Goal: Task Accomplishment & Management: Complete application form

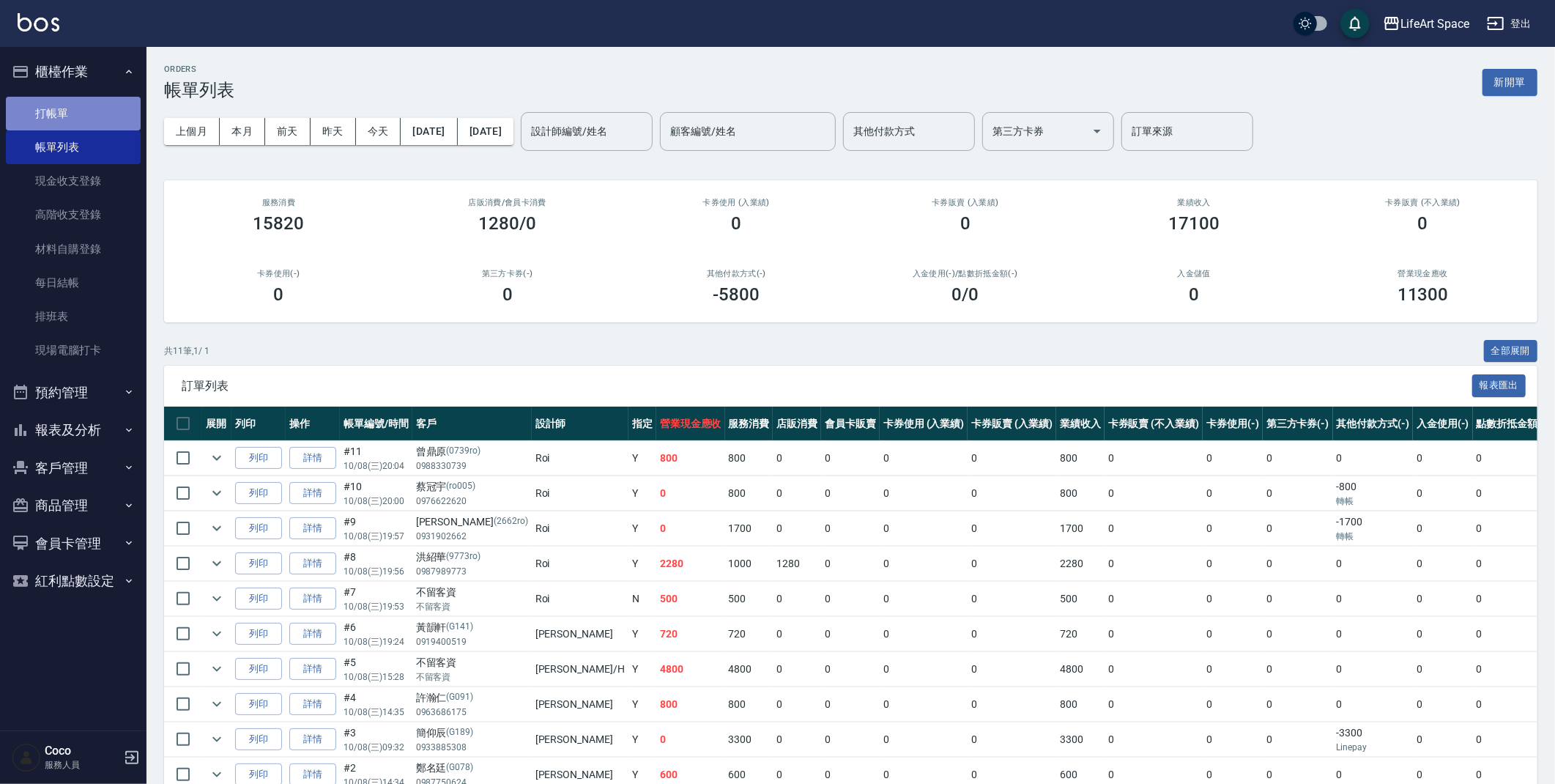
click at [38, 111] on link "打帳單" at bounding box center [73, 113] width 134 height 33
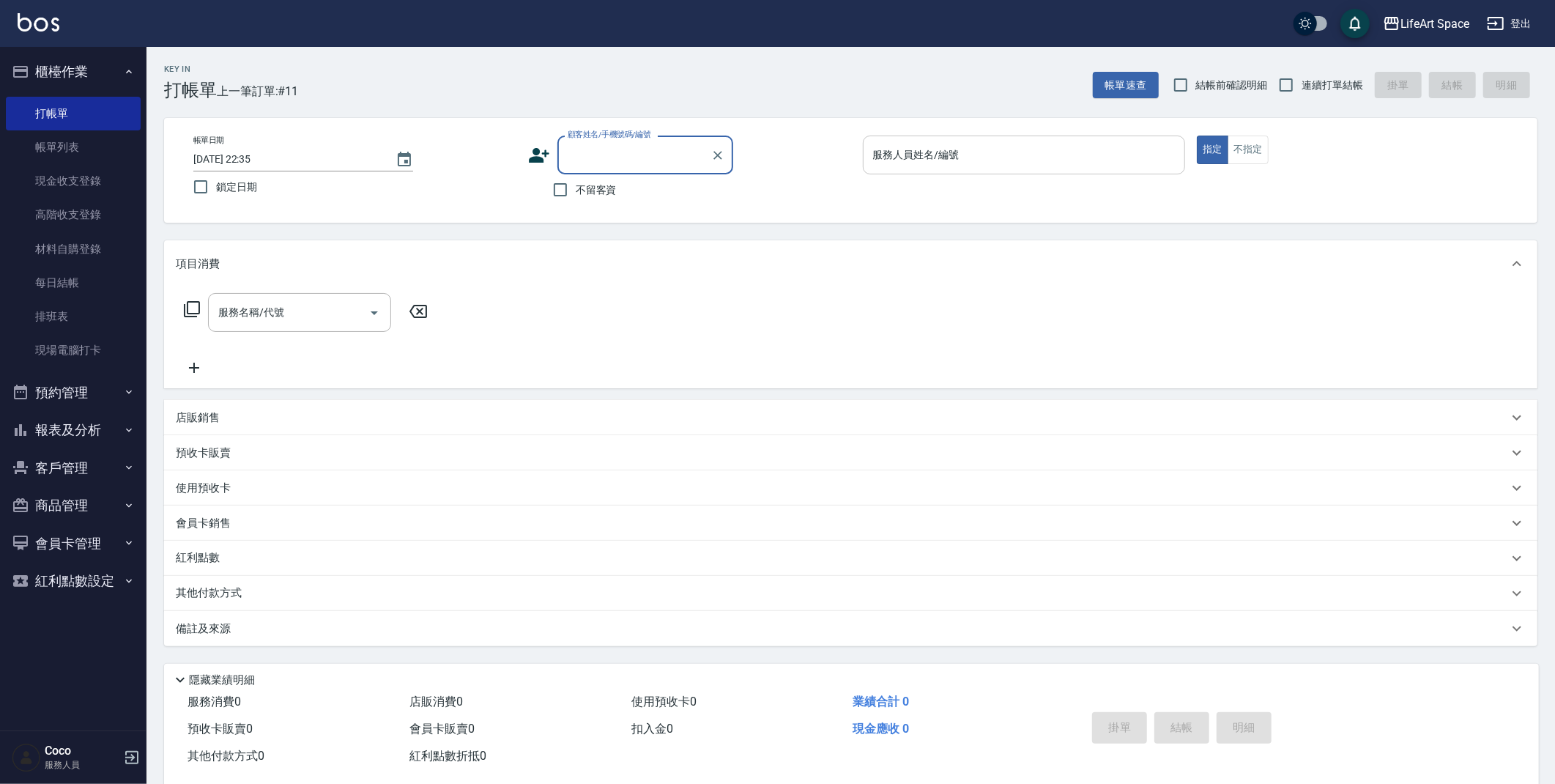
click at [925, 155] on div "服務人員姓名/編號 服務人員姓名/編號" at bounding box center [1025, 155] width 323 height 39
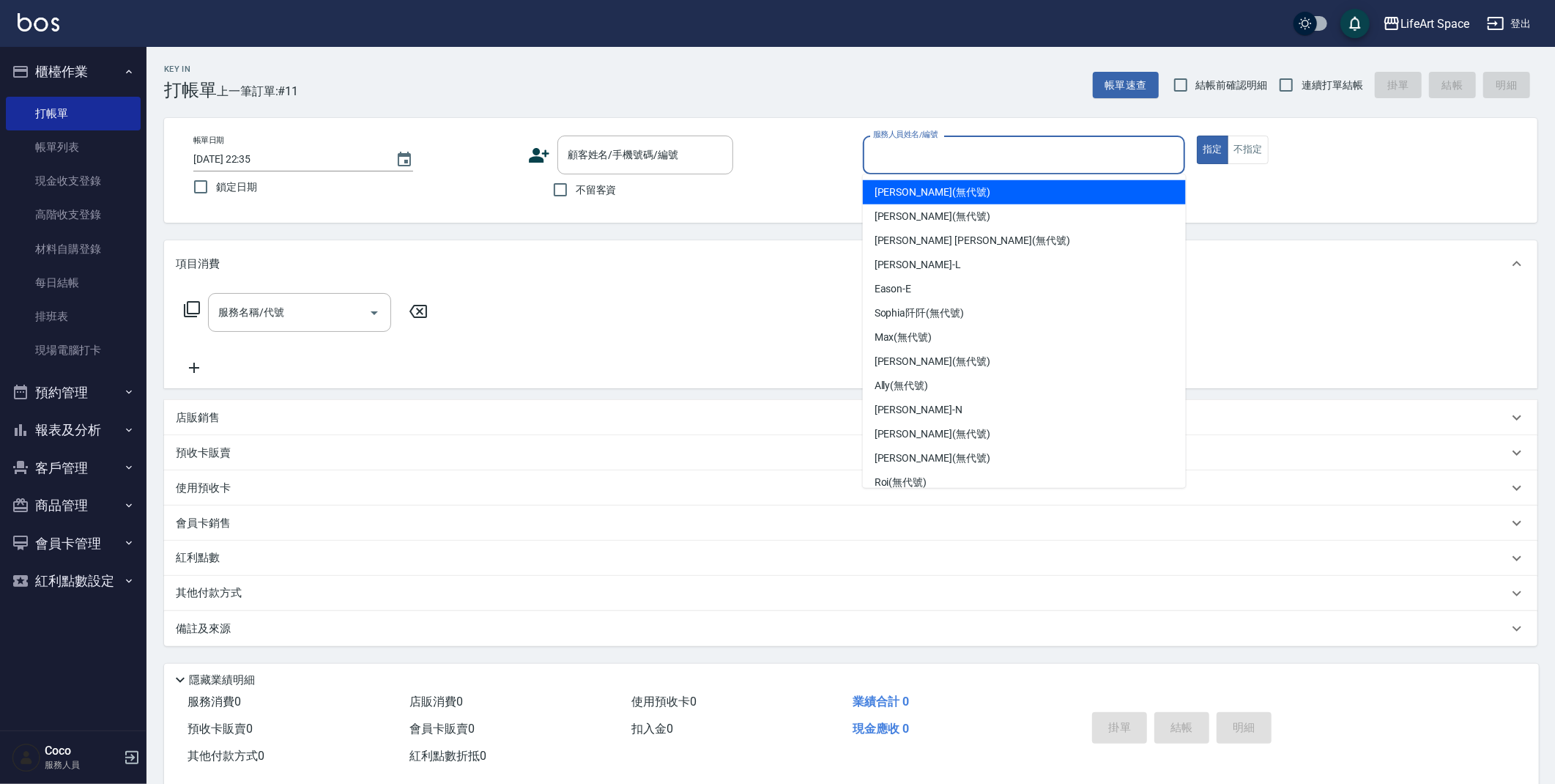
click at [901, 181] on div "[PERSON_NAME] (無代號)" at bounding box center [1025, 192] width 323 height 25
type input "[PERSON_NAME](無代號)"
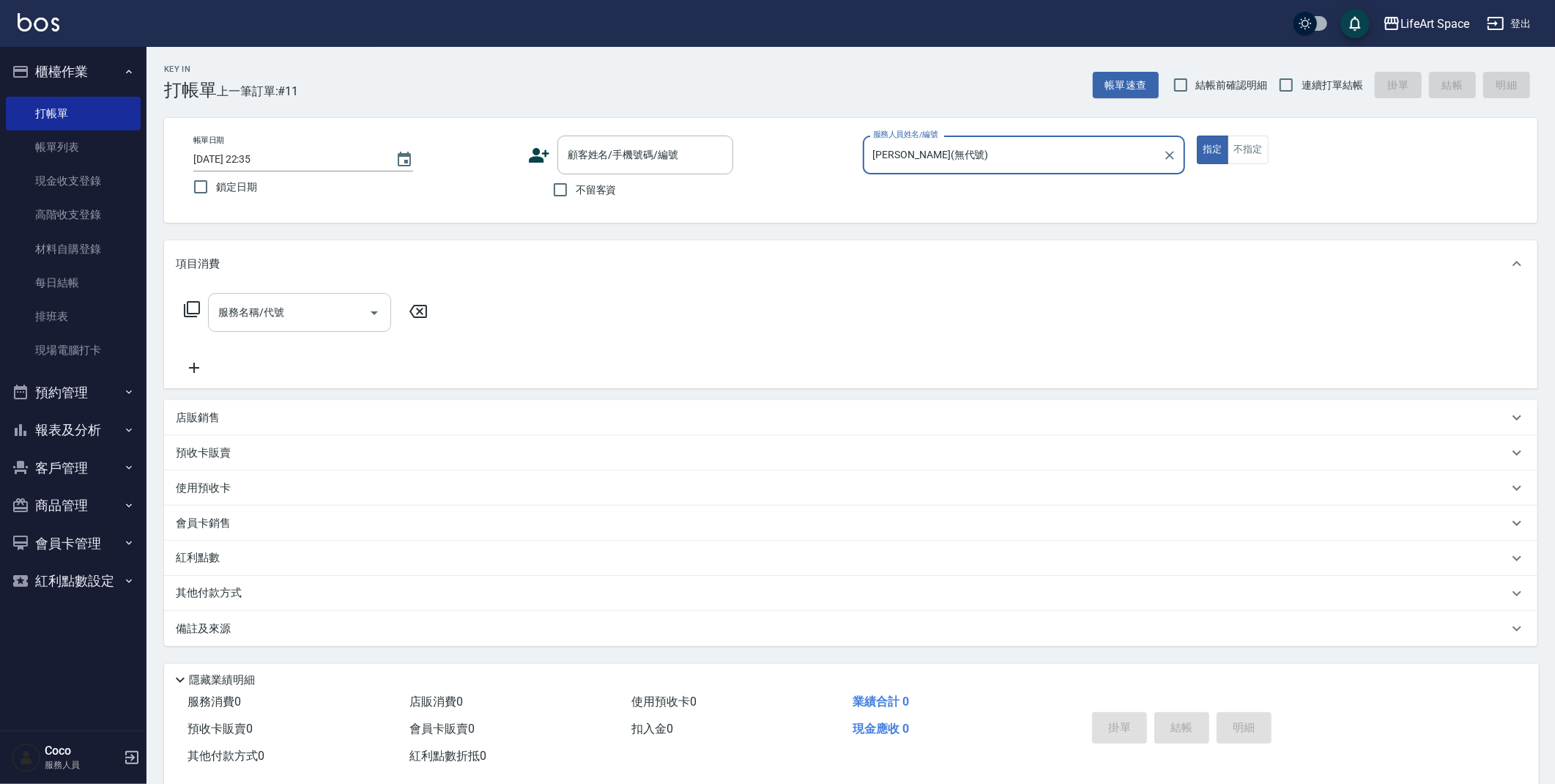
click at [296, 314] on input "服務名稱/代號" at bounding box center [288, 312] width 148 height 25
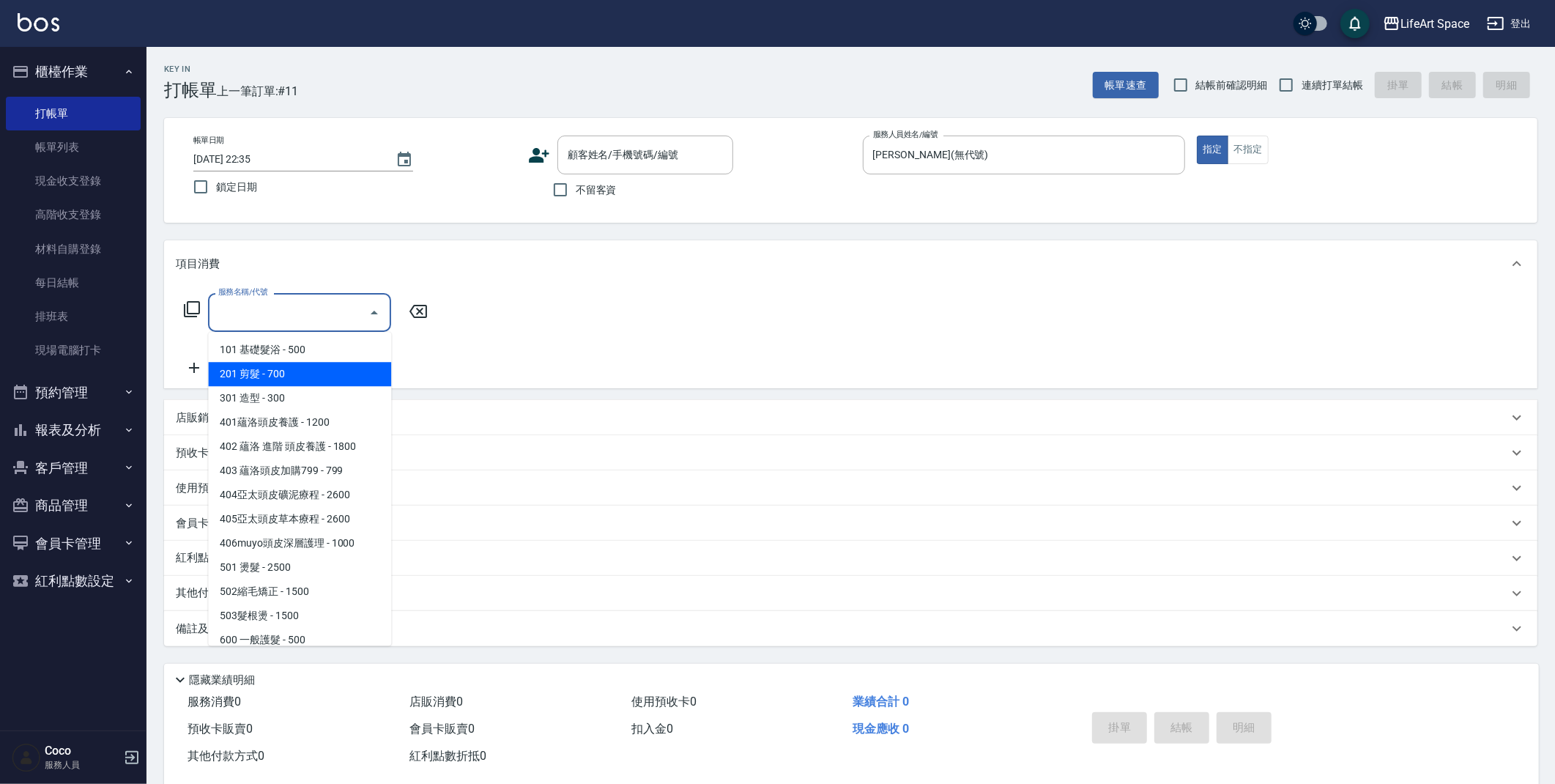
click at [294, 373] on span "201 剪髮 - 700" at bounding box center [300, 374] width 183 height 25
type input "201 剪髮(201)"
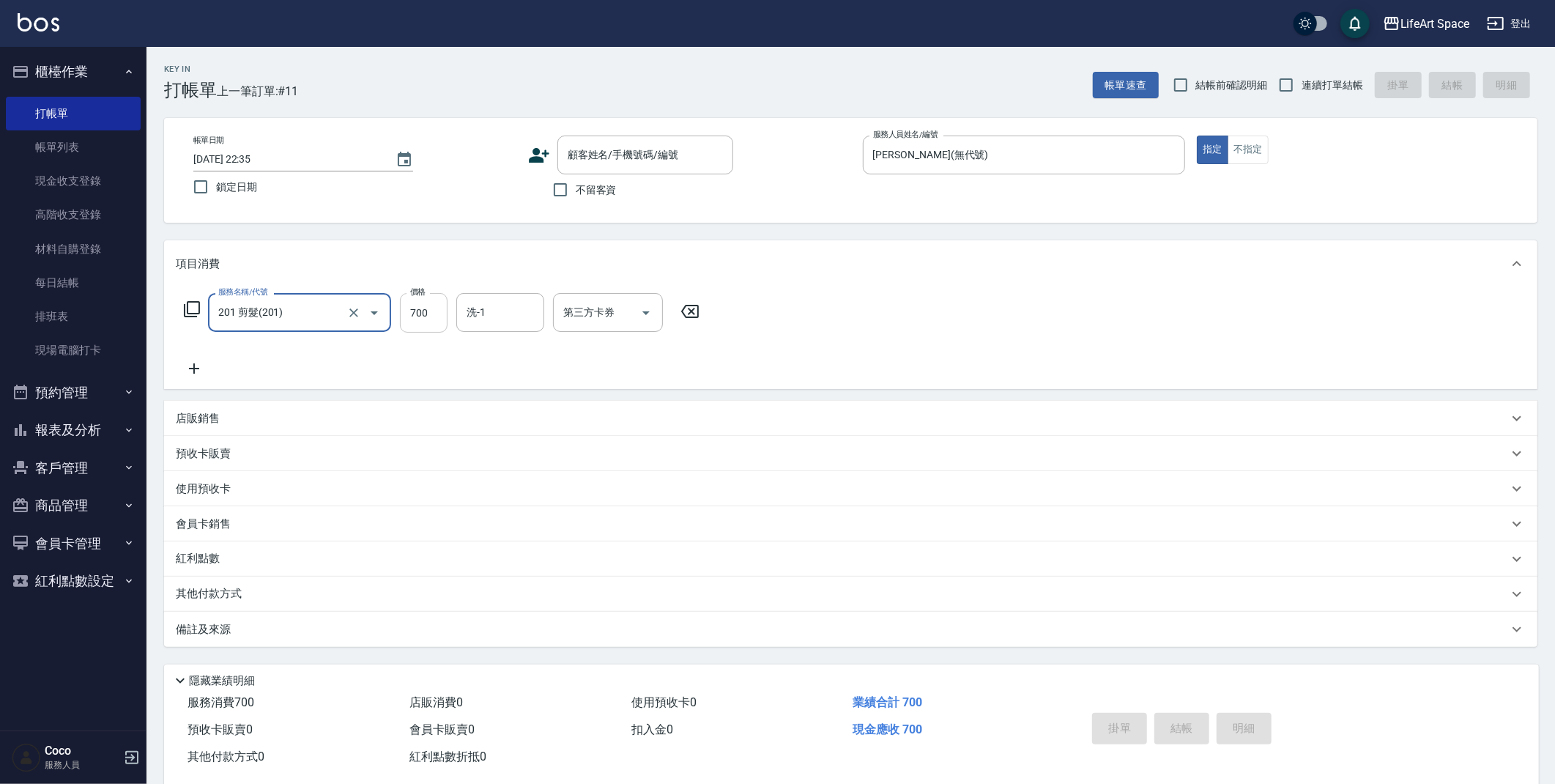
click at [438, 315] on input "700" at bounding box center [424, 312] width 47 height 40
type input "800"
click at [504, 306] on input "洗-1" at bounding box center [500, 312] width 75 height 25
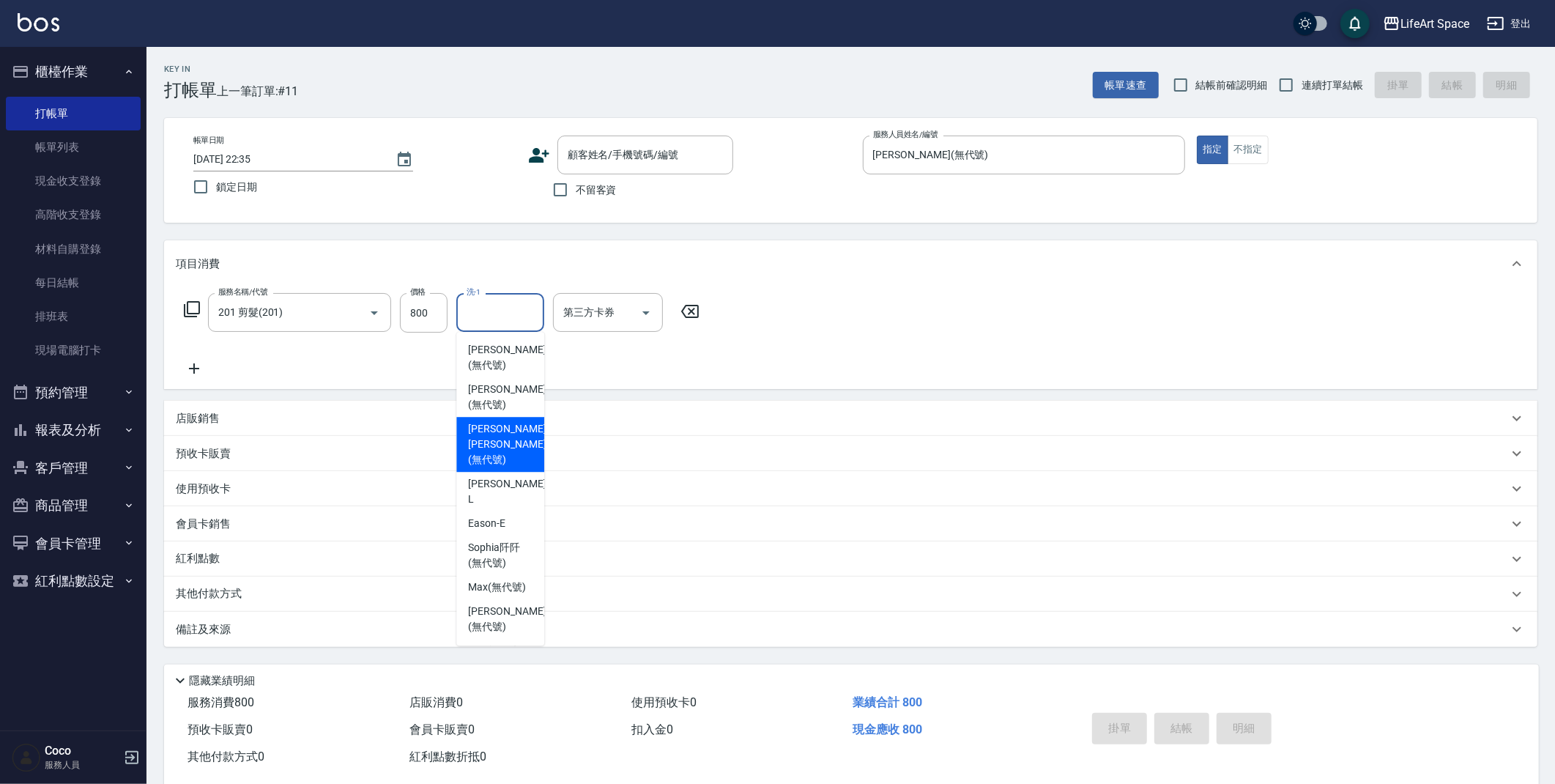
click at [500, 428] on span "[PERSON_NAME] [PERSON_NAME] (無代號)" at bounding box center [507, 444] width 77 height 47
type input "[PERSON_NAME] [PERSON_NAME](無代號)"
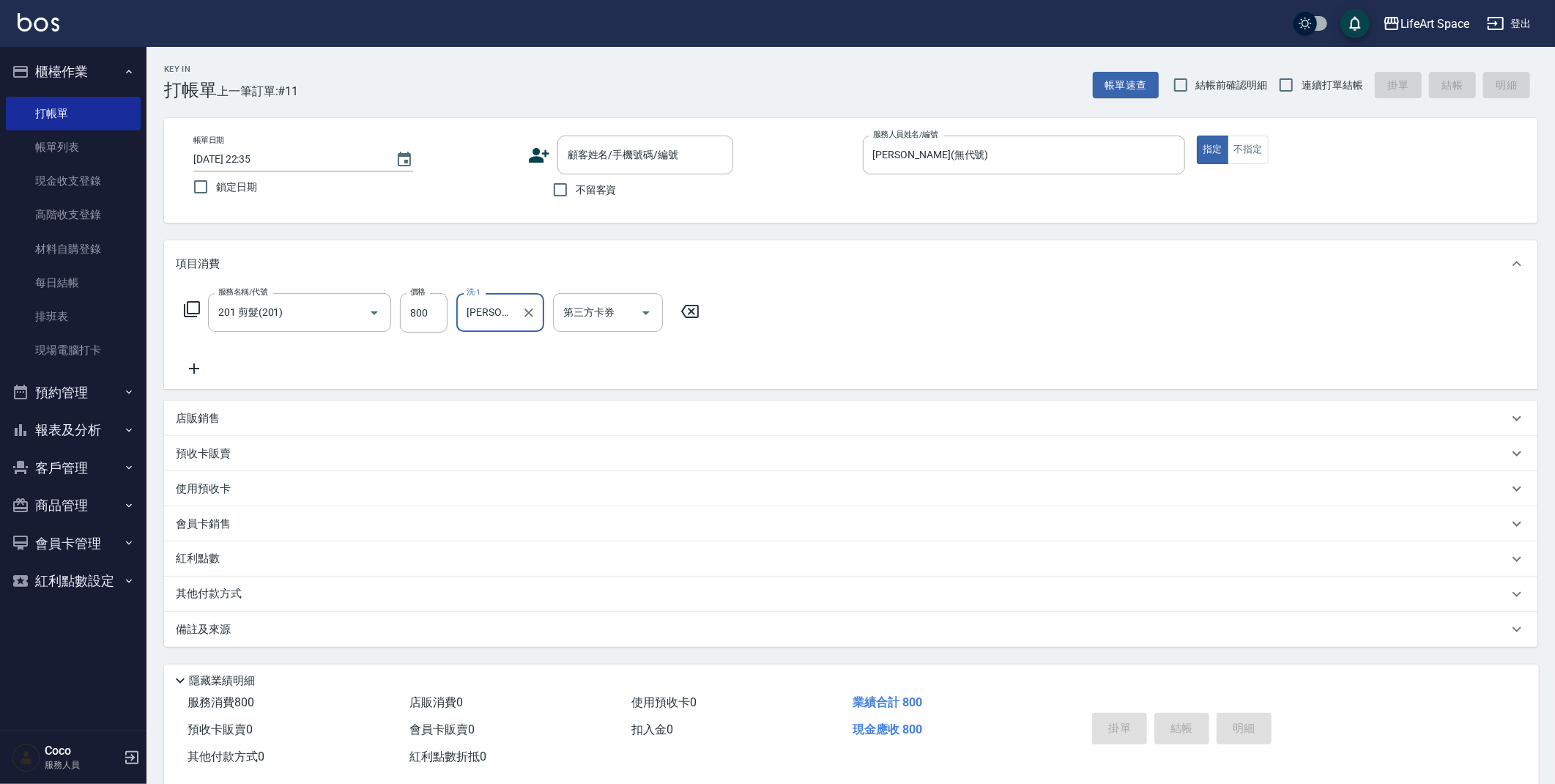
click at [197, 368] on icon at bounding box center [194, 368] width 11 height 11
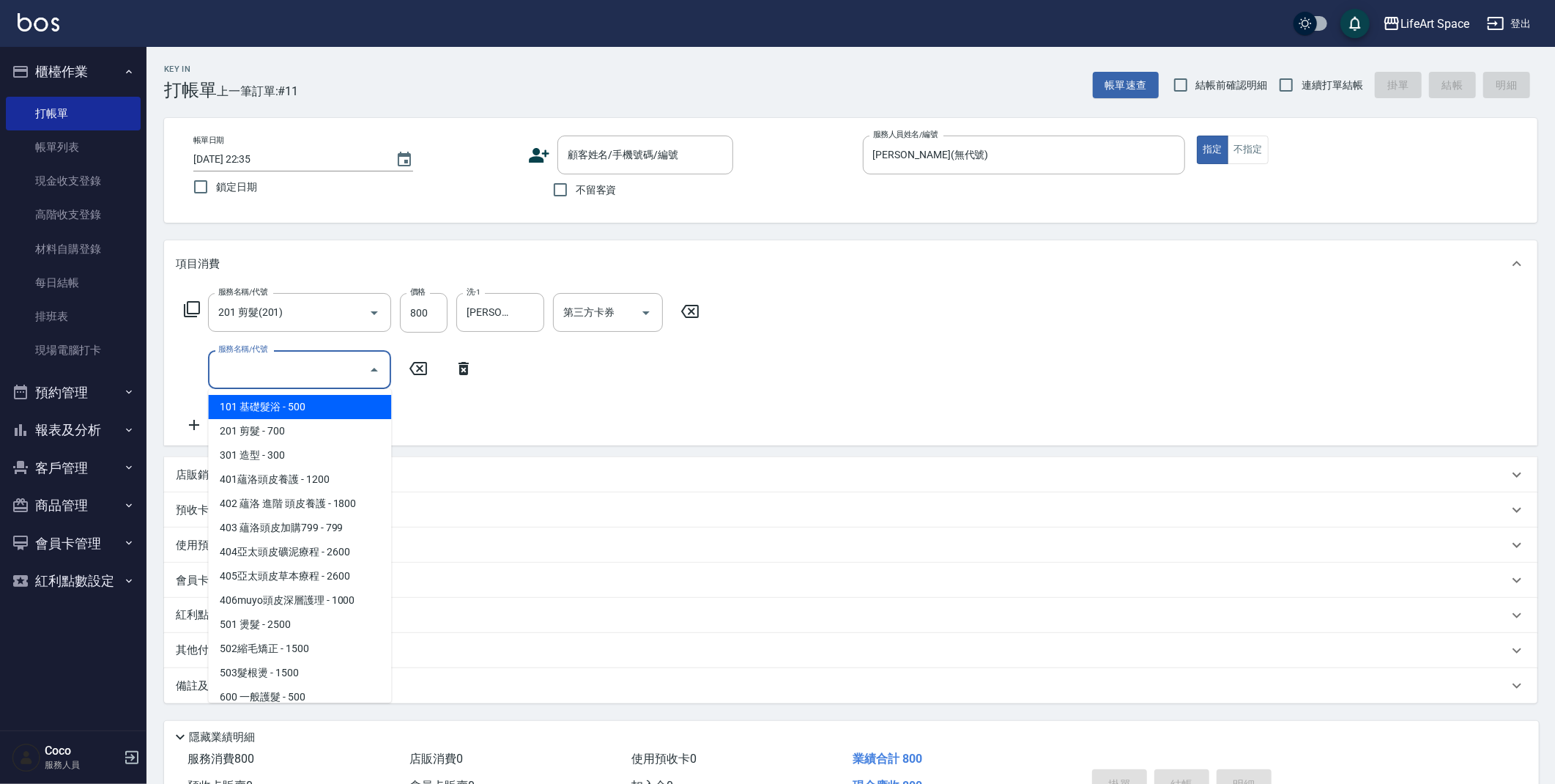
click at [251, 360] on input "服務名稱/代號" at bounding box center [288, 369] width 148 height 25
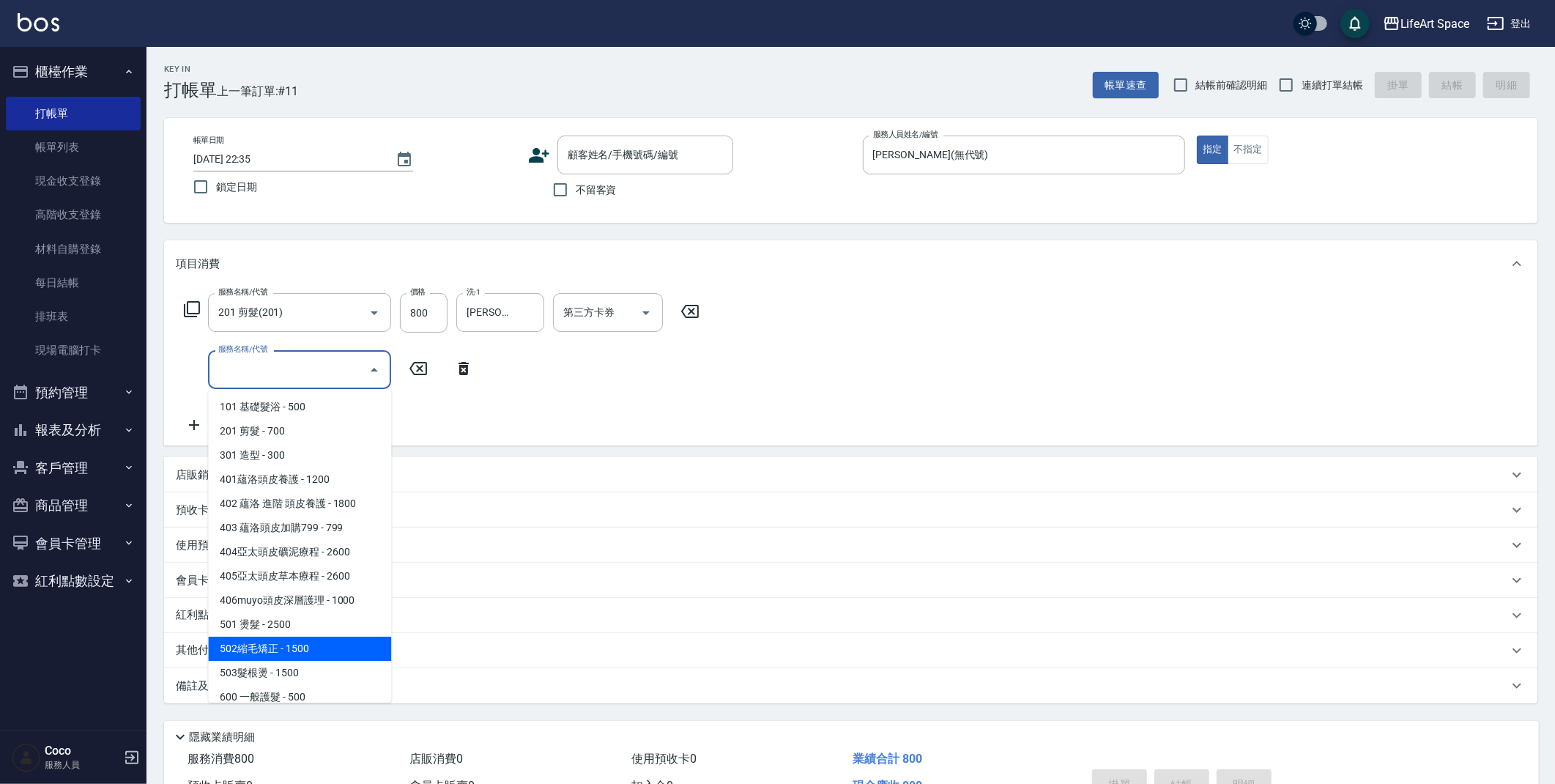
drag, startPoint x: 354, startPoint y: 657, endPoint x: 420, endPoint y: 461, distance: 206.8
click at [354, 657] on span "502縮毛矯正 - 1500" at bounding box center [300, 649] width 183 height 25
type input "502縮毛矯正 (502)"
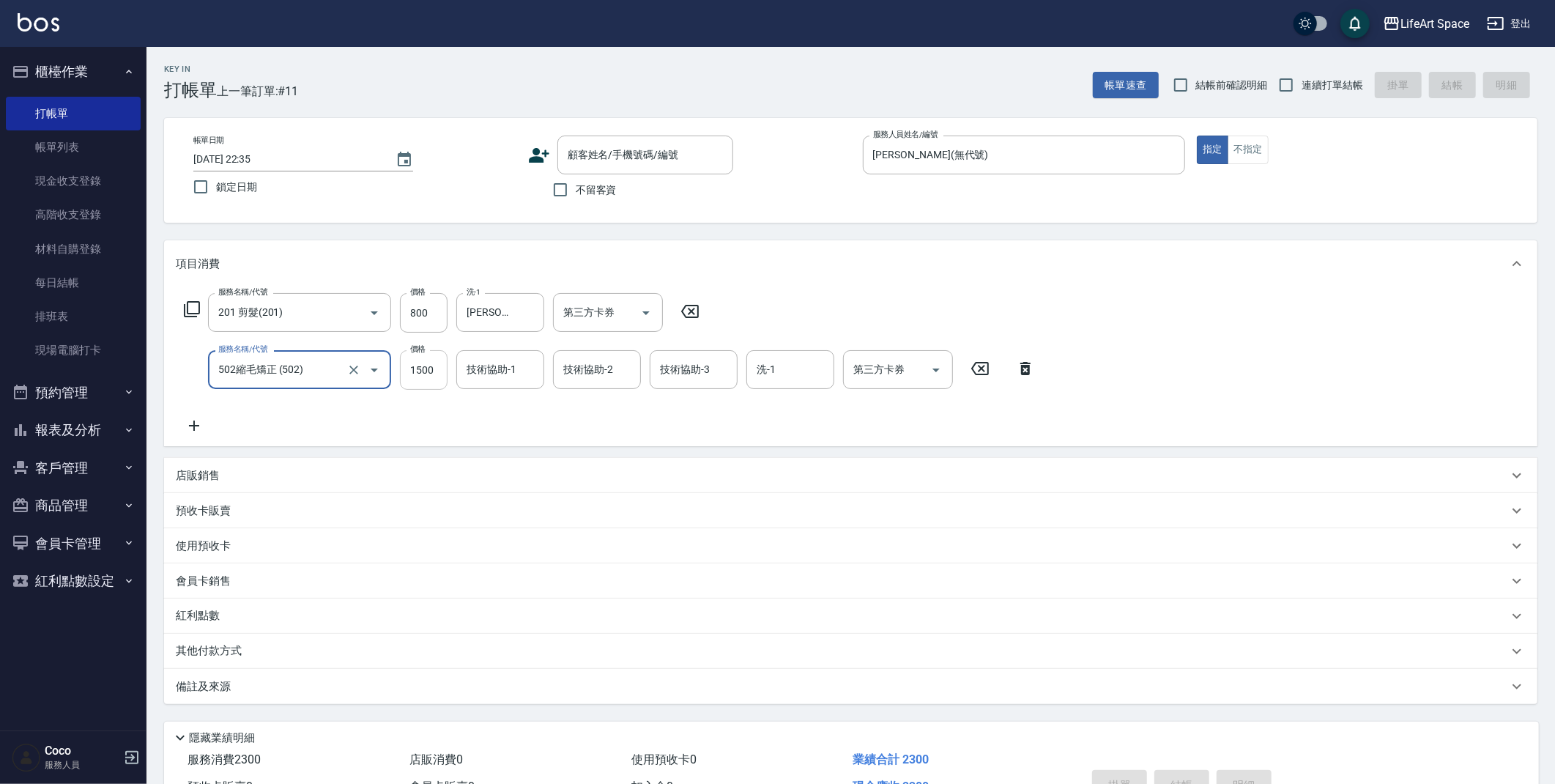
click at [432, 376] on input "1500" at bounding box center [424, 369] width 47 height 40
type input "5000"
click at [520, 375] on input "技術協助-1" at bounding box center [500, 369] width 75 height 25
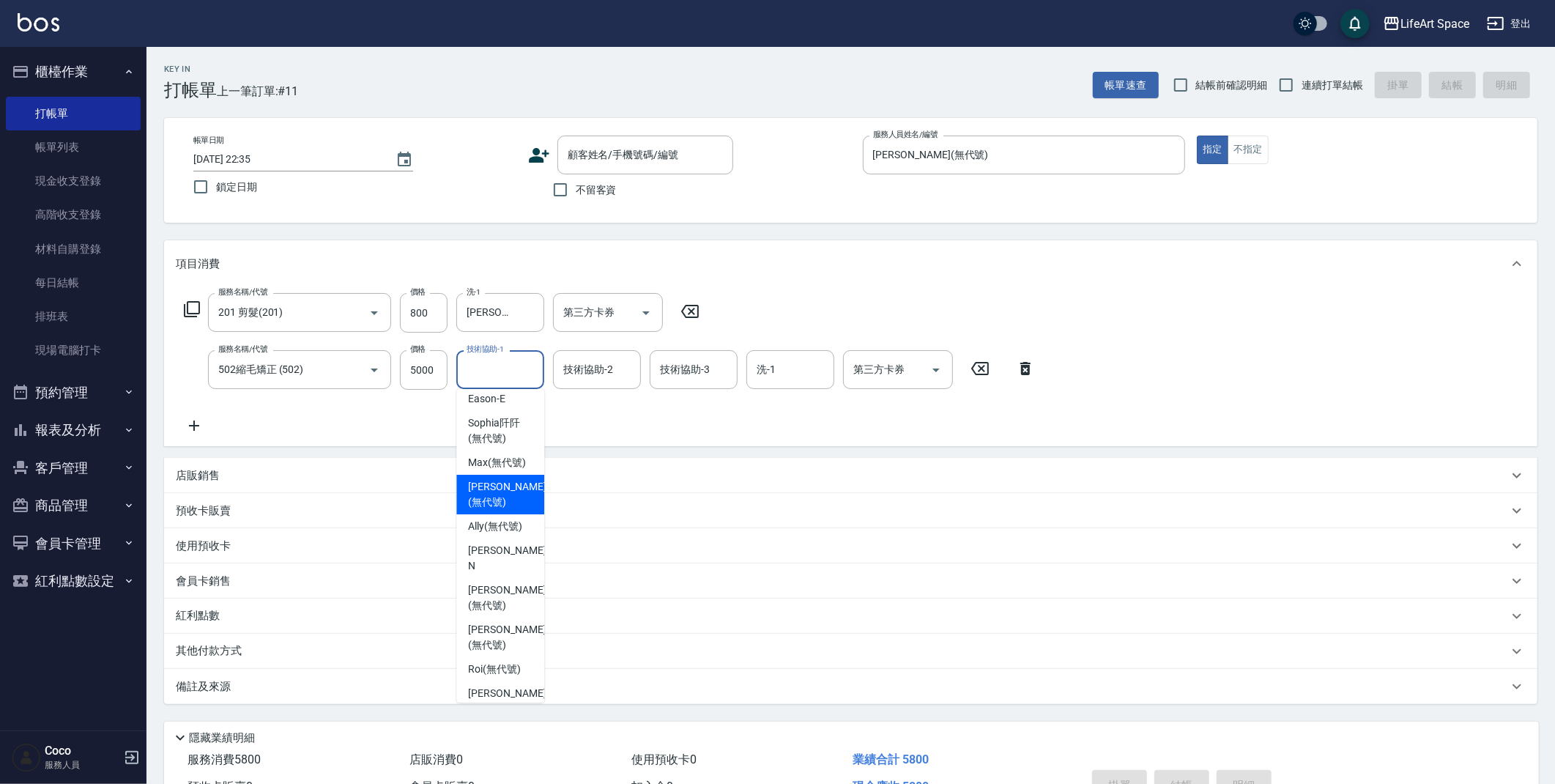
scroll to position [207, 0]
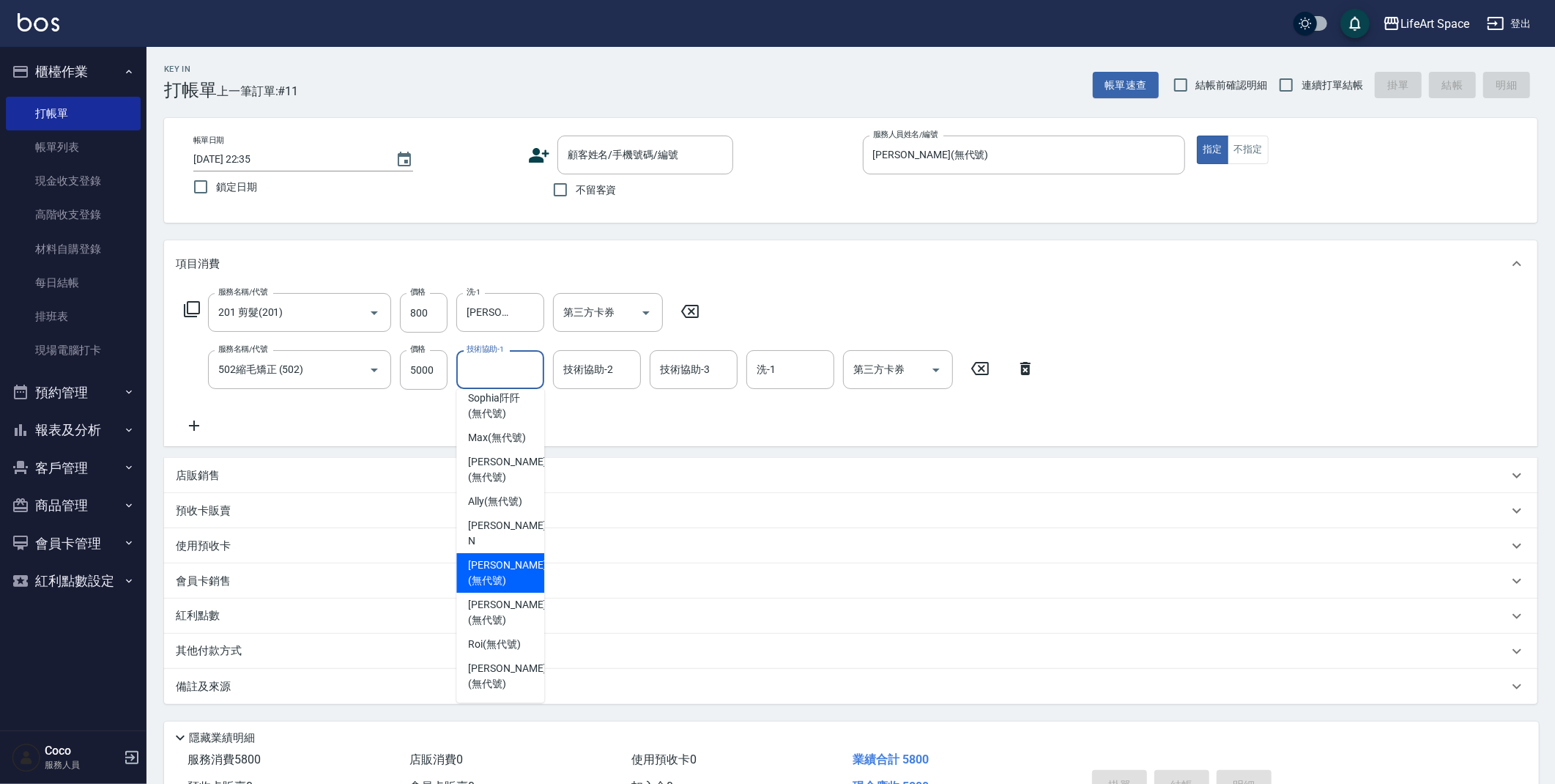
click at [505, 557] on span "[PERSON_NAME] (無代號)" at bounding box center [507, 572] width 77 height 31
type input "[PERSON_NAME](無代號)"
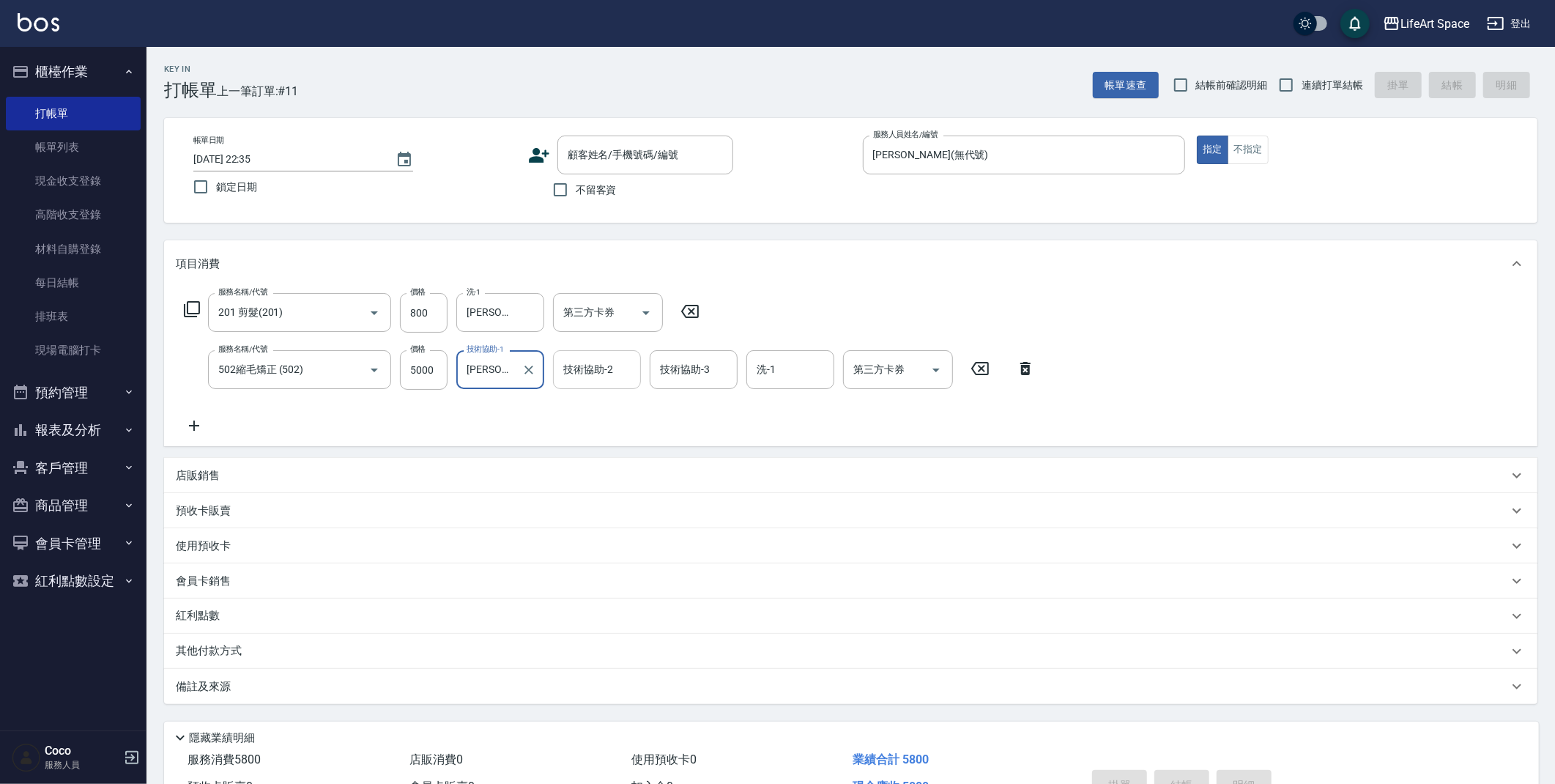
click at [589, 360] on div "技術協助-2 技術協助-2" at bounding box center [597, 369] width 88 height 39
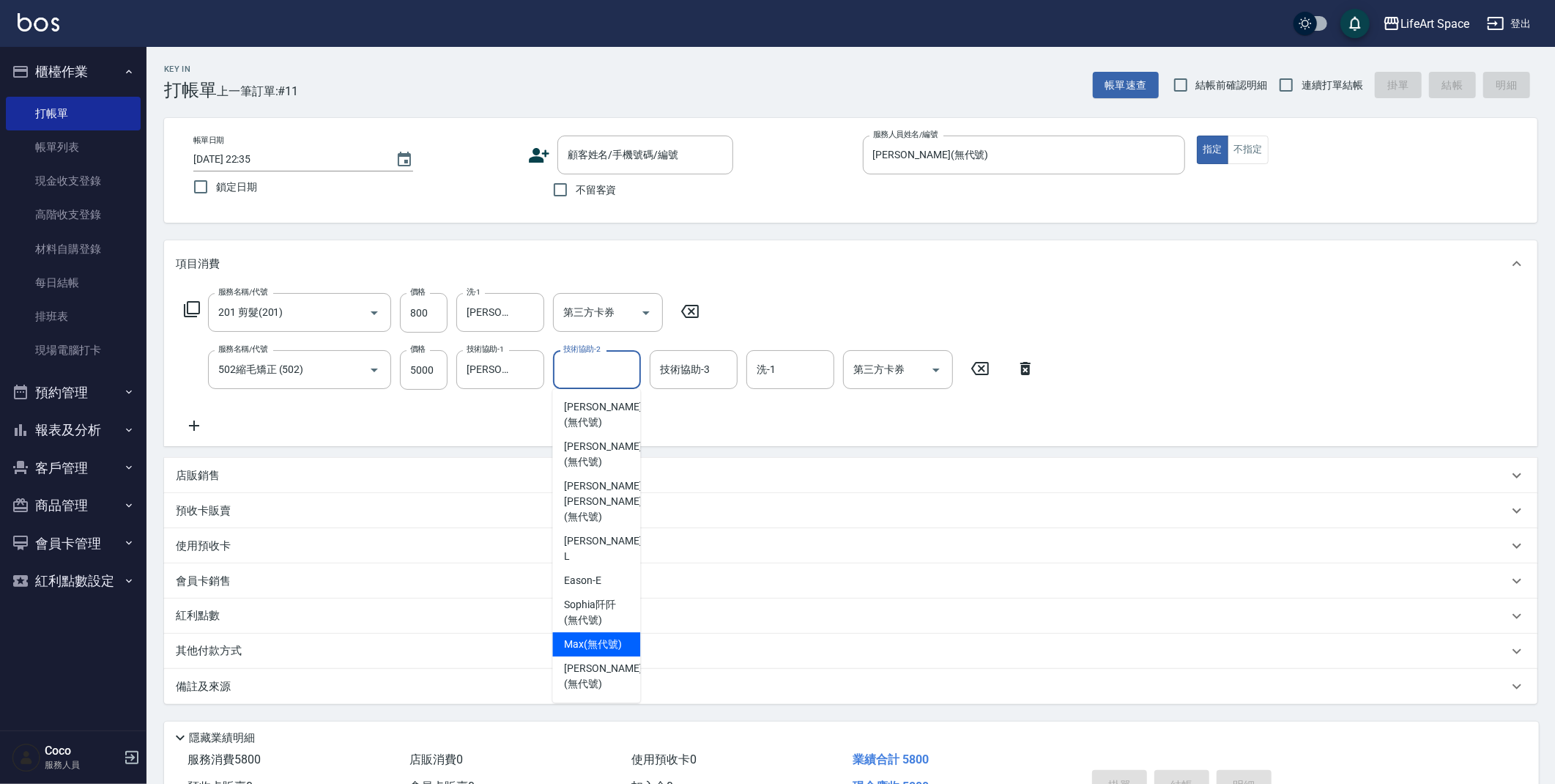
scroll to position [49, 0]
drag, startPoint x: 586, startPoint y: 664, endPoint x: 688, endPoint y: 432, distance: 253.4
click at [586, 715] on span "[PERSON_NAME] (無代號)" at bounding box center [603, 730] width 77 height 31
type input "[PERSON_NAME](無代號)"
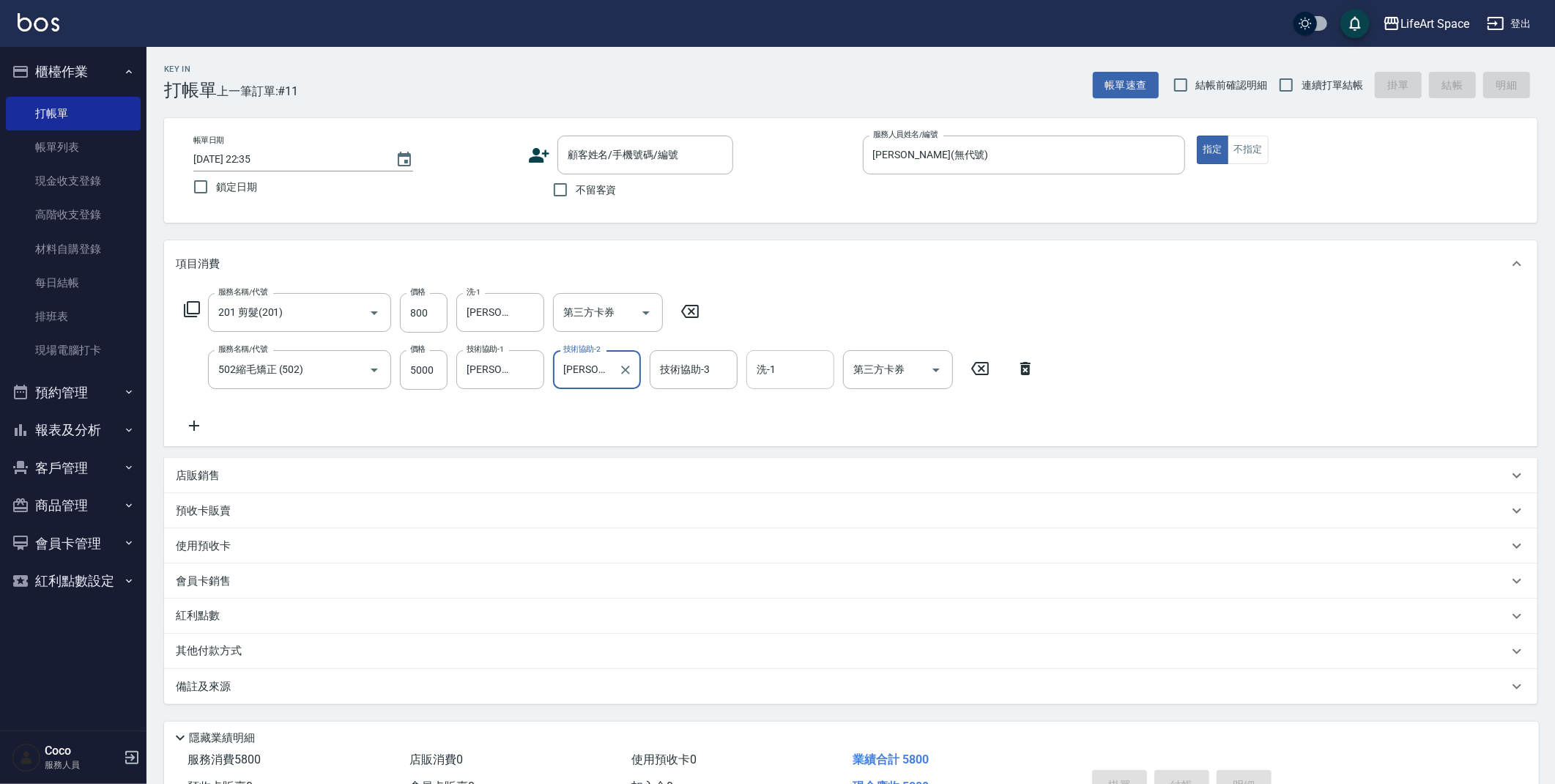
click at [767, 366] on div "洗-1 洗-1" at bounding box center [790, 369] width 88 height 39
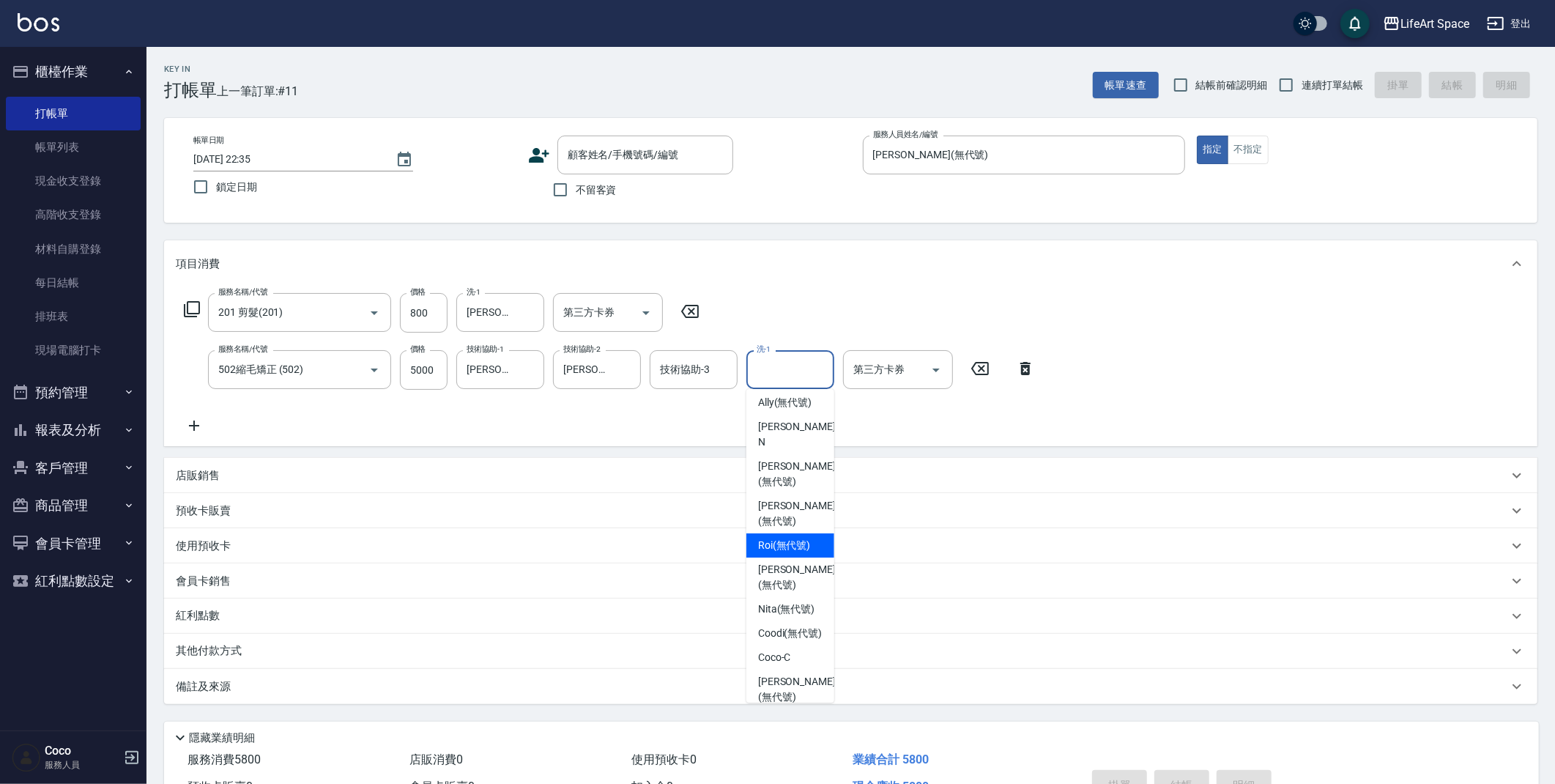
scroll to position [313, 0]
click at [787, 451] on span "[PERSON_NAME] (無代號)" at bounding box center [797, 466] width 77 height 31
type input "[PERSON_NAME](無代號)"
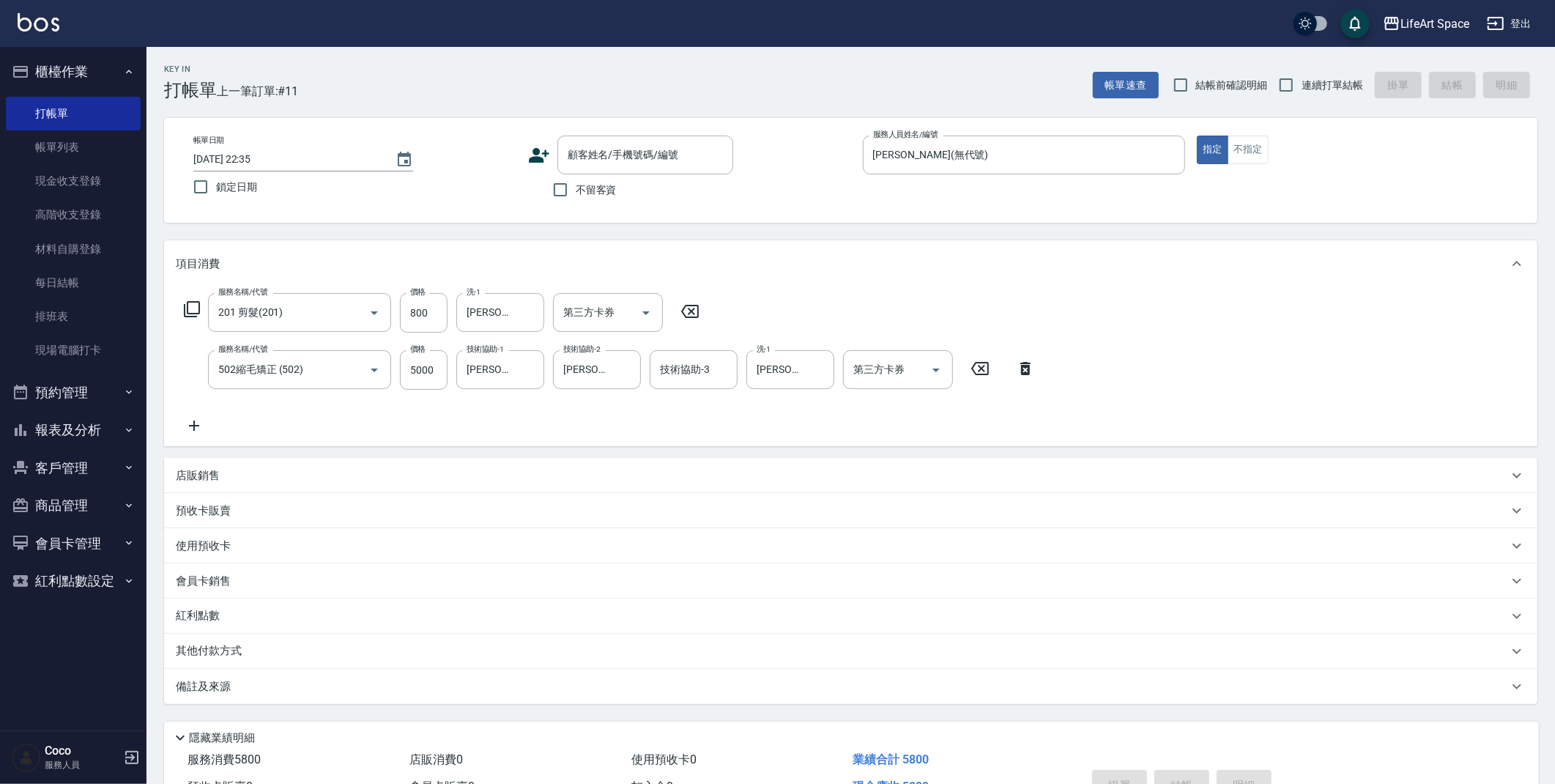
click at [197, 417] on icon at bounding box center [194, 425] width 37 height 18
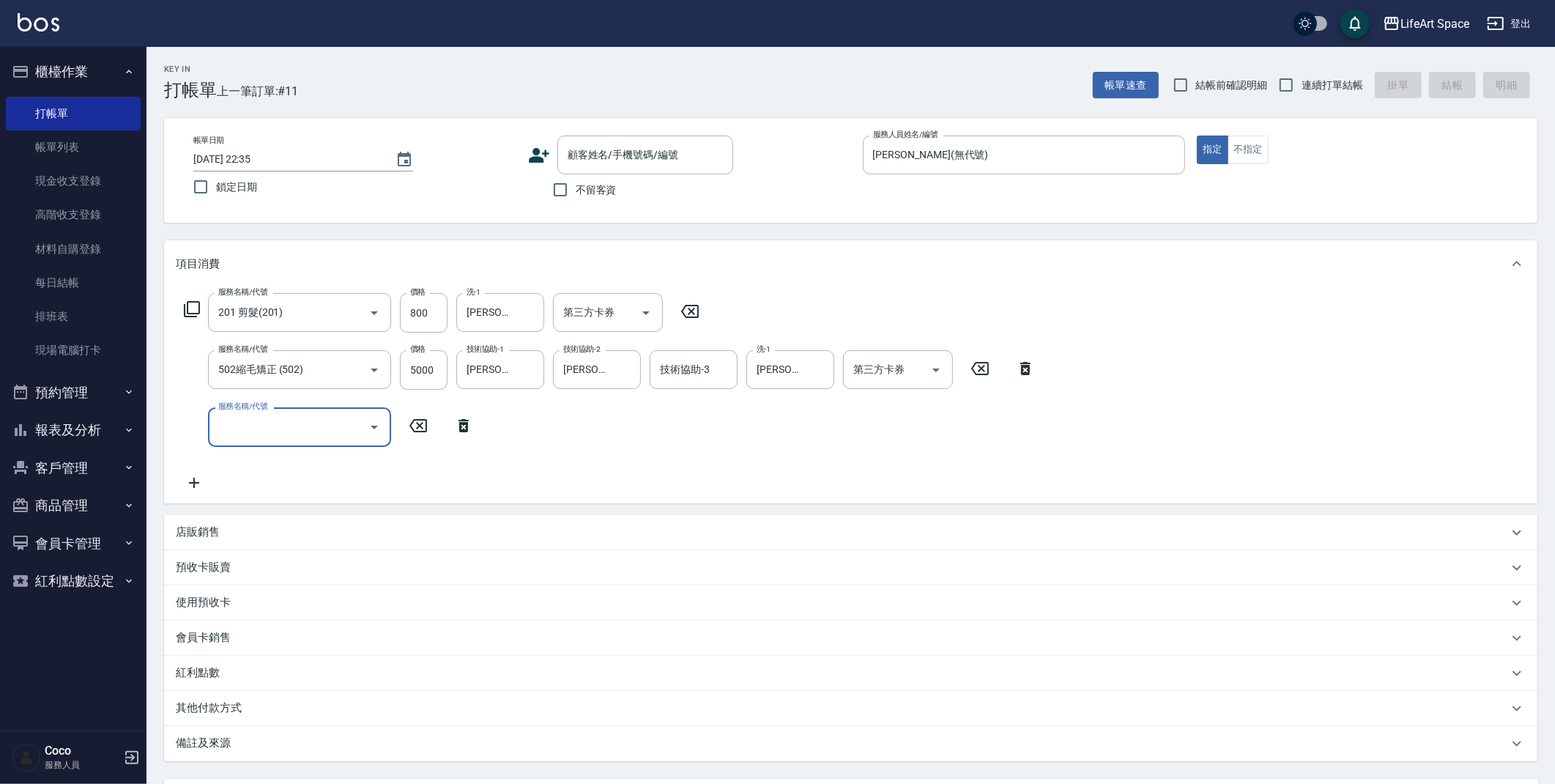
click at [236, 424] on input "服務名稱/代號" at bounding box center [288, 426] width 148 height 25
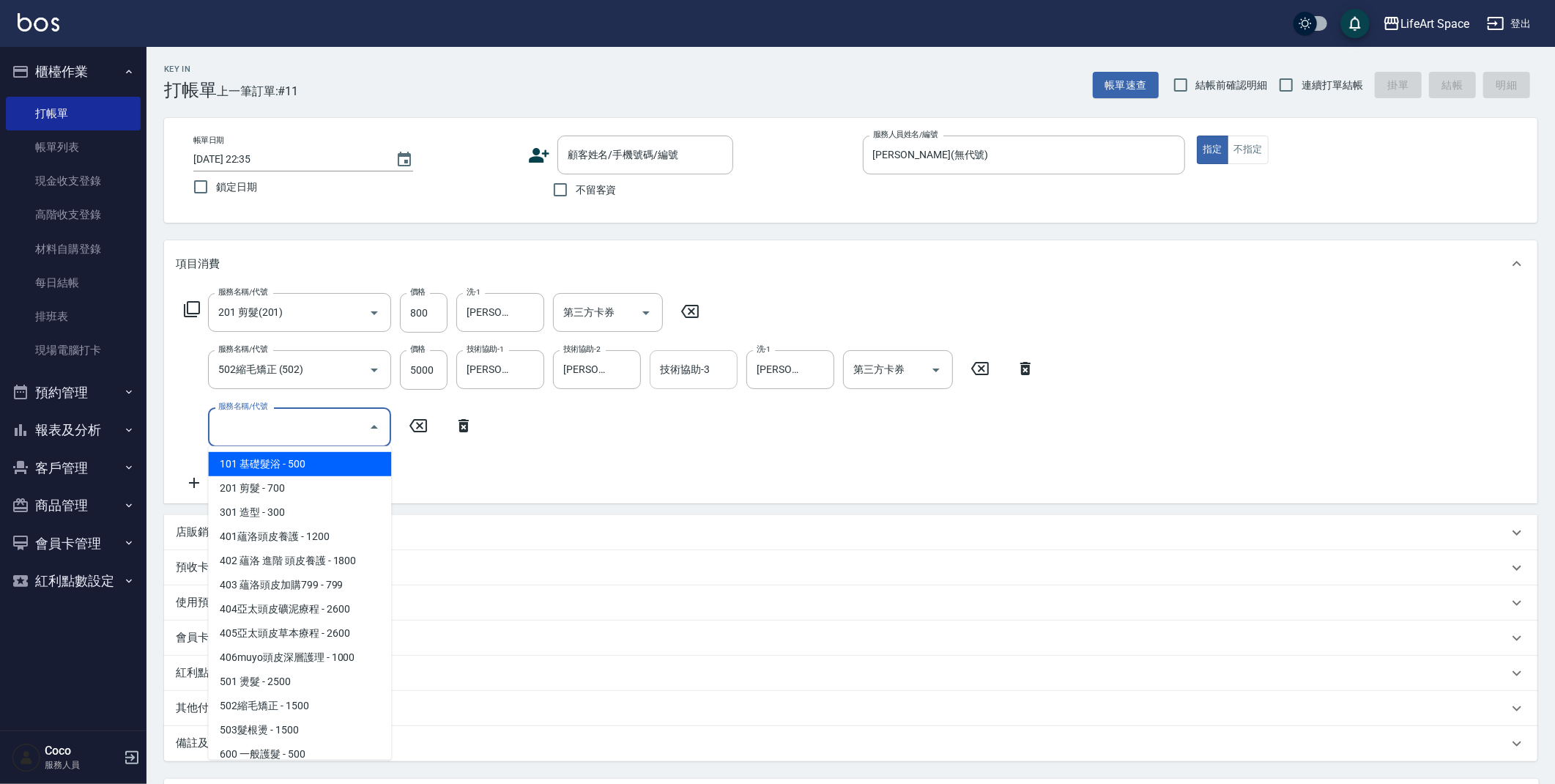
click at [708, 370] on div "技術協助-3 技術協助-3" at bounding box center [694, 369] width 88 height 39
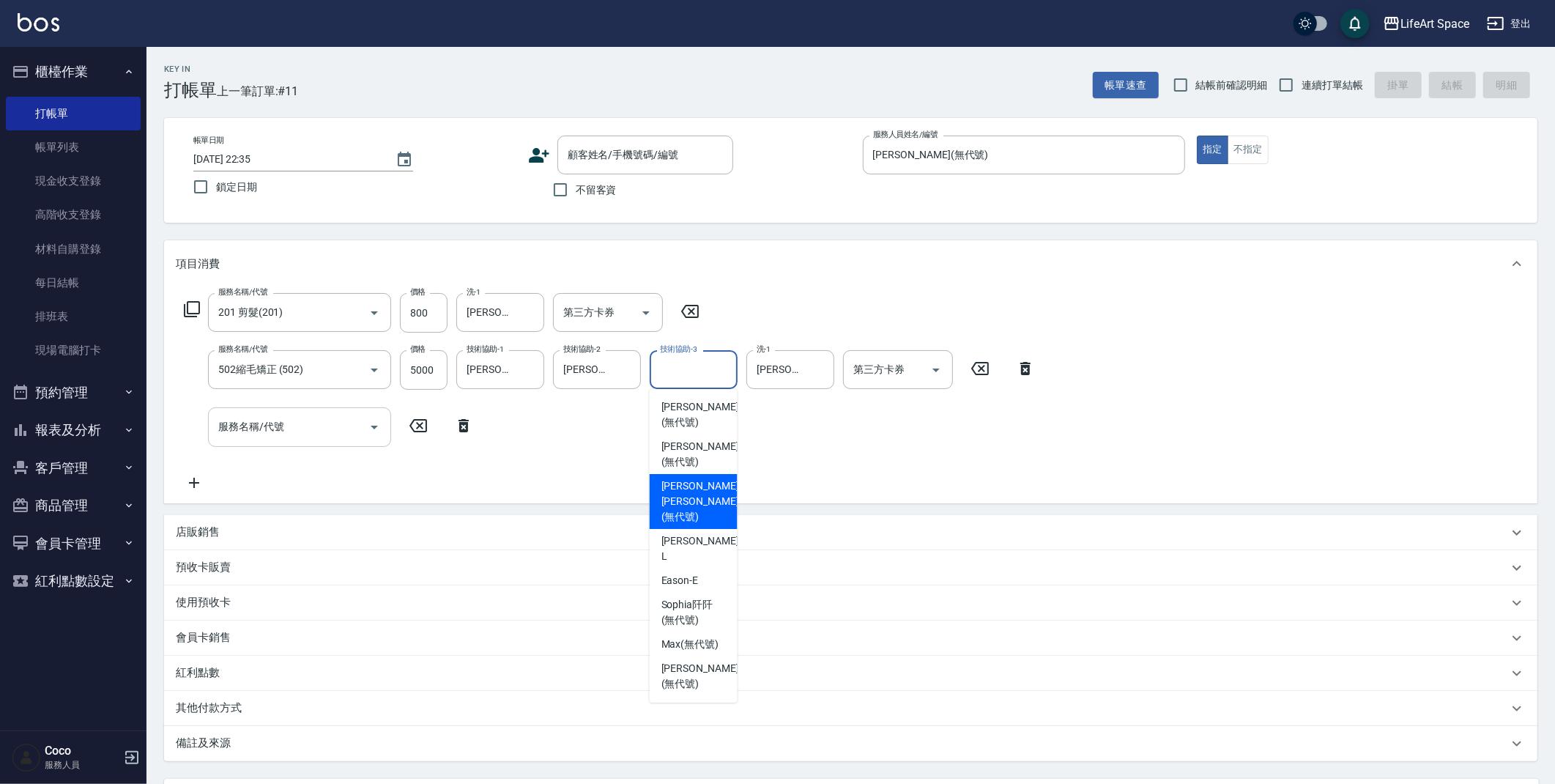
click at [693, 490] on span "[PERSON_NAME] [PERSON_NAME] (無代號)" at bounding box center [701, 501] width 77 height 47
type input "[PERSON_NAME] [PERSON_NAME](無代號)"
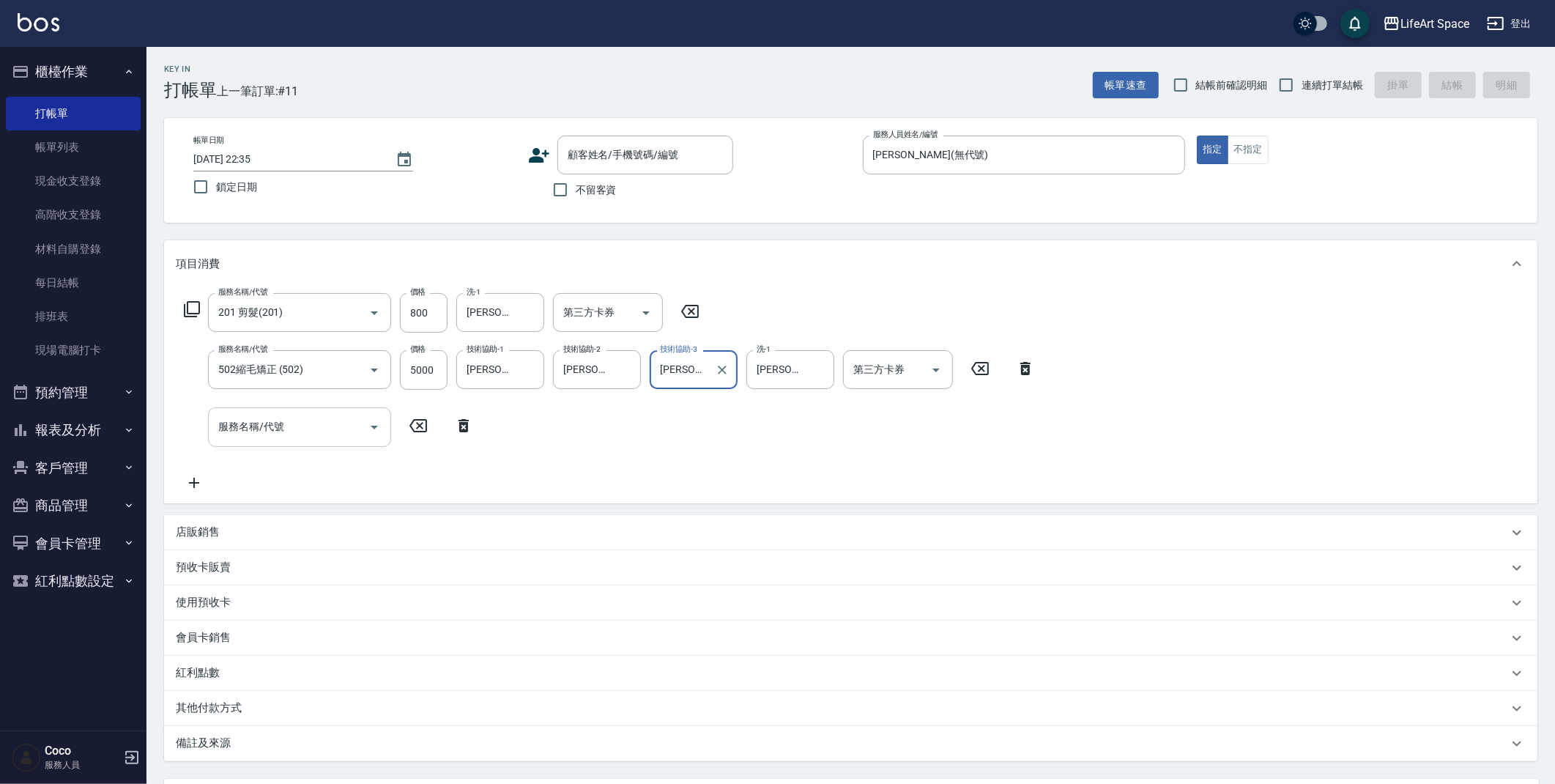
click at [284, 430] on input "服務名稱/代號" at bounding box center [288, 426] width 148 height 25
click at [265, 437] on input "服務名稱/代號" at bounding box center [288, 426] width 148 height 25
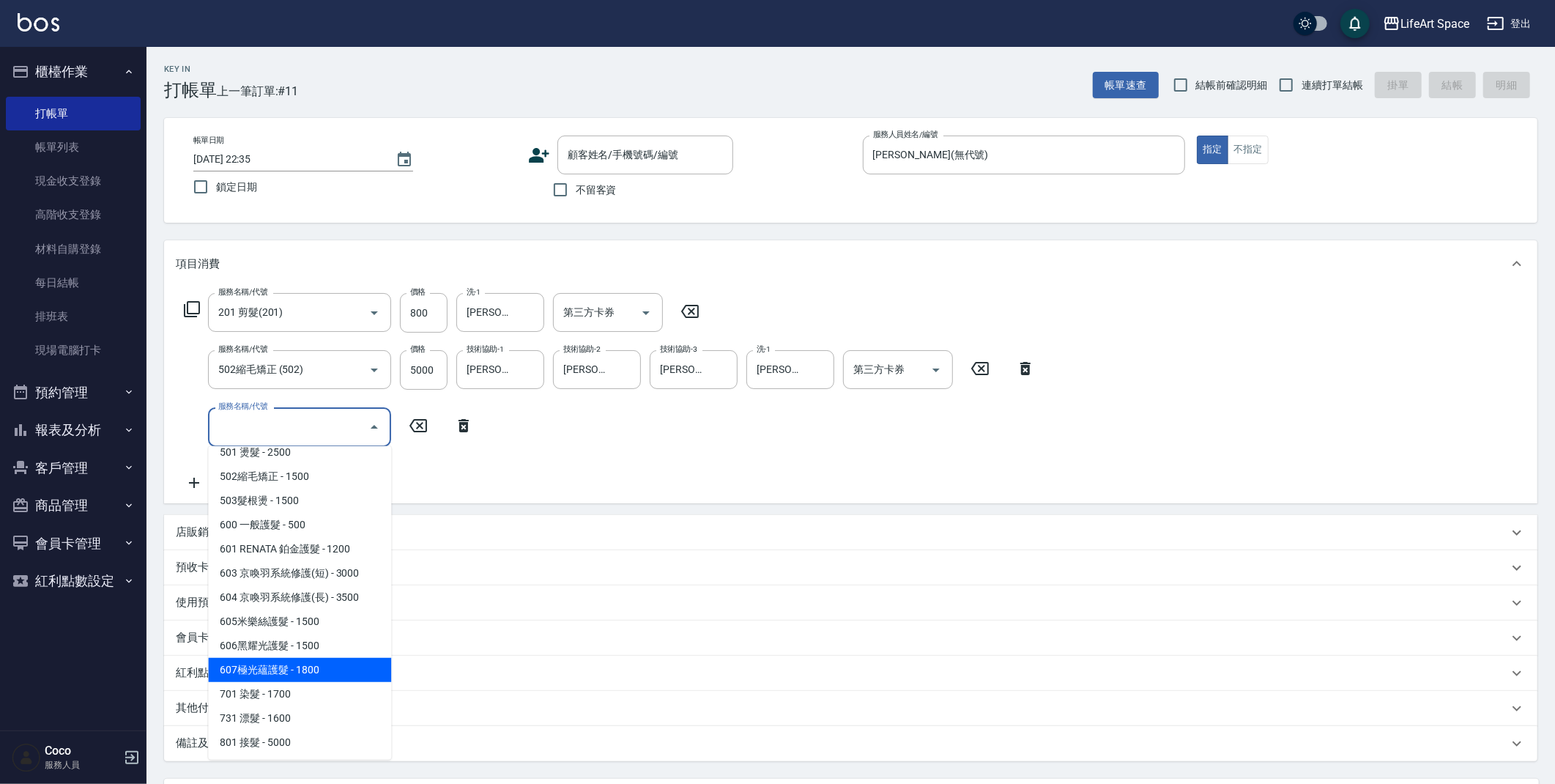
scroll to position [3, 0]
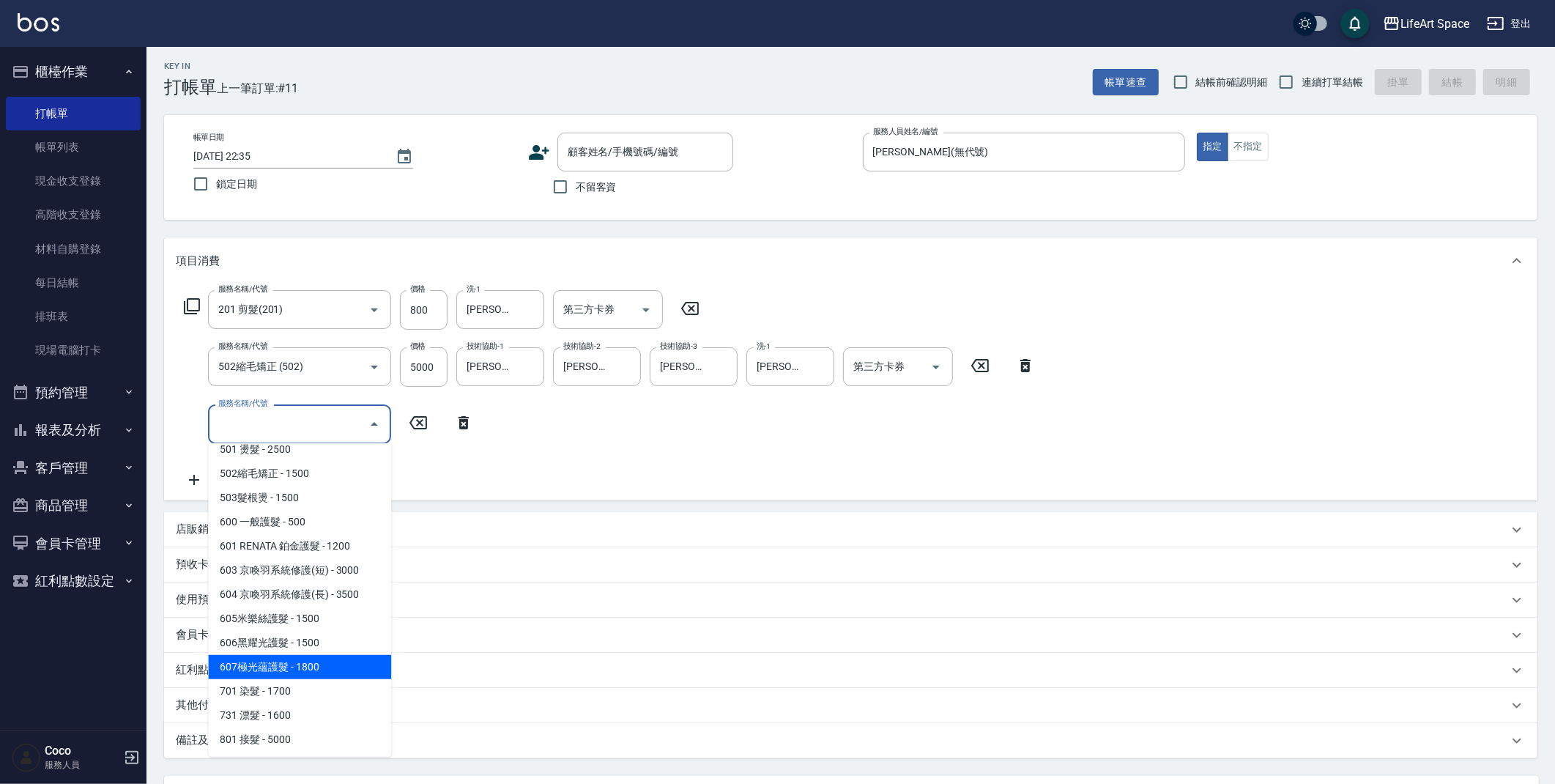
drag, startPoint x: 286, startPoint y: 673, endPoint x: 451, endPoint y: 417, distance: 304.6
click at [286, 672] on span "607極光蘊護髮 - 1800" at bounding box center [300, 667] width 183 height 25
type input "607極光蘊護髮(607)"
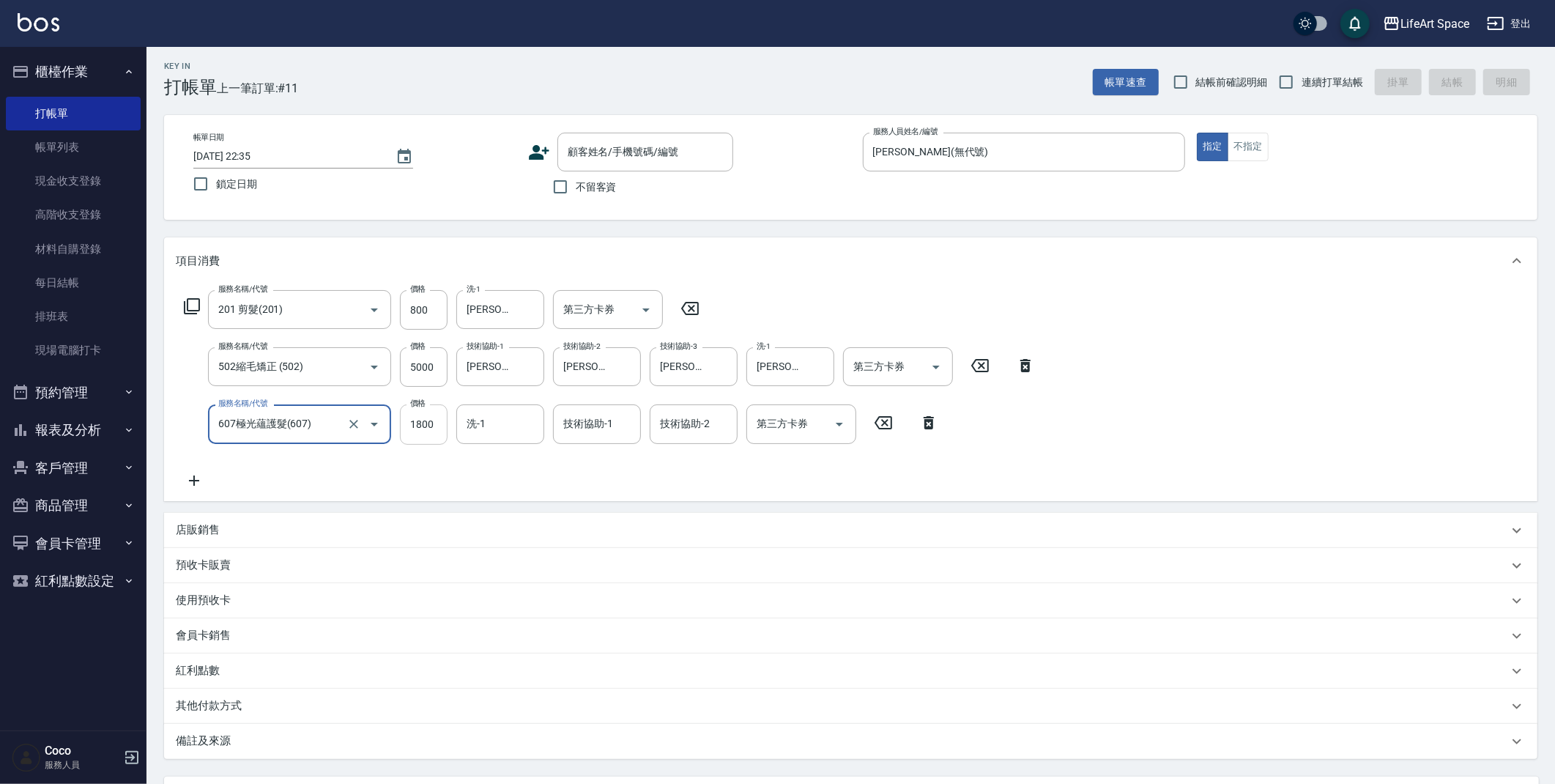
click at [434, 425] on input "1800" at bounding box center [424, 424] width 47 height 40
type input "2200"
click at [570, 432] on input "技術協助-1" at bounding box center [597, 424] width 75 height 25
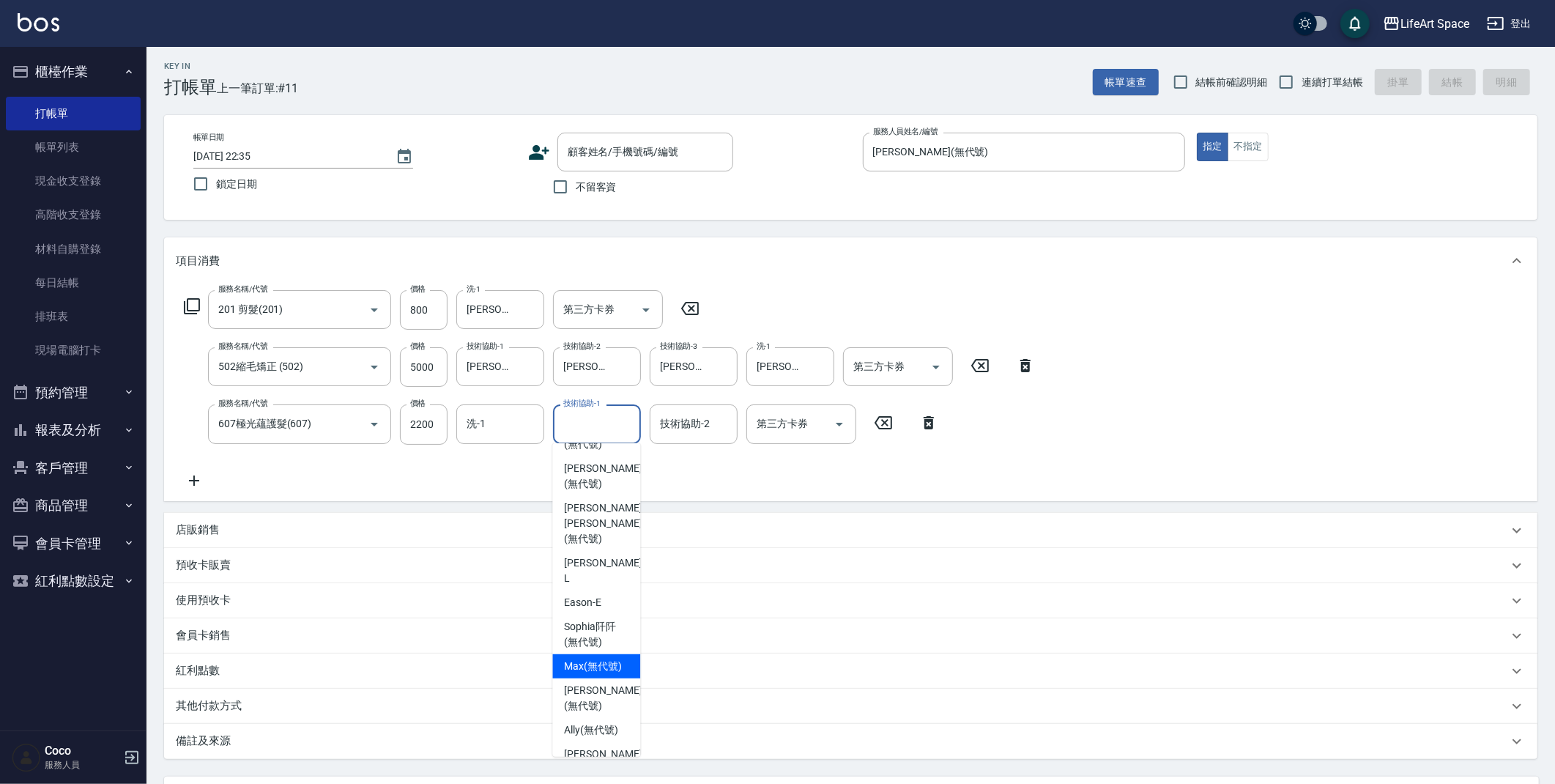
scroll to position [72, 0]
click at [599, 746] on span "[PERSON_NAME] (無代號)" at bounding box center [603, 761] width 77 height 31
type input "[PERSON_NAME](無代號)"
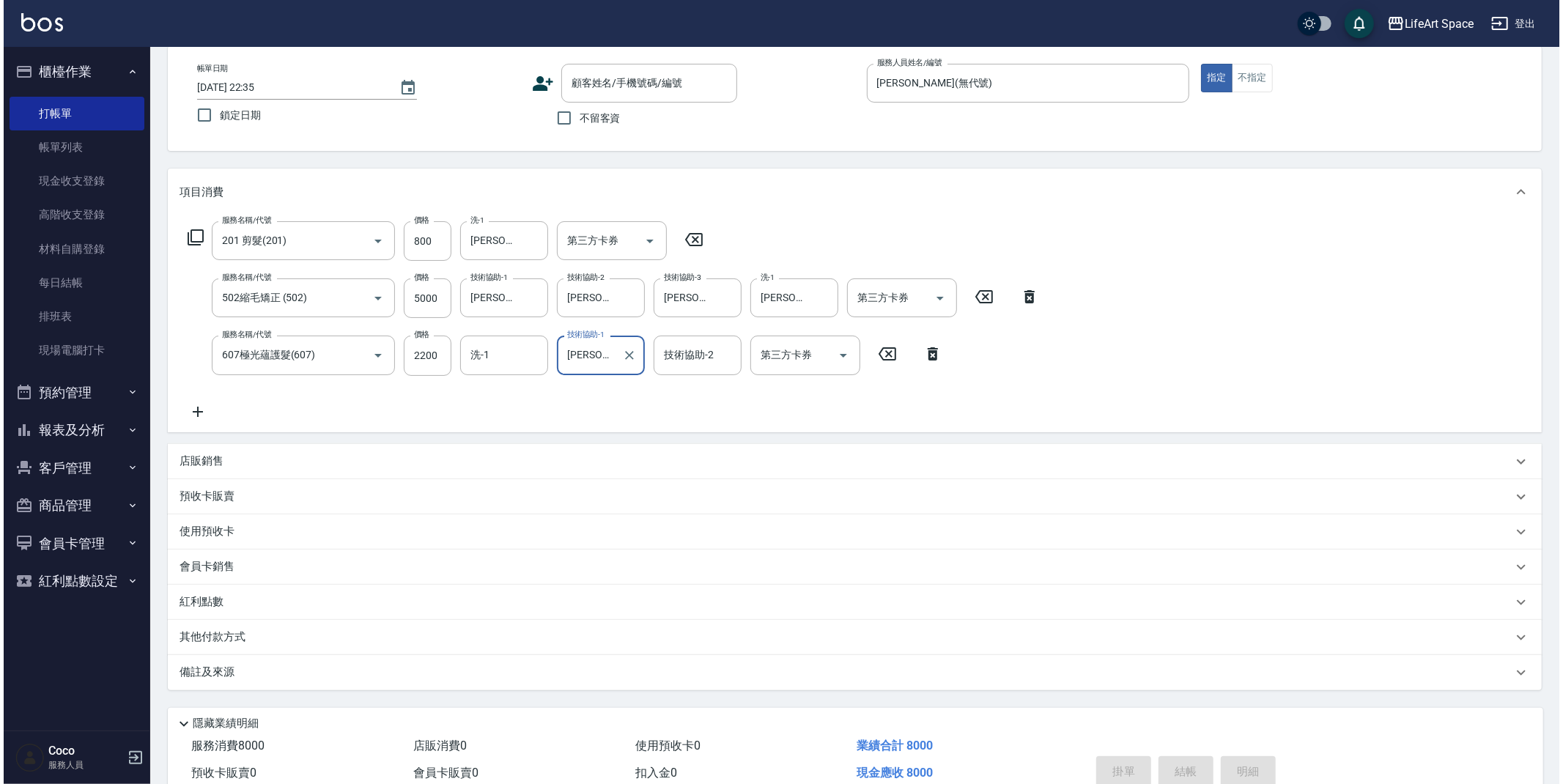
scroll to position [0, 0]
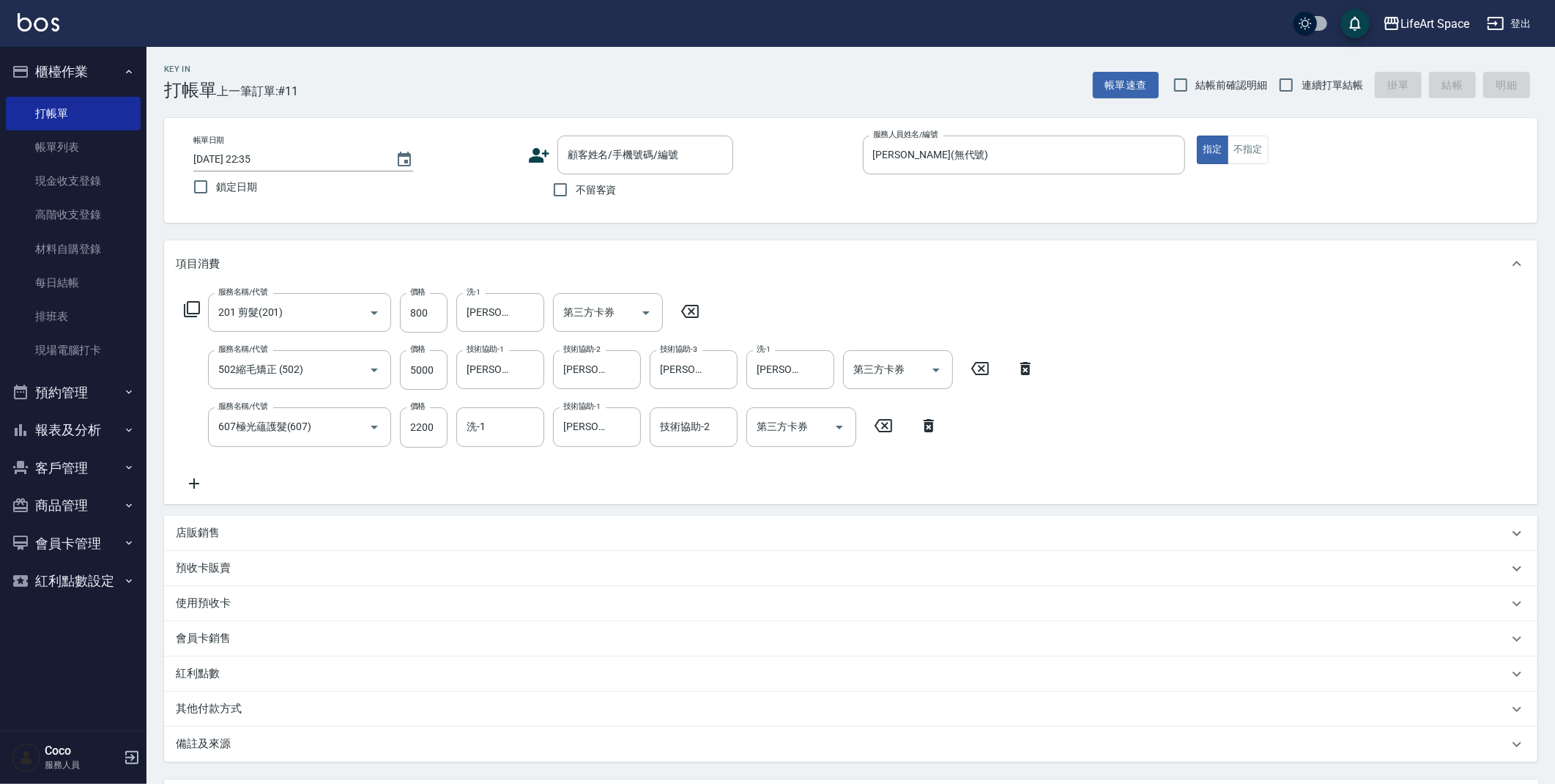
click at [579, 191] on span "不留客資" at bounding box center [596, 191] width 41 height 16
click at [576, 191] on input "不留客資" at bounding box center [560, 189] width 31 height 31
checkbox input "true"
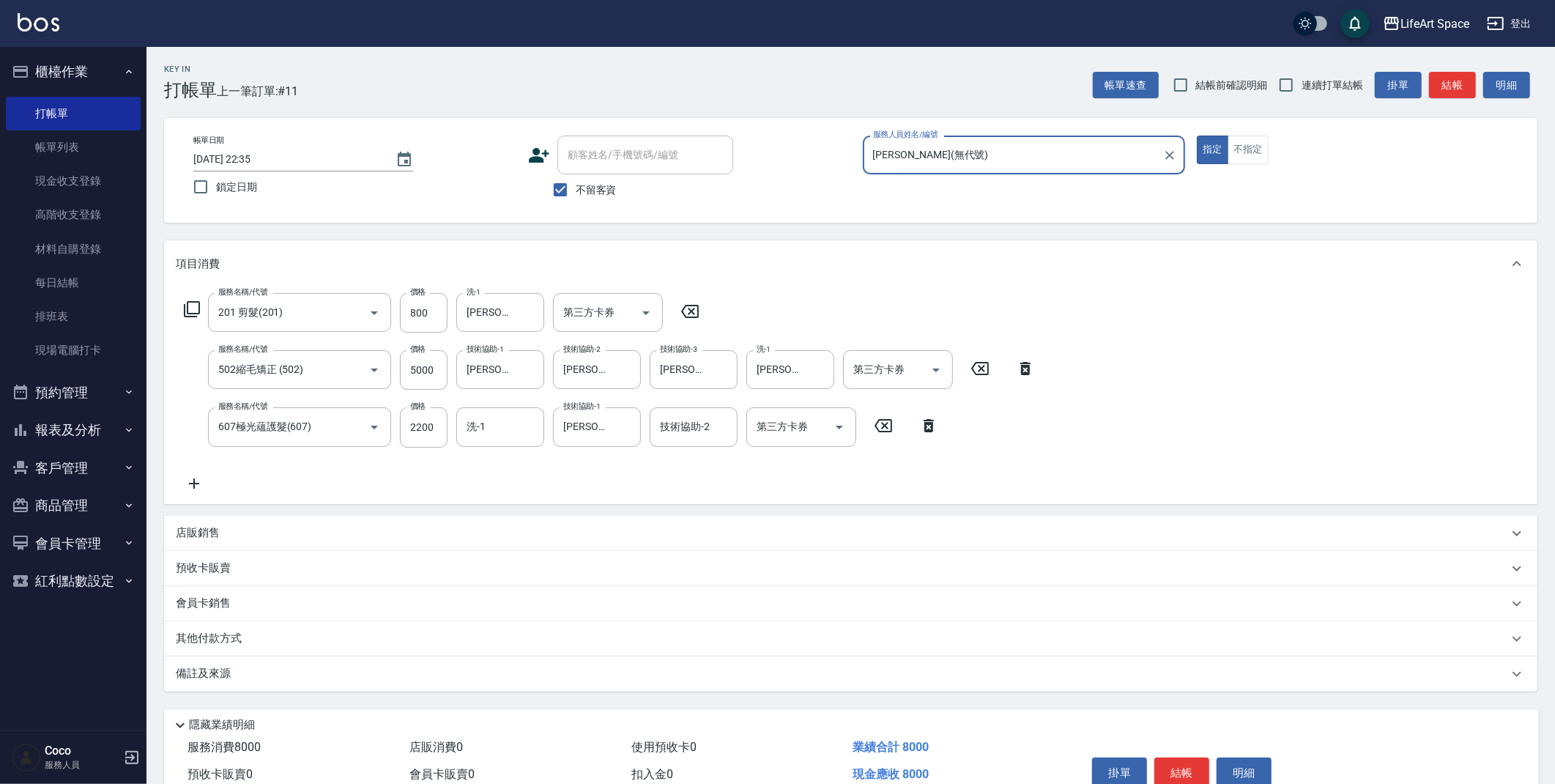
click at [1450, 86] on button "結帳" at bounding box center [1452, 85] width 47 height 27
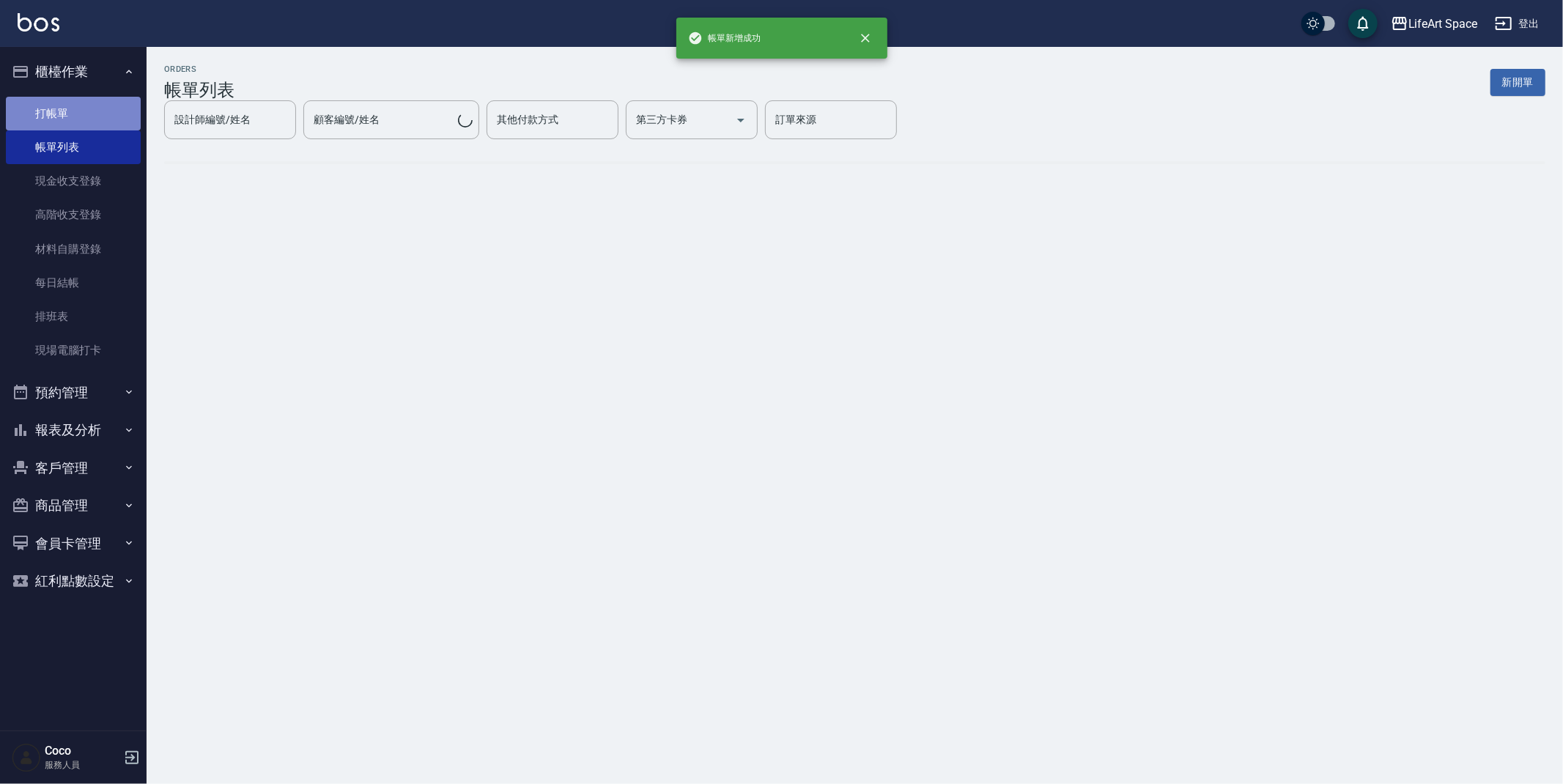
click at [47, 115] on link "打帳單" at bounding box center [73, 113] width 134 height 33
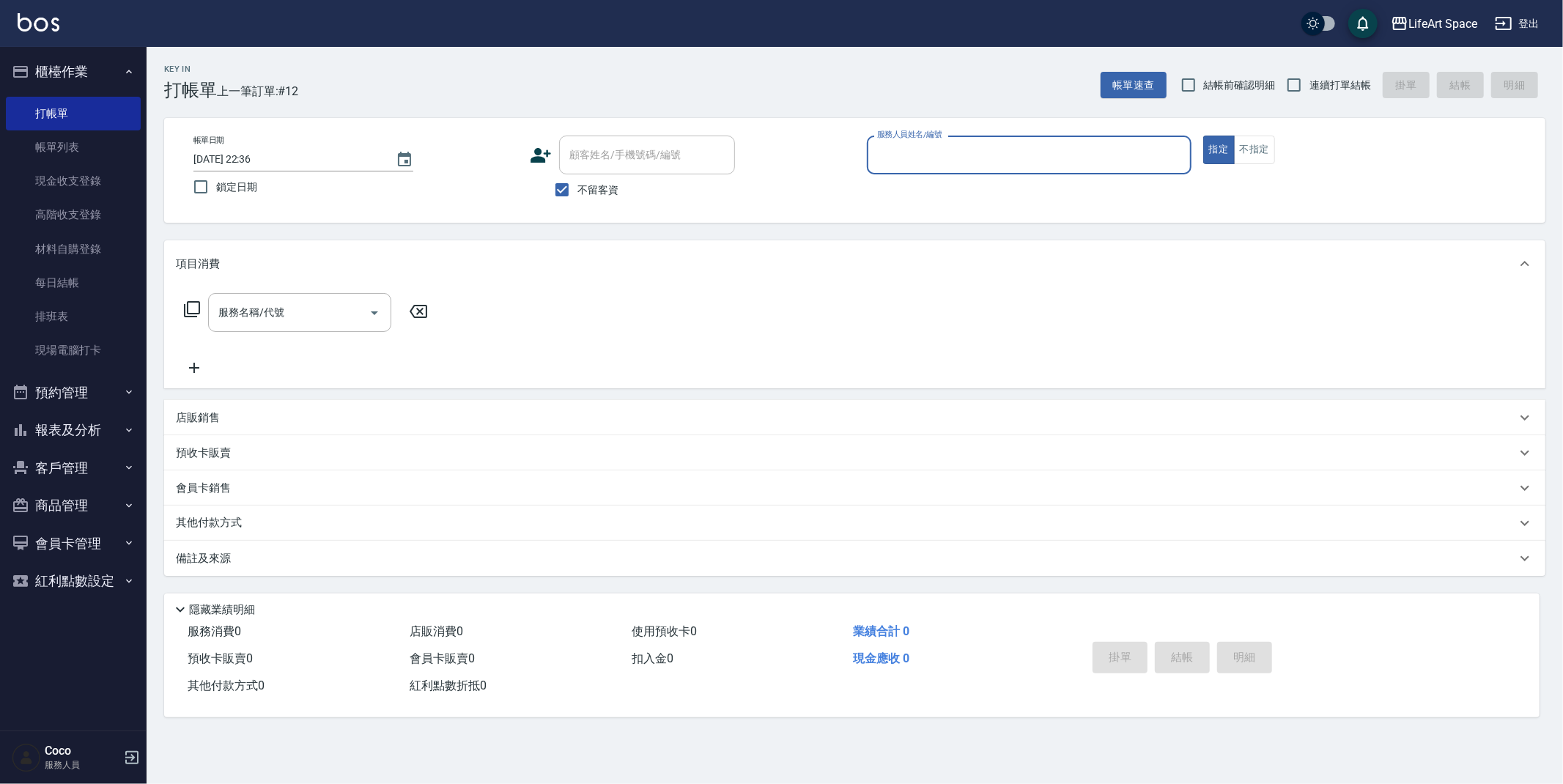
click at [956, 144] on input "服務人員姓名/編號" at bounding box center [1029, 155] width 311 height 25
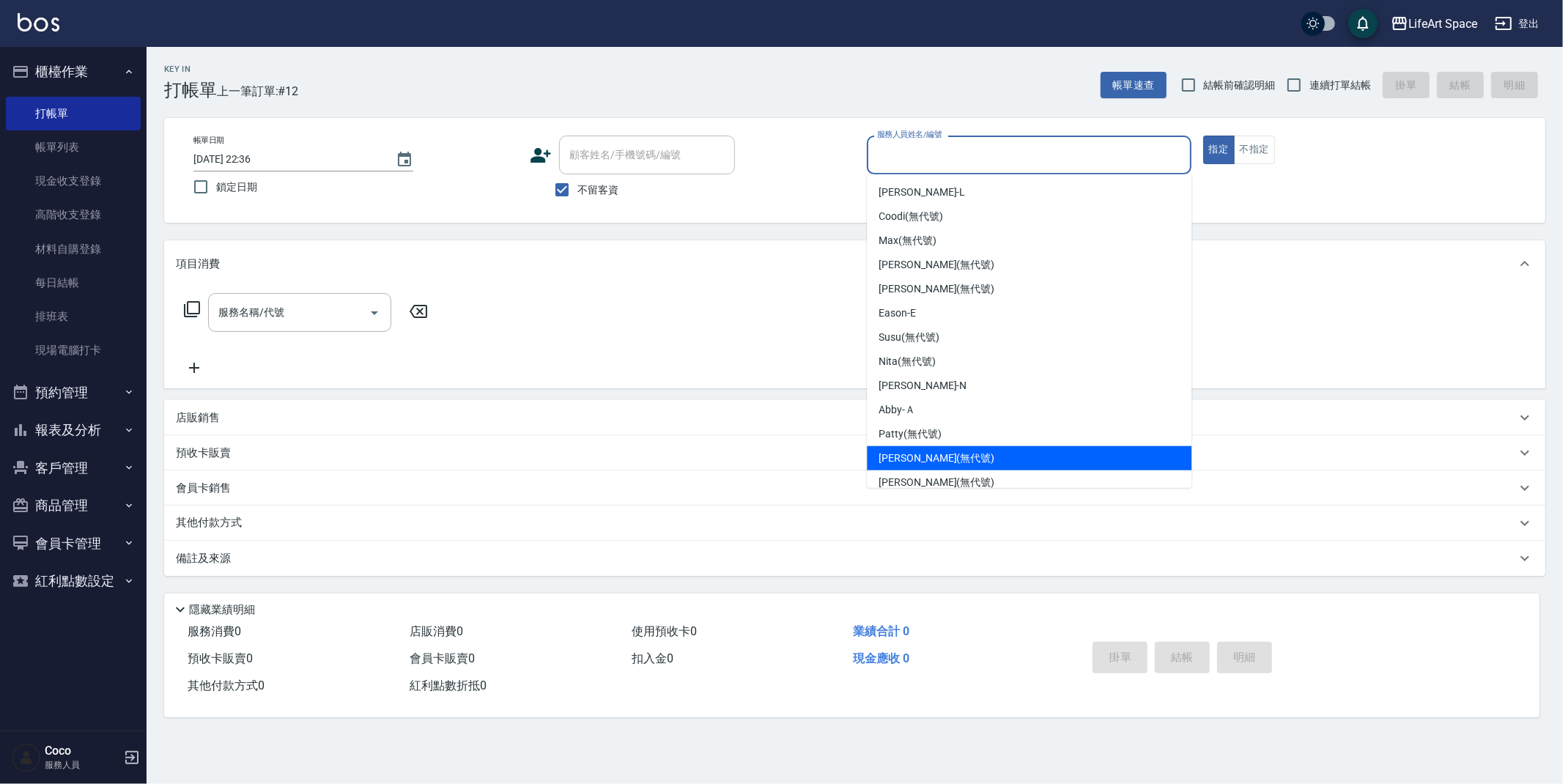
click at [942, 457] on span "[PERSON_NAME] (無代號)" at bounding box center [936, 459] width 116 height 16
type input "[PERSON_NAME](無代號)"
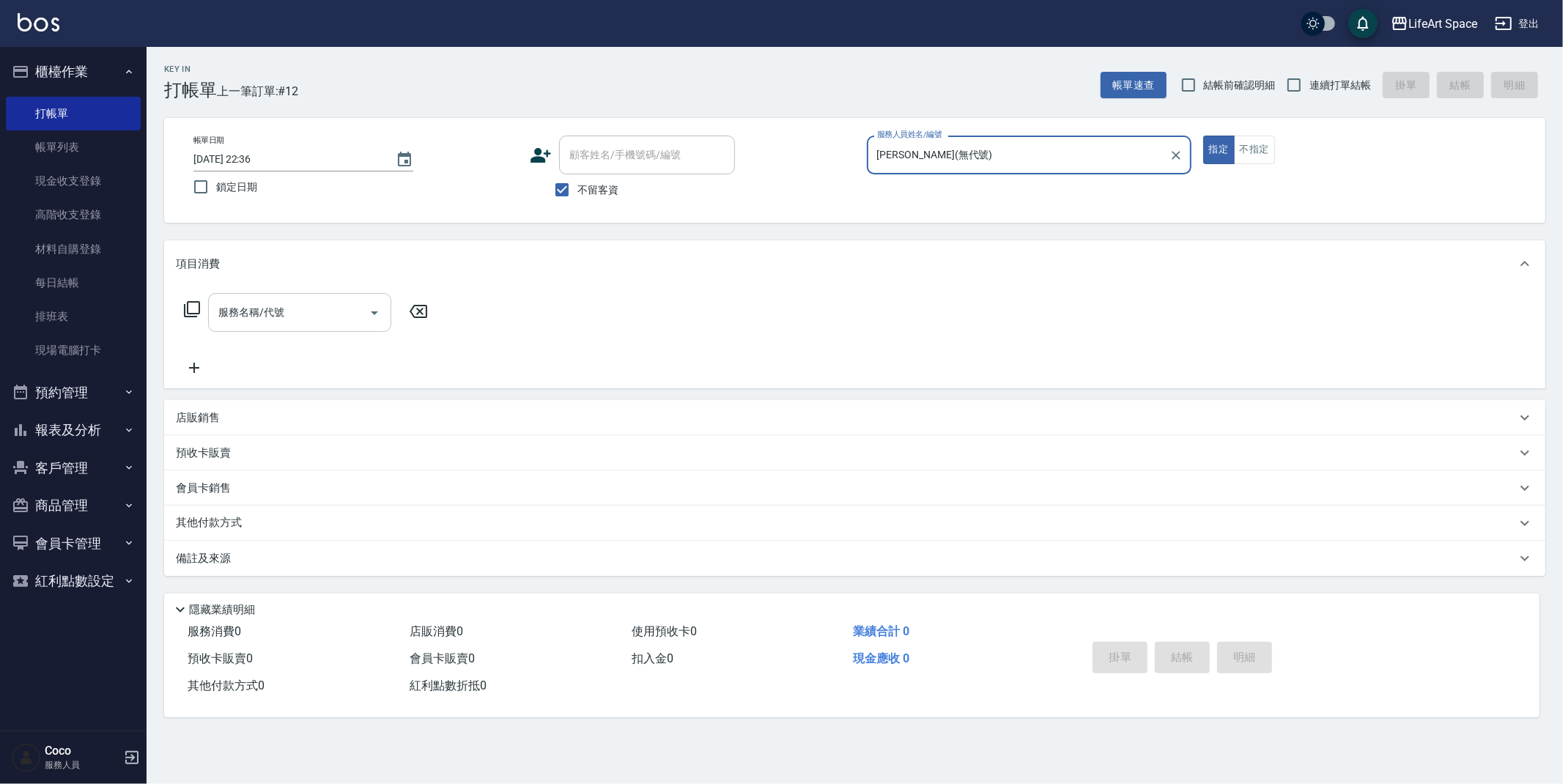
click at [280, 325] on div "服務名稱/代號" at bounding box center [300, 312] width 183 height 39
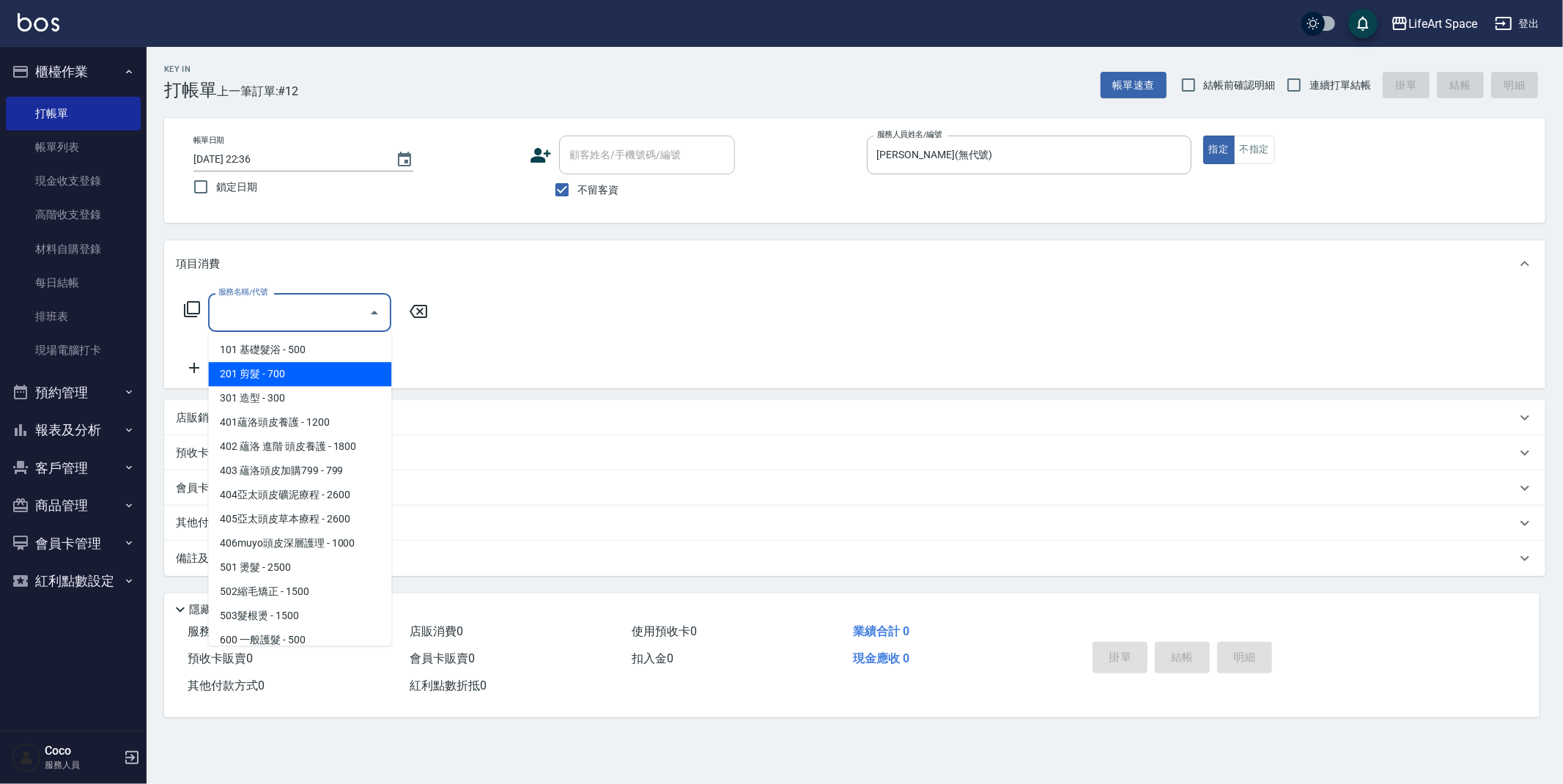
click at [296, 374] on span "201 剪髮 - 700" at bounding box center [300, 374] width 183 height 25
type input "201 剪髮(201)"
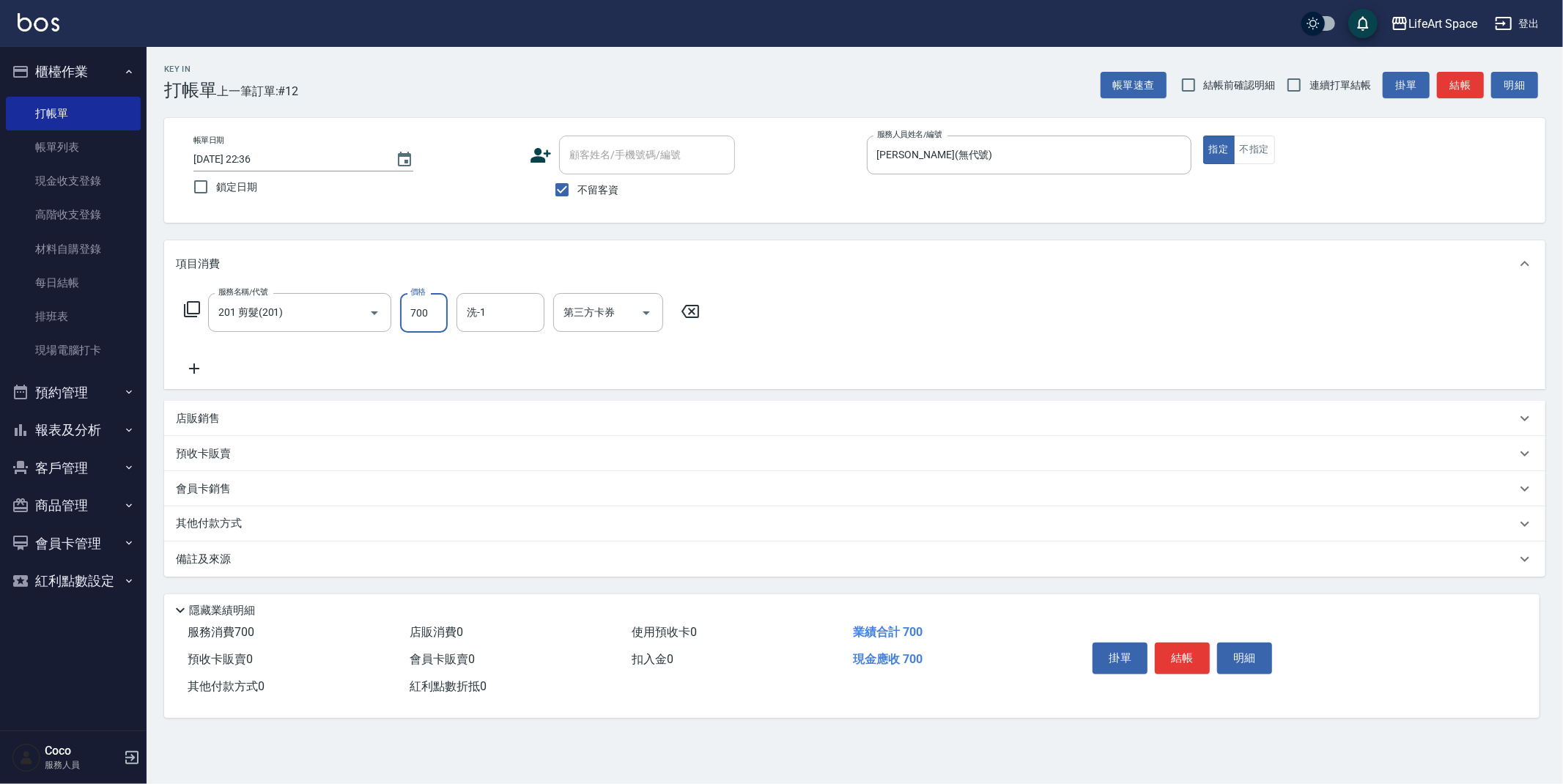
click at [440, 316] on input "700" at bounding box center [424, 312] width 47 height 40
type input "900"
click at [484, 309] on input "洗-1" at bounding box center [500, 312] width 75 height 25
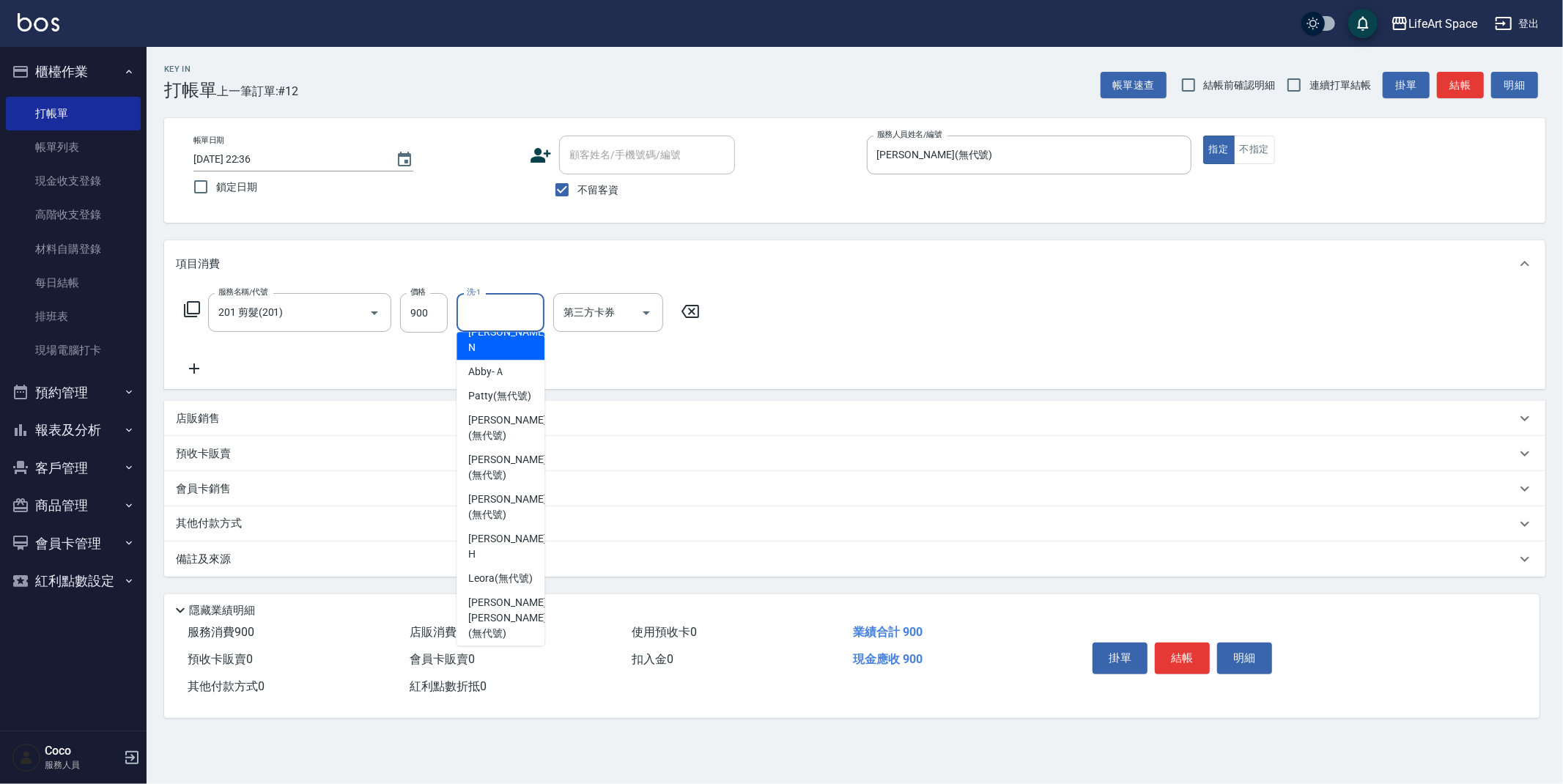
scroll to position [453, 0]
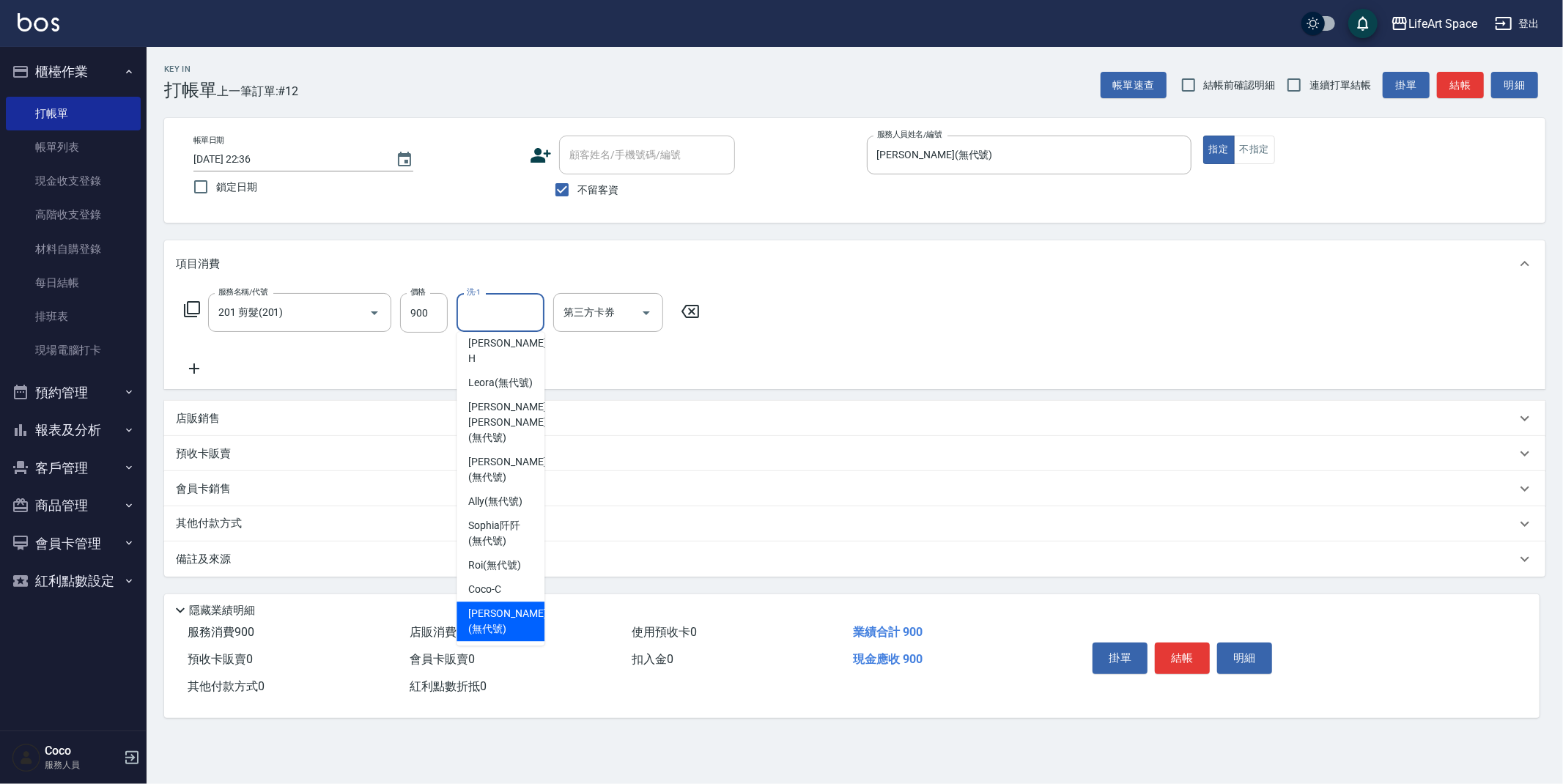
click at [495, 606] on span "[PERSON_NAME] (無代號)" at bounding box center [507, 621] width 77 height 31
type input "[PERSON_NAME](無代號)"
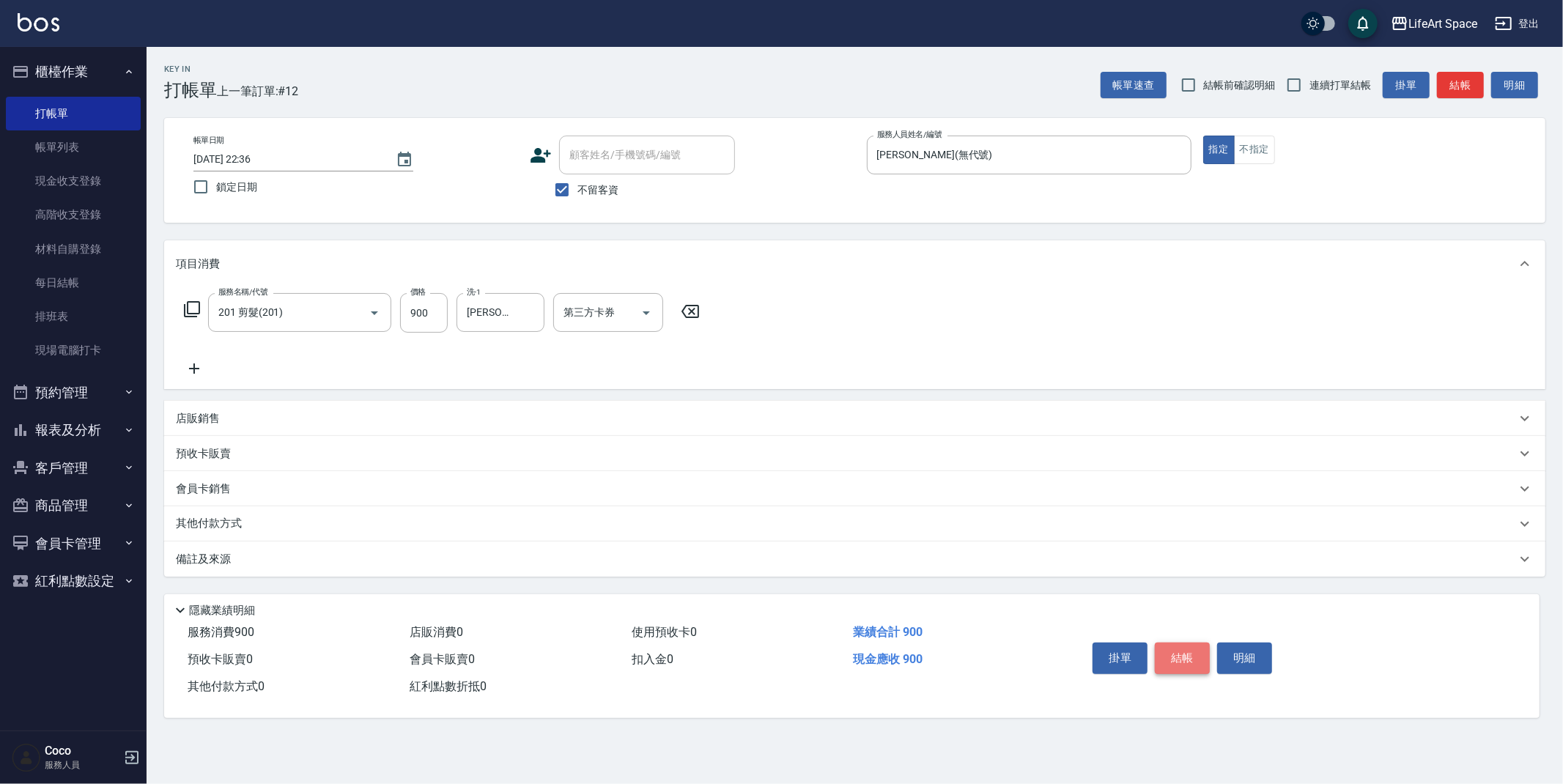
click at [1183, 655] on button "結帳" at bounding box center [1182, 657] width 55 height 31
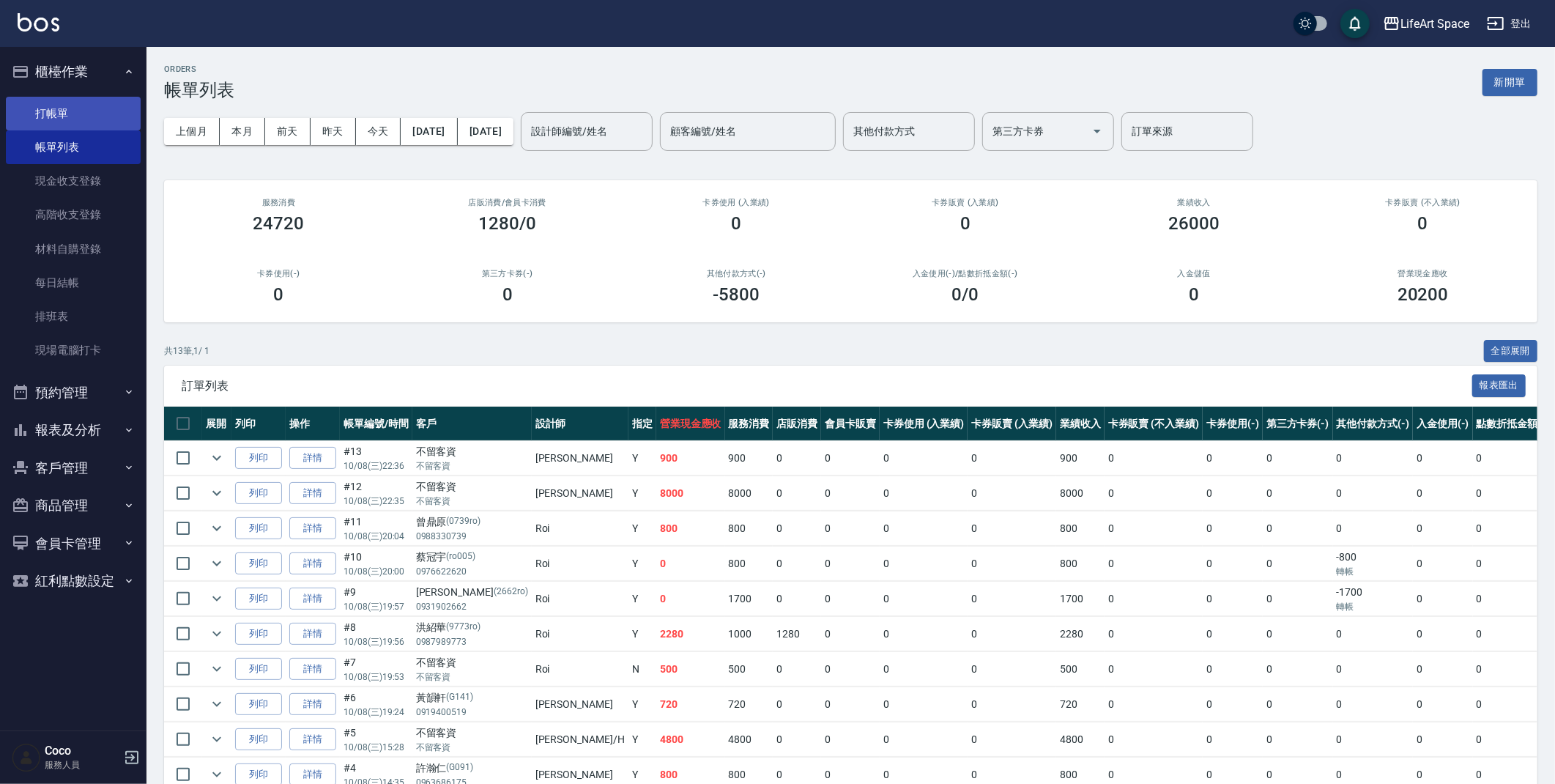
click at [73, 108] on link "打帳單" at bounding box center [73, 113] width 134 height 33
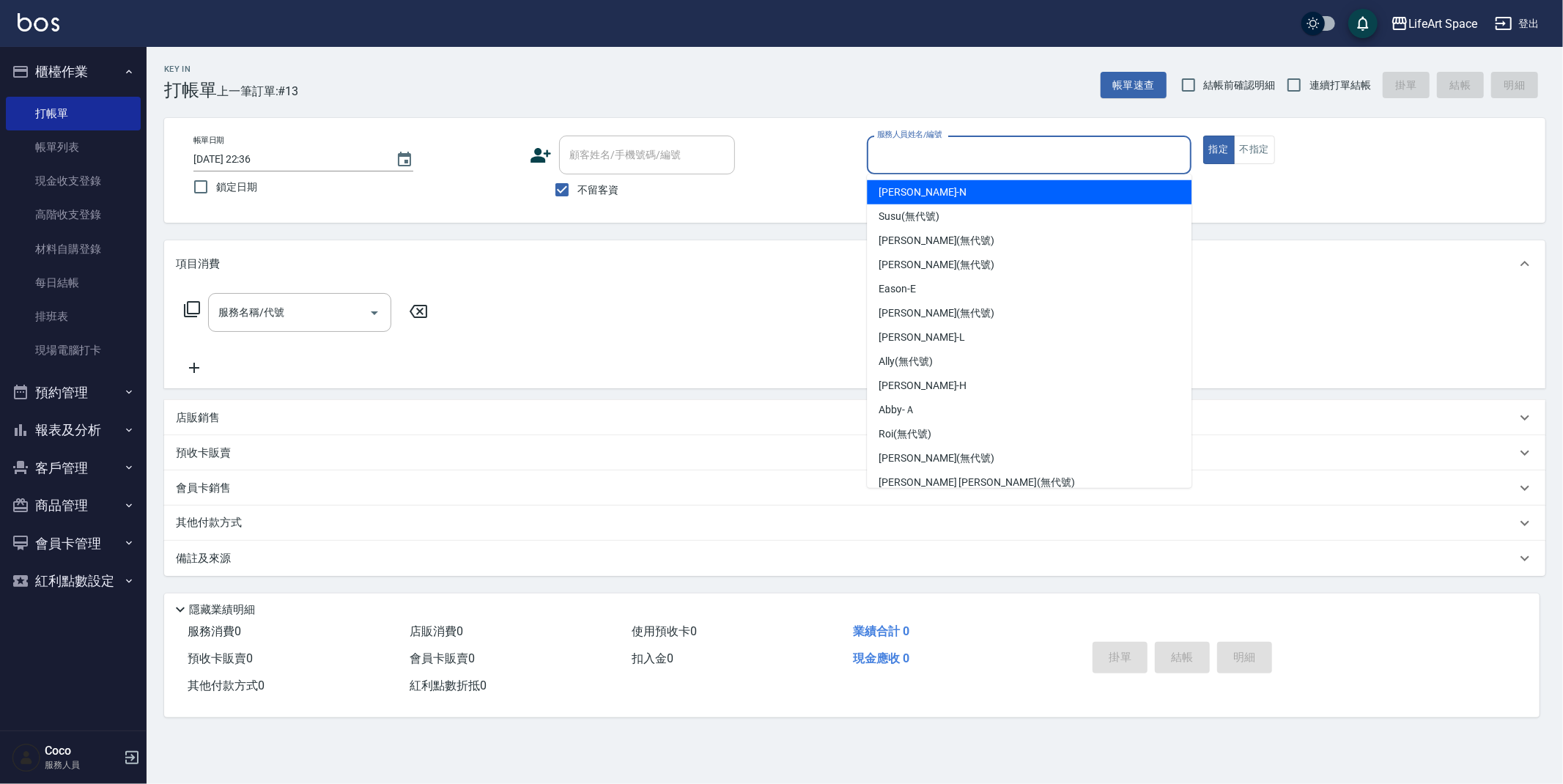
click at [995, 158] on input "服務人員姓名/編號" at bounding box center [1029, 155] width 311 height 25
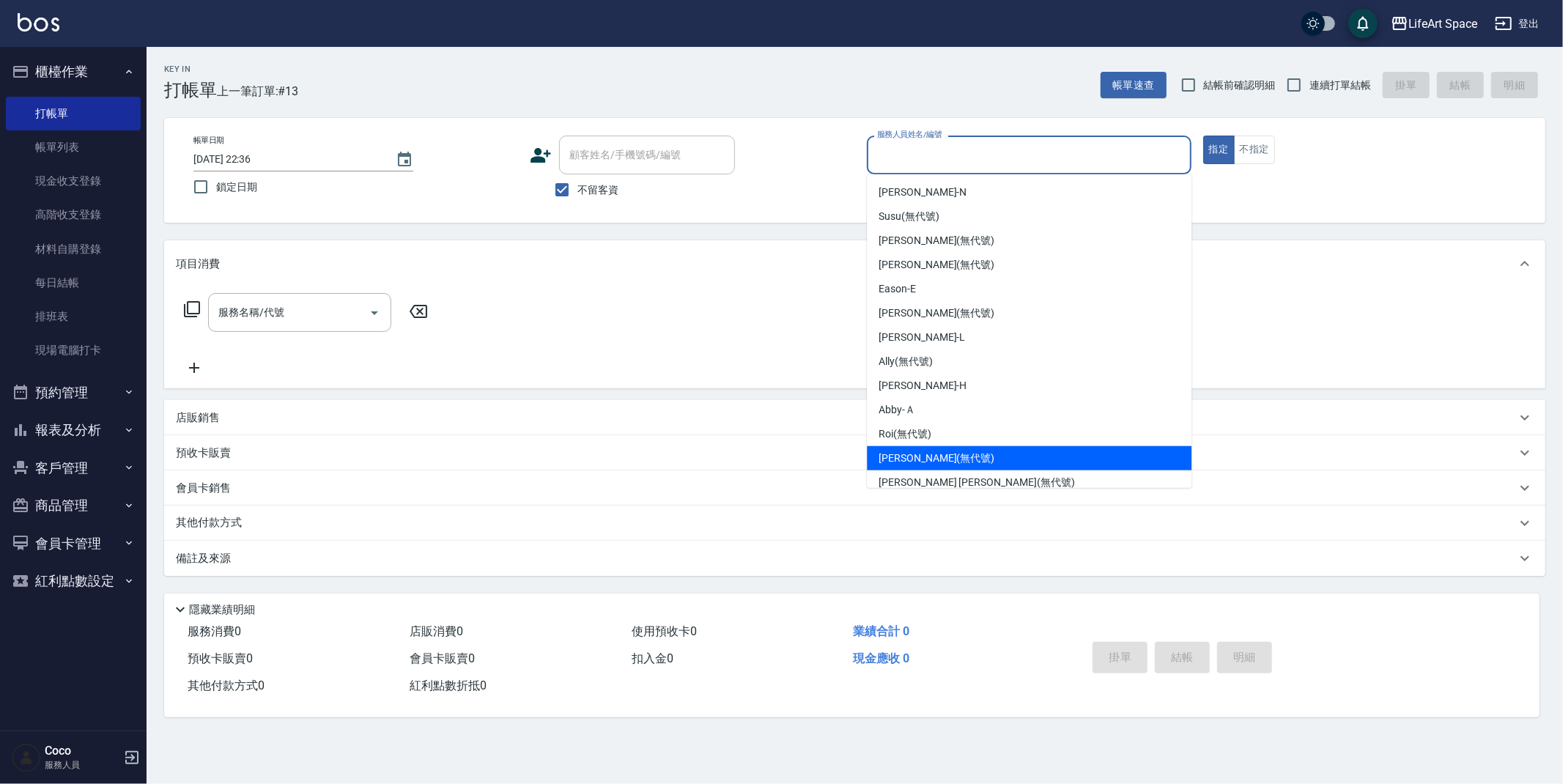
click at [912, 451] on span "[PERSON_NAME] (無代號)" at bounding box center [936, 459] width 116 height 16
type input "[PERSON_NAME](無代號)"
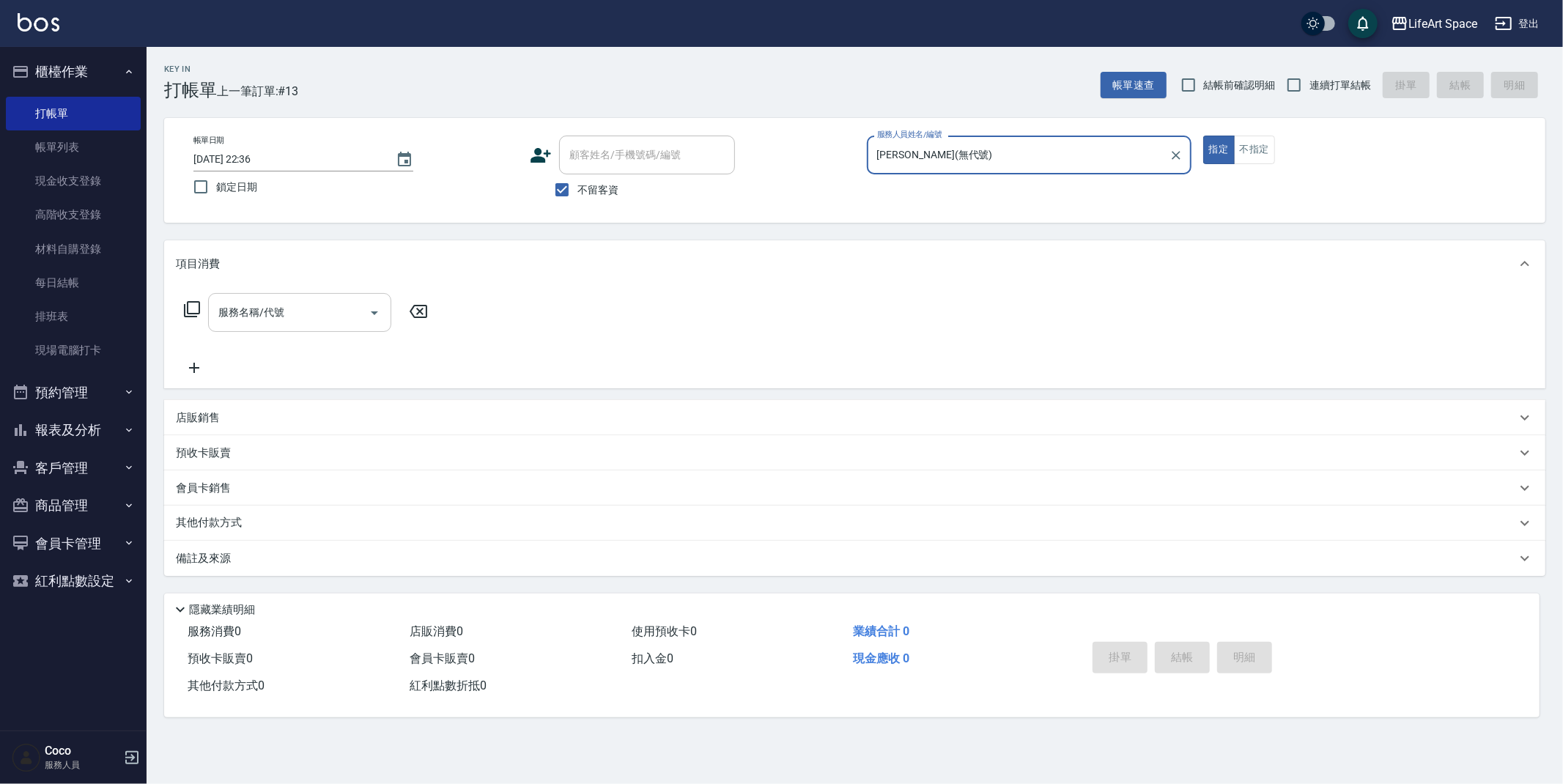
click at [301, 321] on input "服務名稱/代號" at bounding box center [288, 312] width 148 height 25
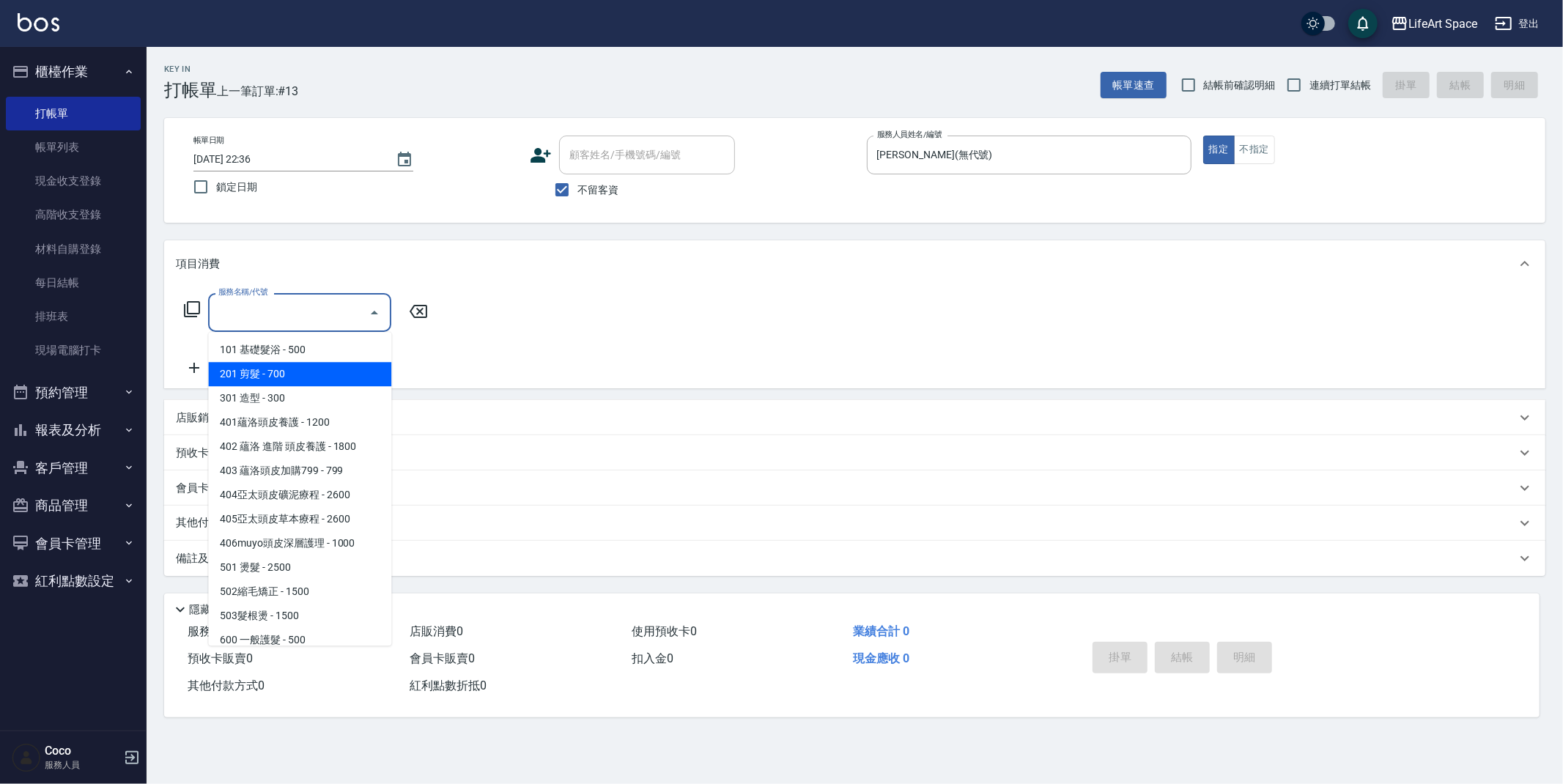
drag, startPoint x: 291, startPoint y: 374, endPoint x: 416, endPoint y: 345, distance: 128.3
click at [292, 374] on span "201 剪髮 - 700" at bounding box center [300, 374] width 183 height 25
type input "201 剪髮(201)"
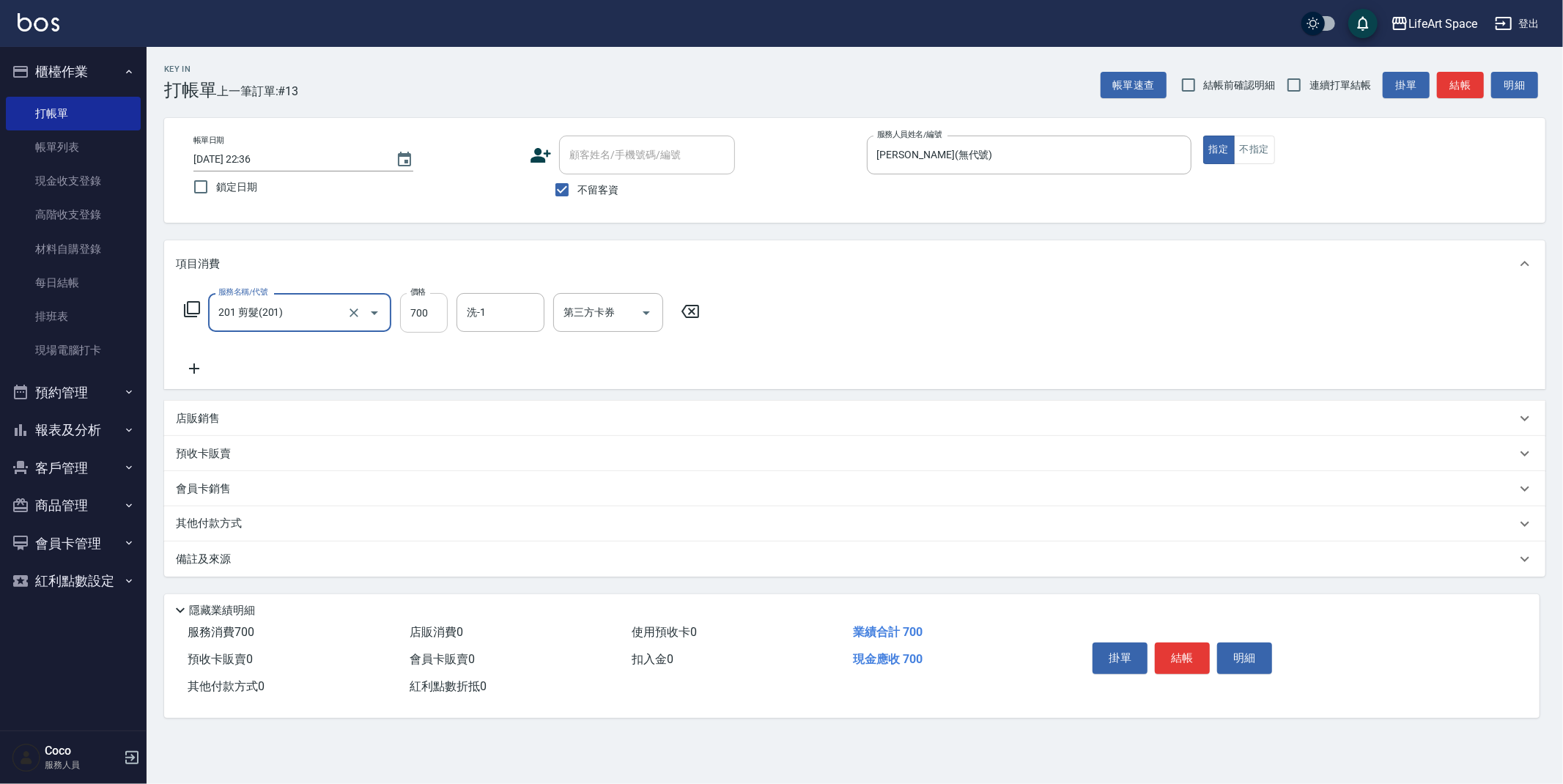
click at [438, 315] on input "700" at bounding box center [424, 312] width 47 height 40
type input "900"
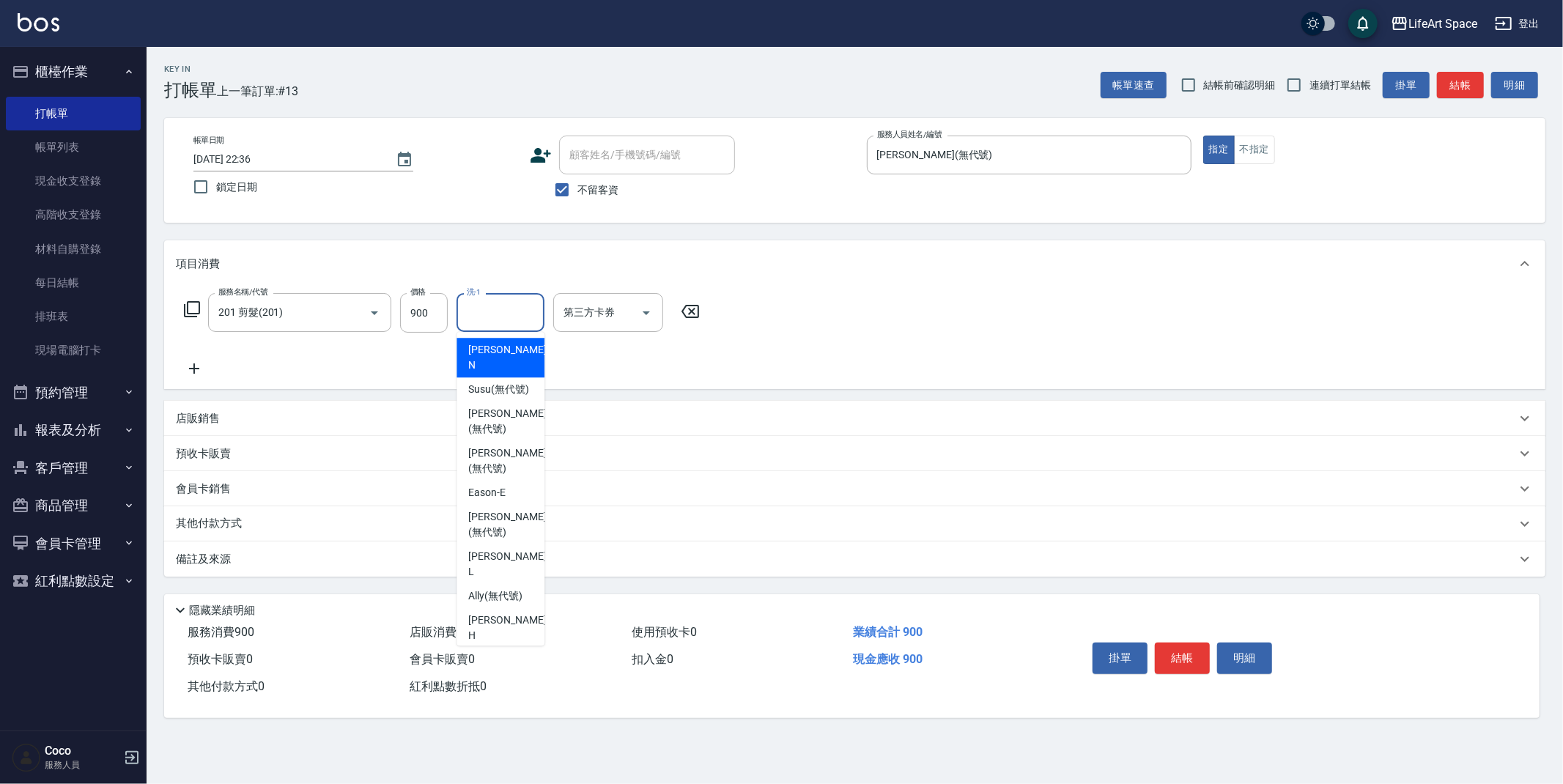
click at [489, 315] on input "洗-1" at bounding box center [500, 312] width 75 height 25
click at [492, 439] on span "[PERSON_NAME] (無代號)" at bounding box center [507, 454] width 77 height 31
type input "[PERSON_NAME](無代號)"
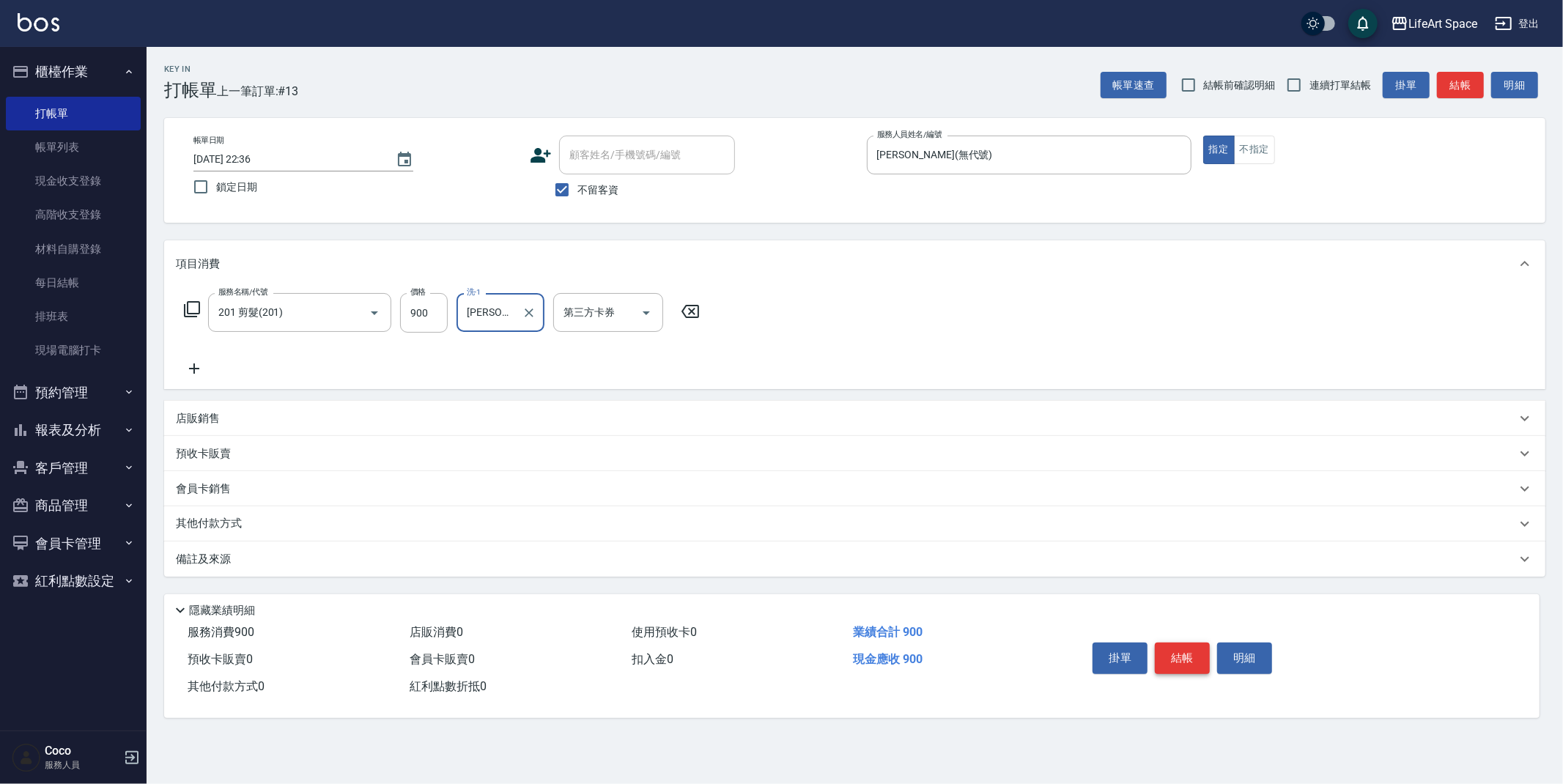
click at [1189, 660] on button "結帳" at bounding box center [1182, 657] width 55 height 31
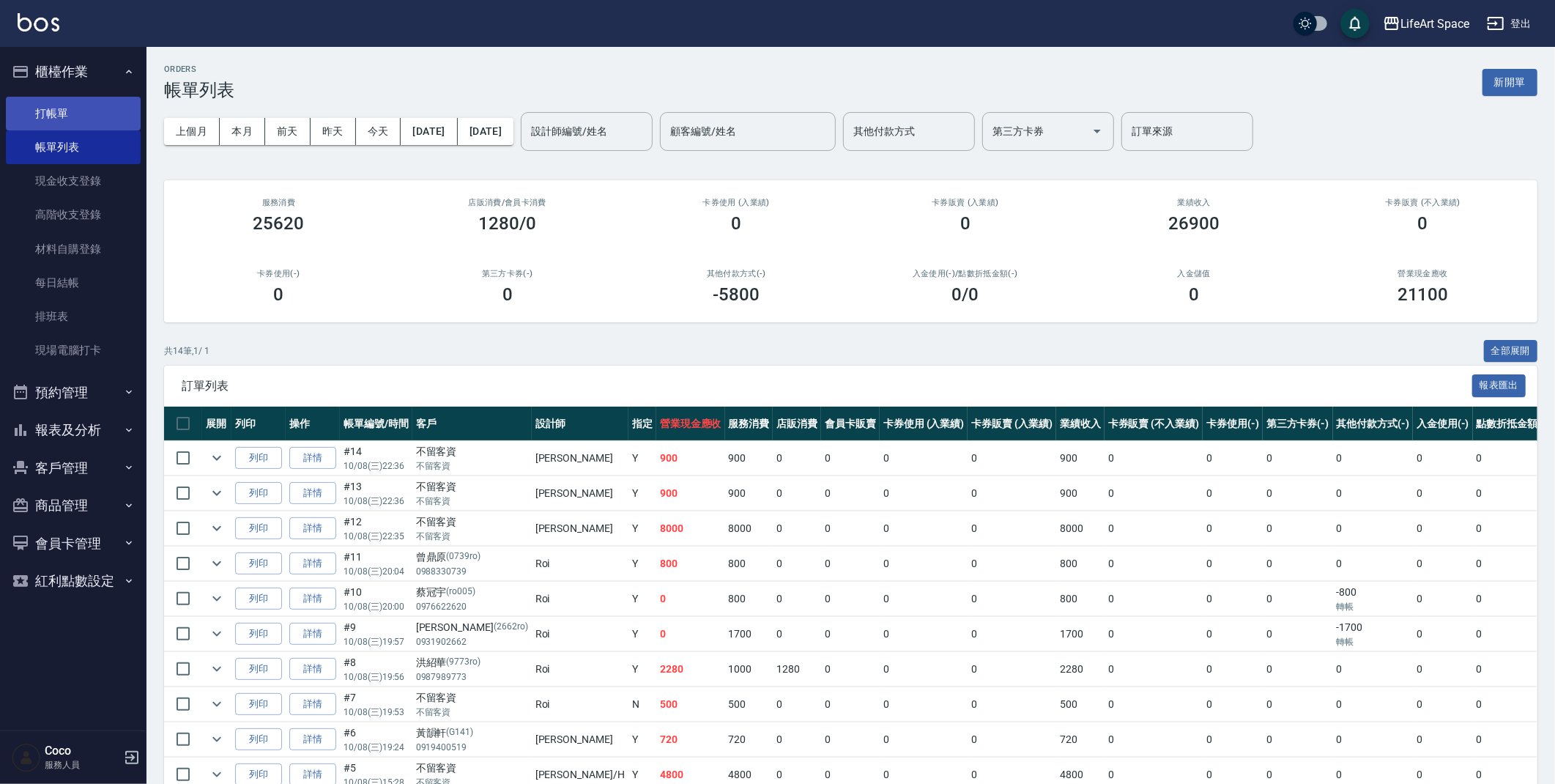
click at [60, 119] on link "打帳單" at bounding box center [73, 113] width 134 height 33
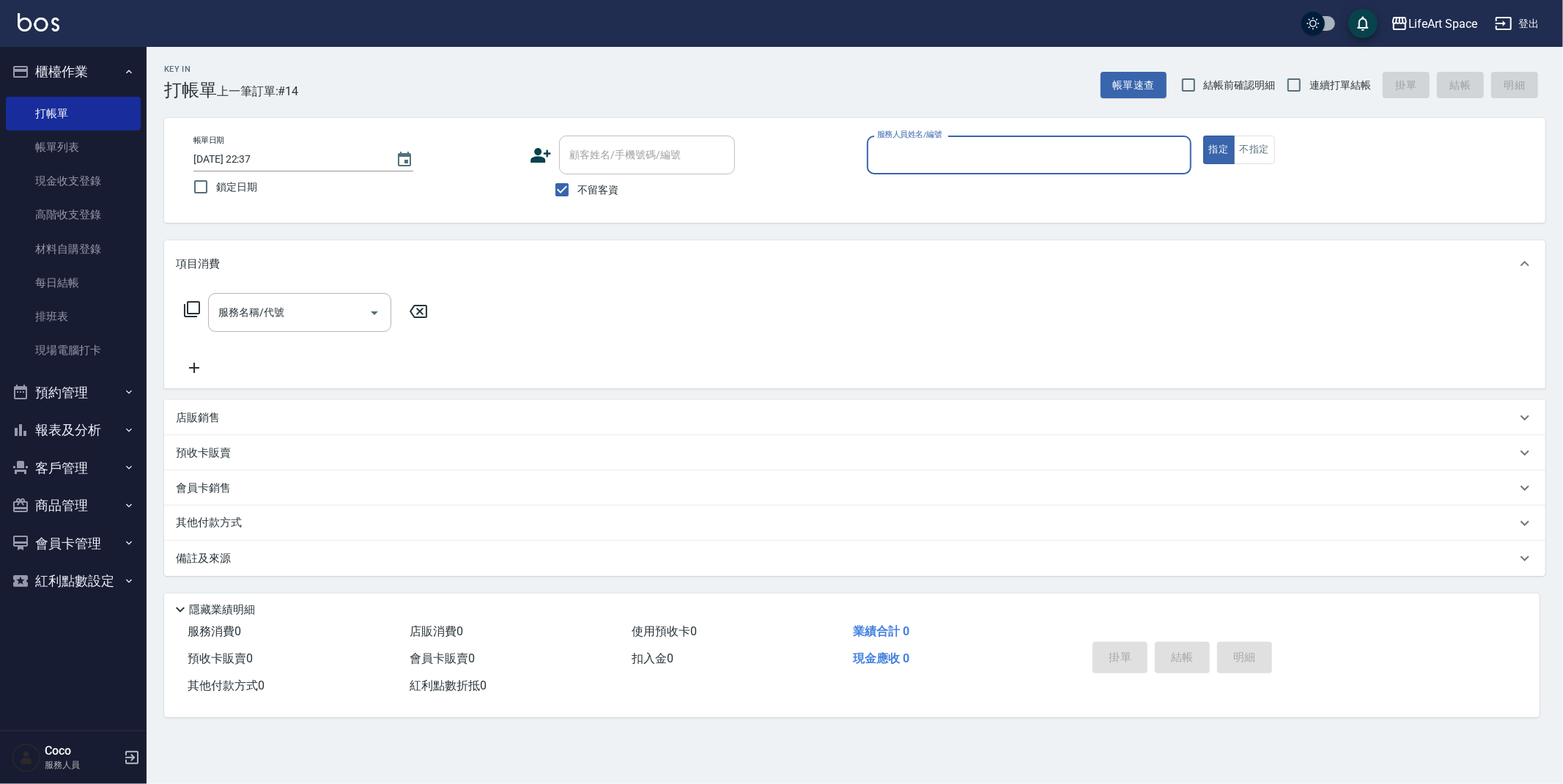
click at [898, 158] on input "服務人員姓名/編號" at bounding box center [1029, 155] width 311 height 25
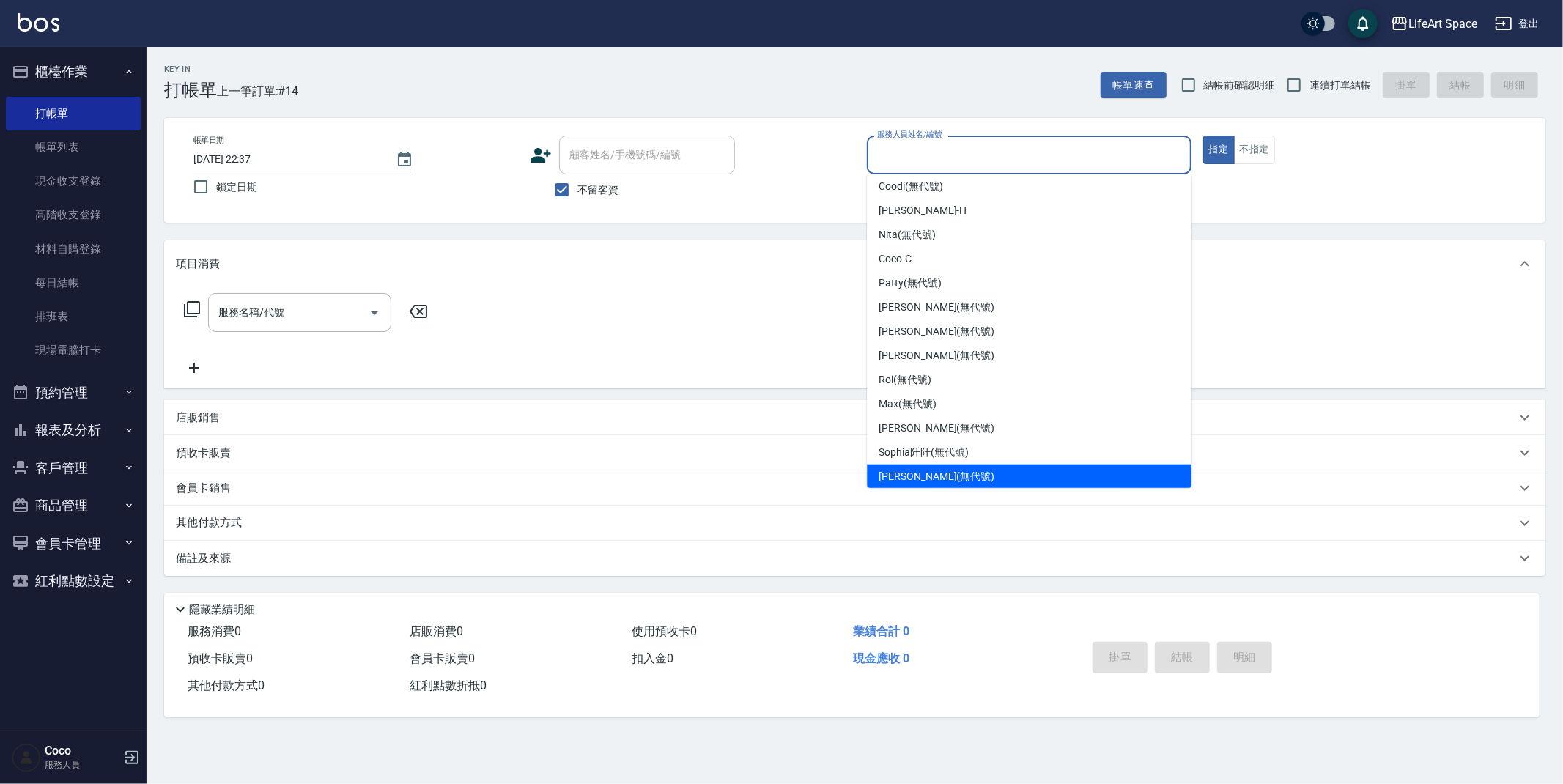
scroll to position [253, 0]
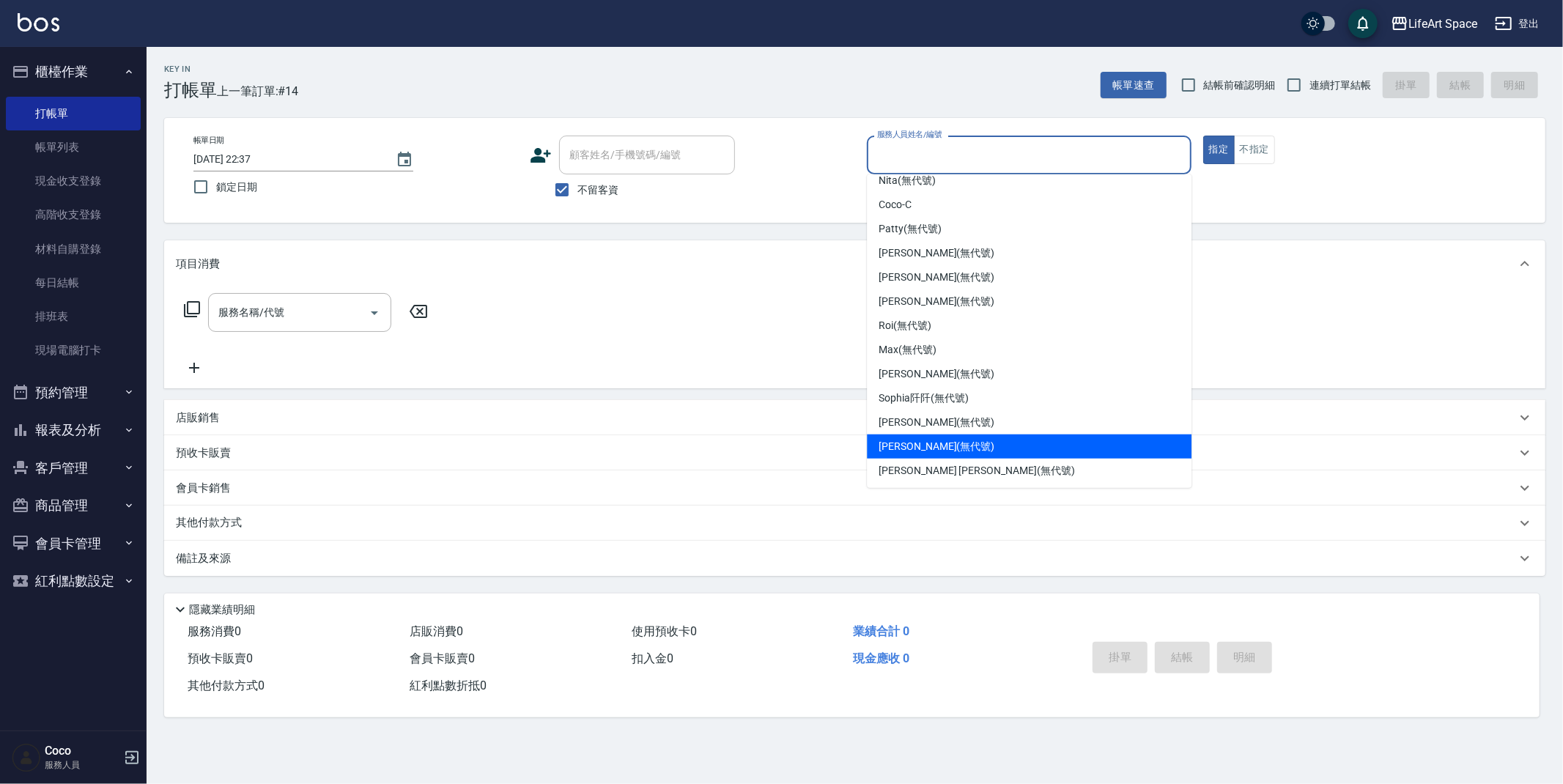
click at [926, 450] on span "[PERSON_NAME] (無代號)" at bounding box center [936, 446] width 116 height 16
type input "[PERSON_NAME](無代號)"
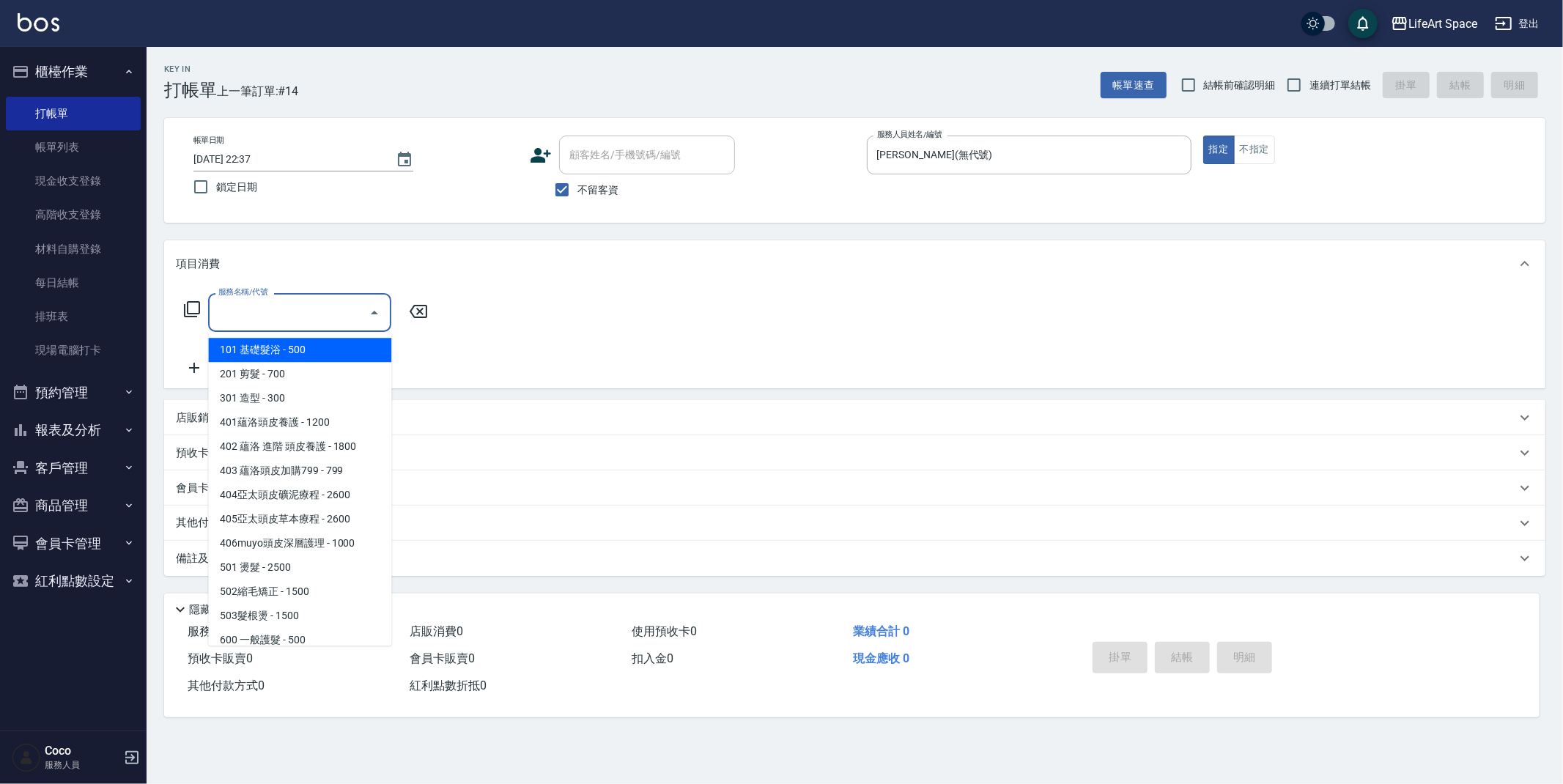
click at [305, 316] on input "服務名稱/代號" at bounding box center [288, 312] width 148 height 25
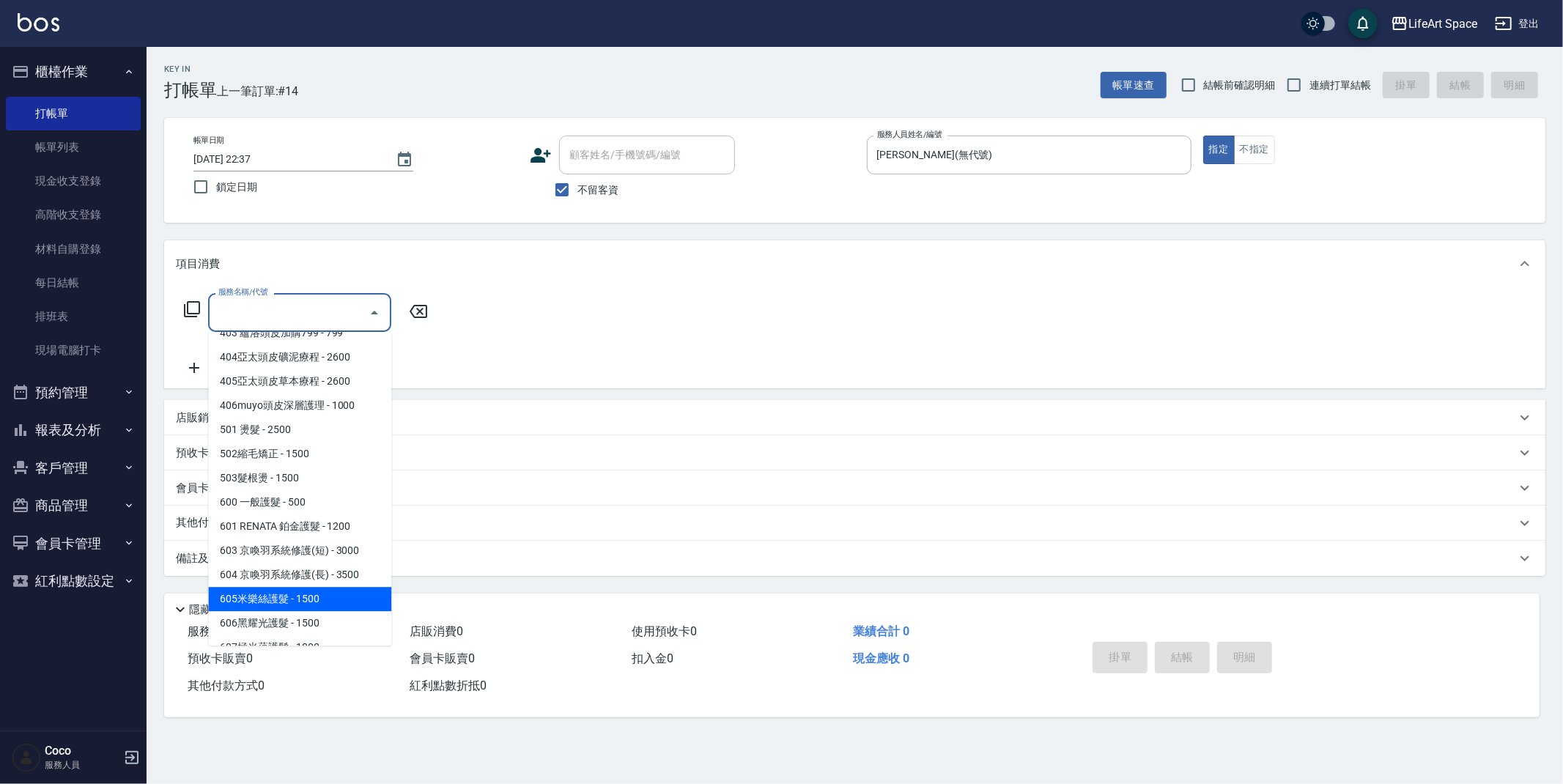
scroll to position [229, 0]
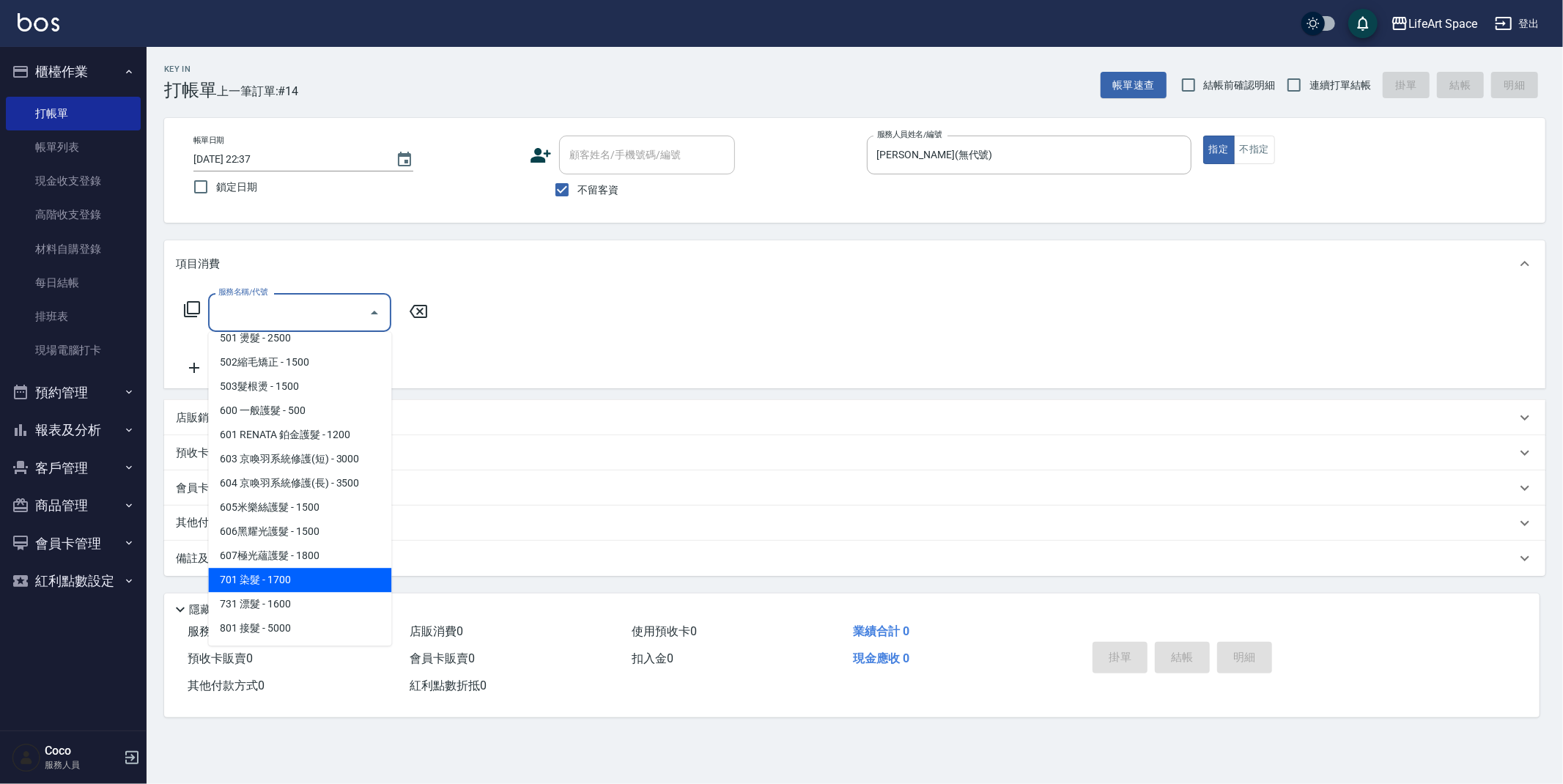
drag, startPoint x: 313, startPoint y: 574, endPoint x: 440, endPoint y: 389, distance: 224.4
click at [314, 574] on span "701 染髮 - 1700" at bounding box center [300, 580] width 183 height 25
type input "701 染髮(701)"
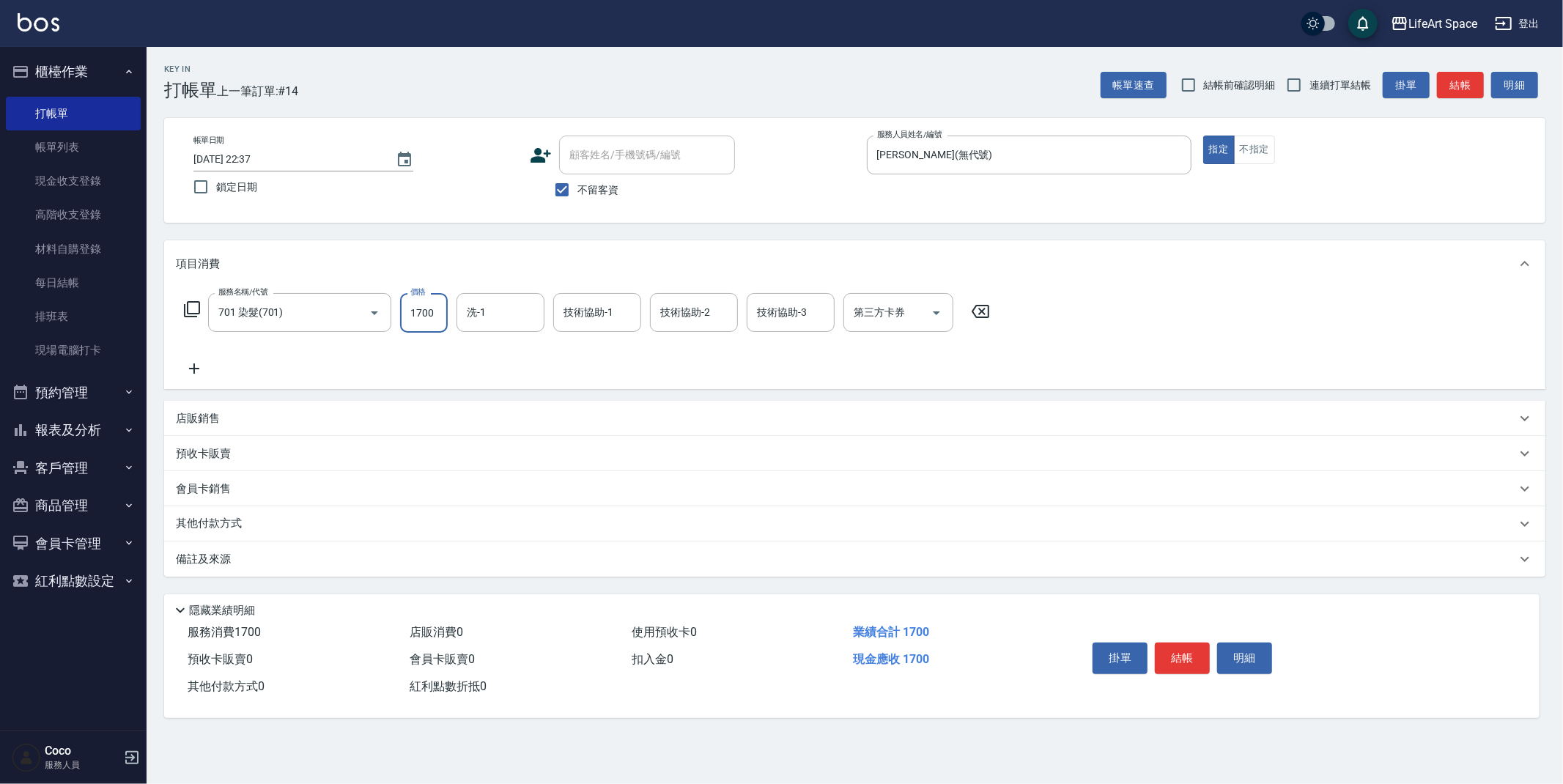
click at [440, 313] on input "1700" at bounding box center [424, 312] width 47 height 40
type input "4399"
click at [522, 313] on input "洗-1" at bounding box center [500, 312] width 75 height 25
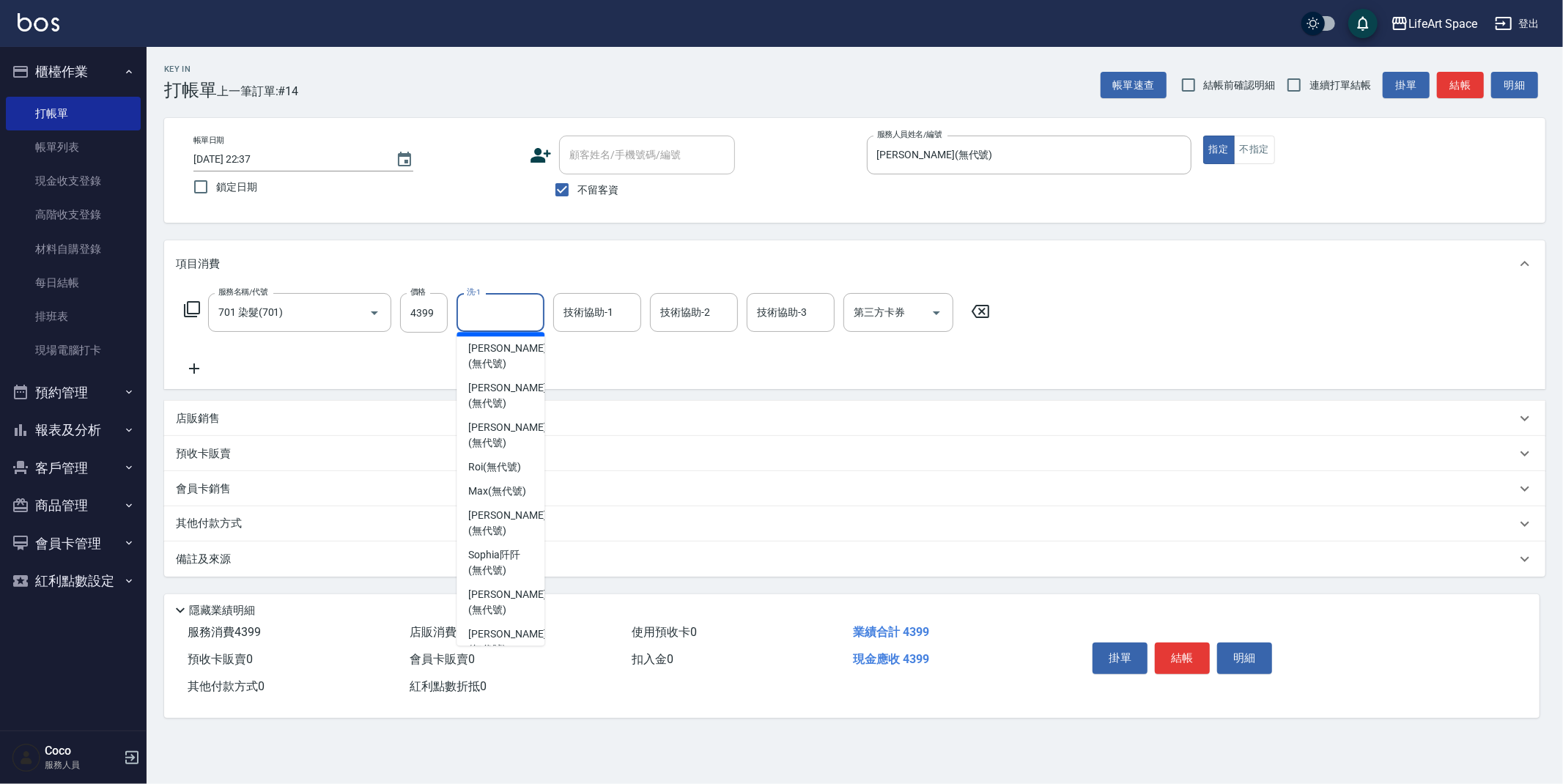
scroll to position [453, 0]
drag, startPoint x: 506, startPoint y: 510, endPoint x: 540, endPoint y: 361, distance: 152.8
click at [506, 503] on span "[PERSON_NAME]阡 (無代號)" at bounding box center [500, 487] width 64 height 31
type input "[PERSON_NAME]阡(無代號)"
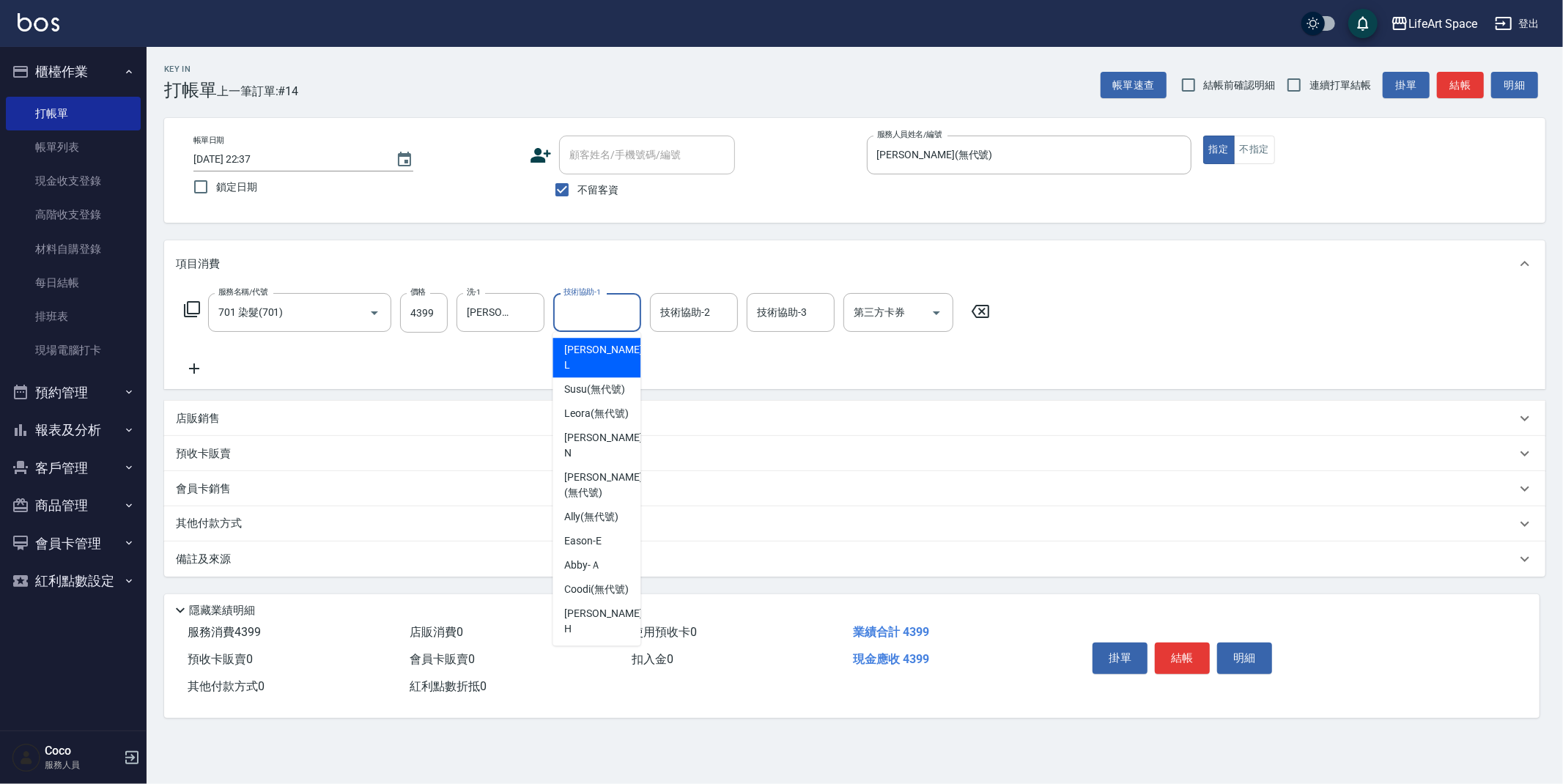
click at [579, 315] on div "技術協助-1 技術協助-1" at bounding box center [597, 312] width 88 height 39
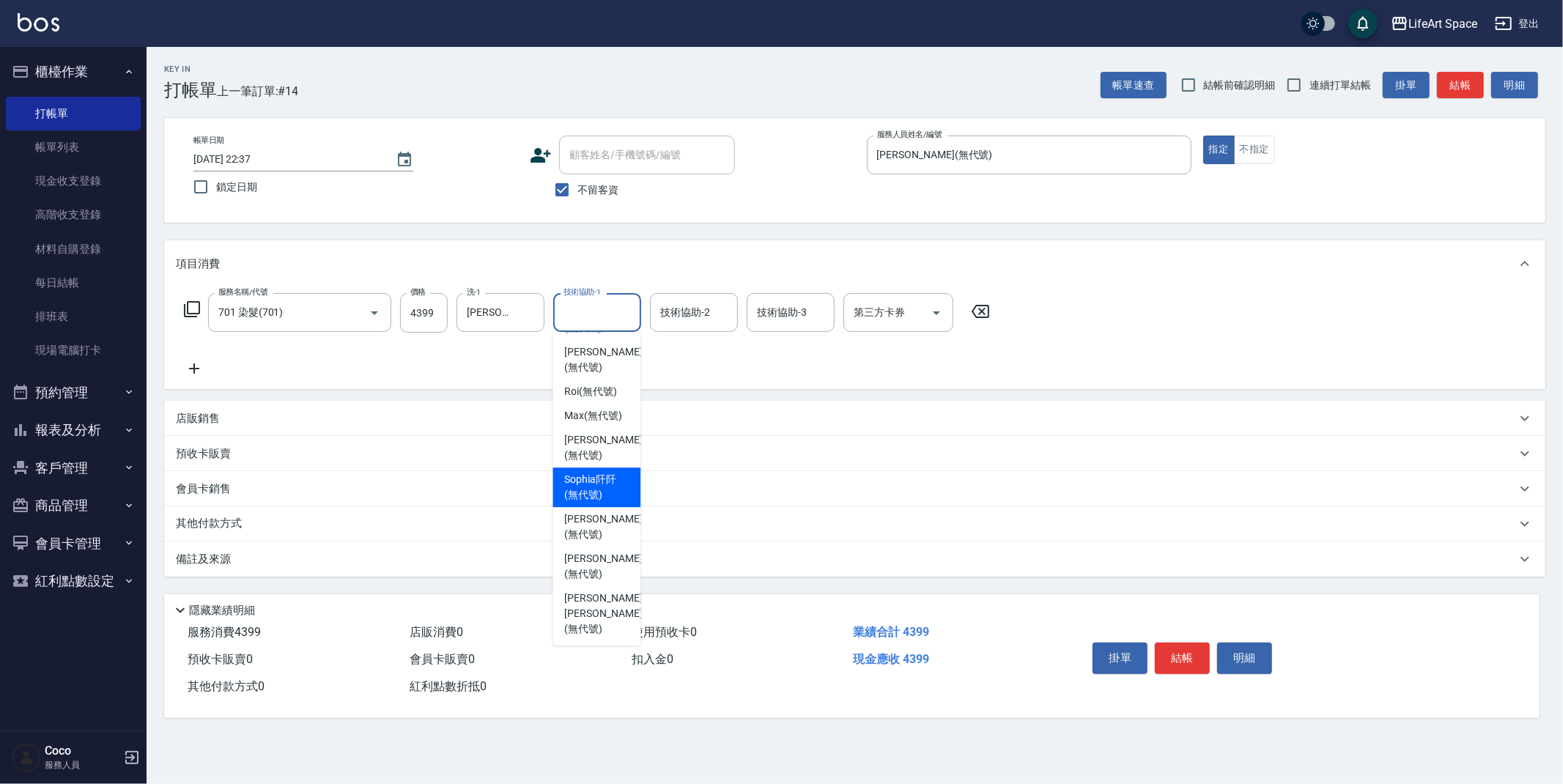
click at [589, 497] on span "[PERSON_NAME]阡 (無代號)" at bounding box center [596, 487] width 64 height 31
type input "[PERSON_NAME]阡(無代號)"
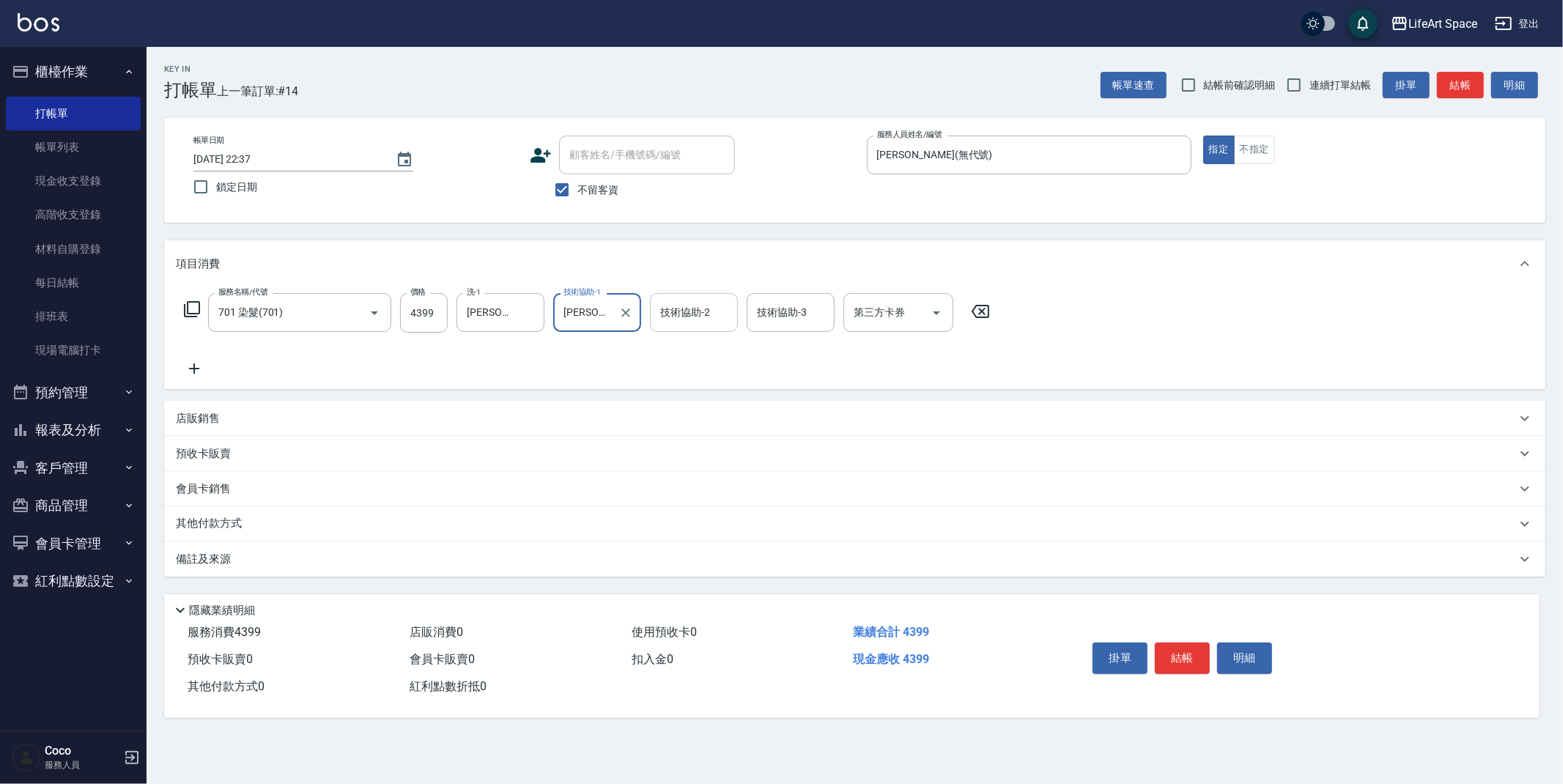
click at [677, 314] on div "技術協助-2 技術協助-2" at bounding box center [694, 312] width 88 height 39
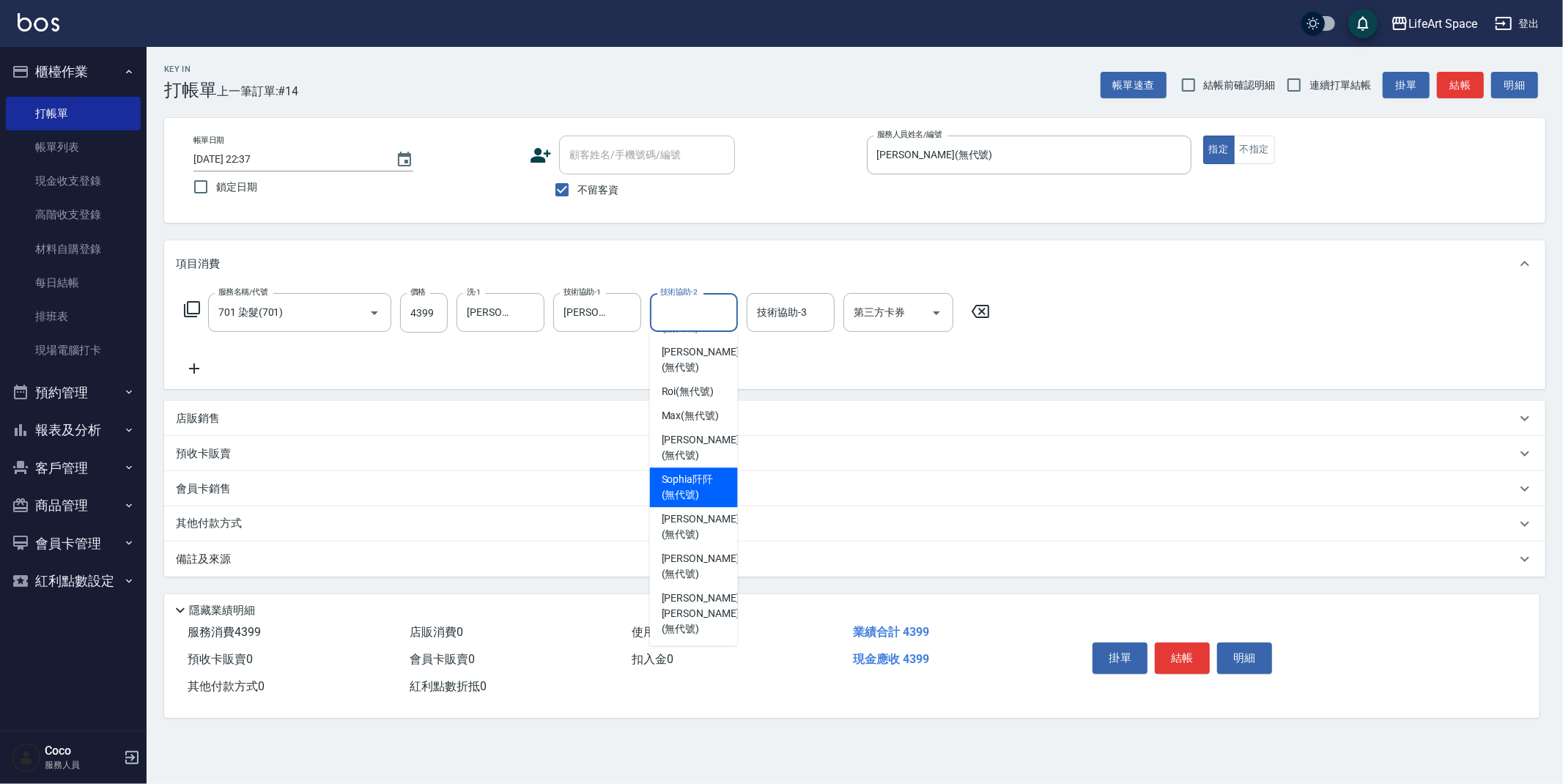
click at [697, 490] on span "[PERSON_NAME]阡 (無代號)" at bounding box center [694, 487] width 64 height 31
type input "[PERSON_NAME]阡(無代號)"
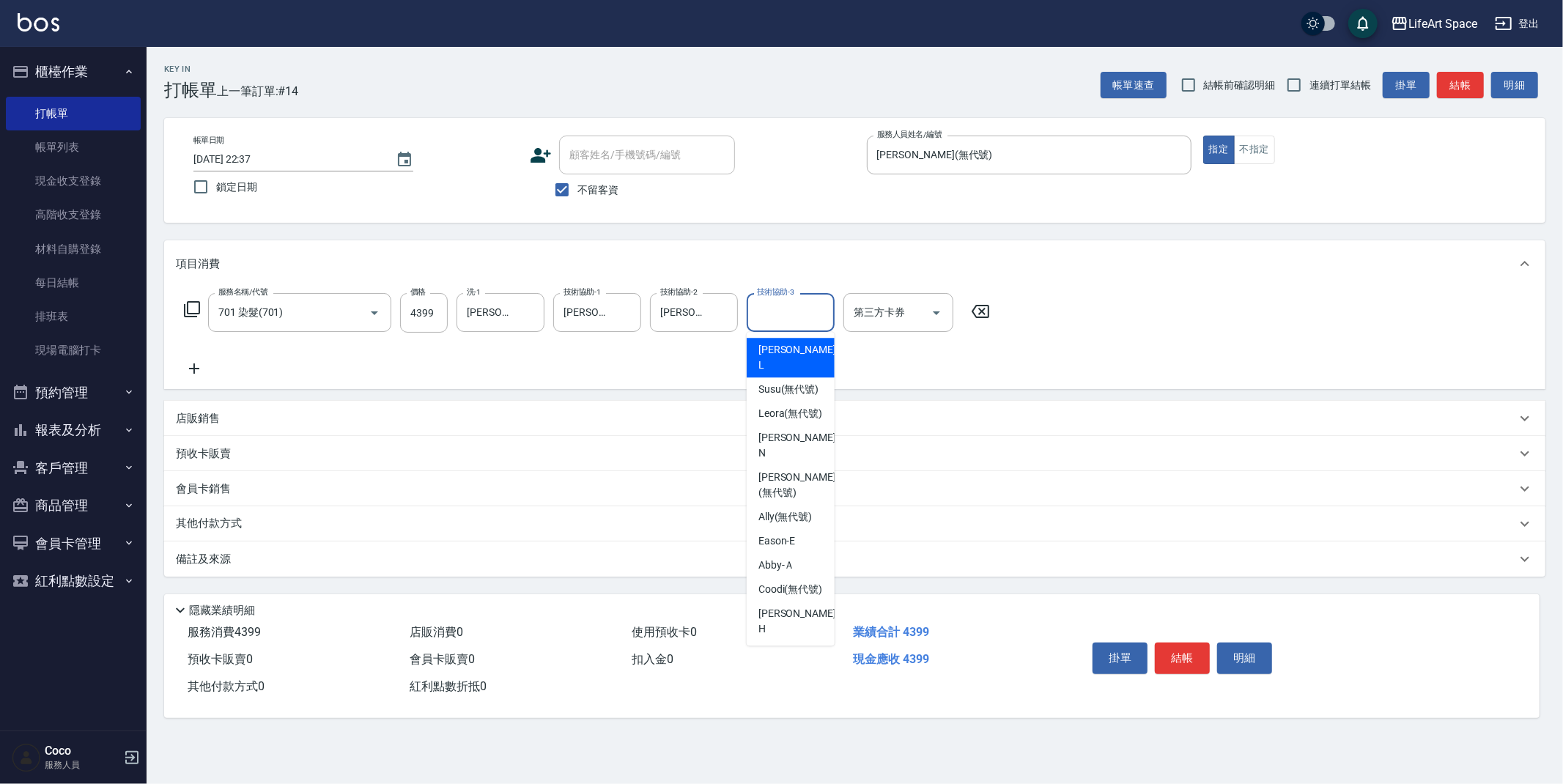
click at [787, 310] on input "技術協助-3" at bounding box center [790, 312] width 75 height 25
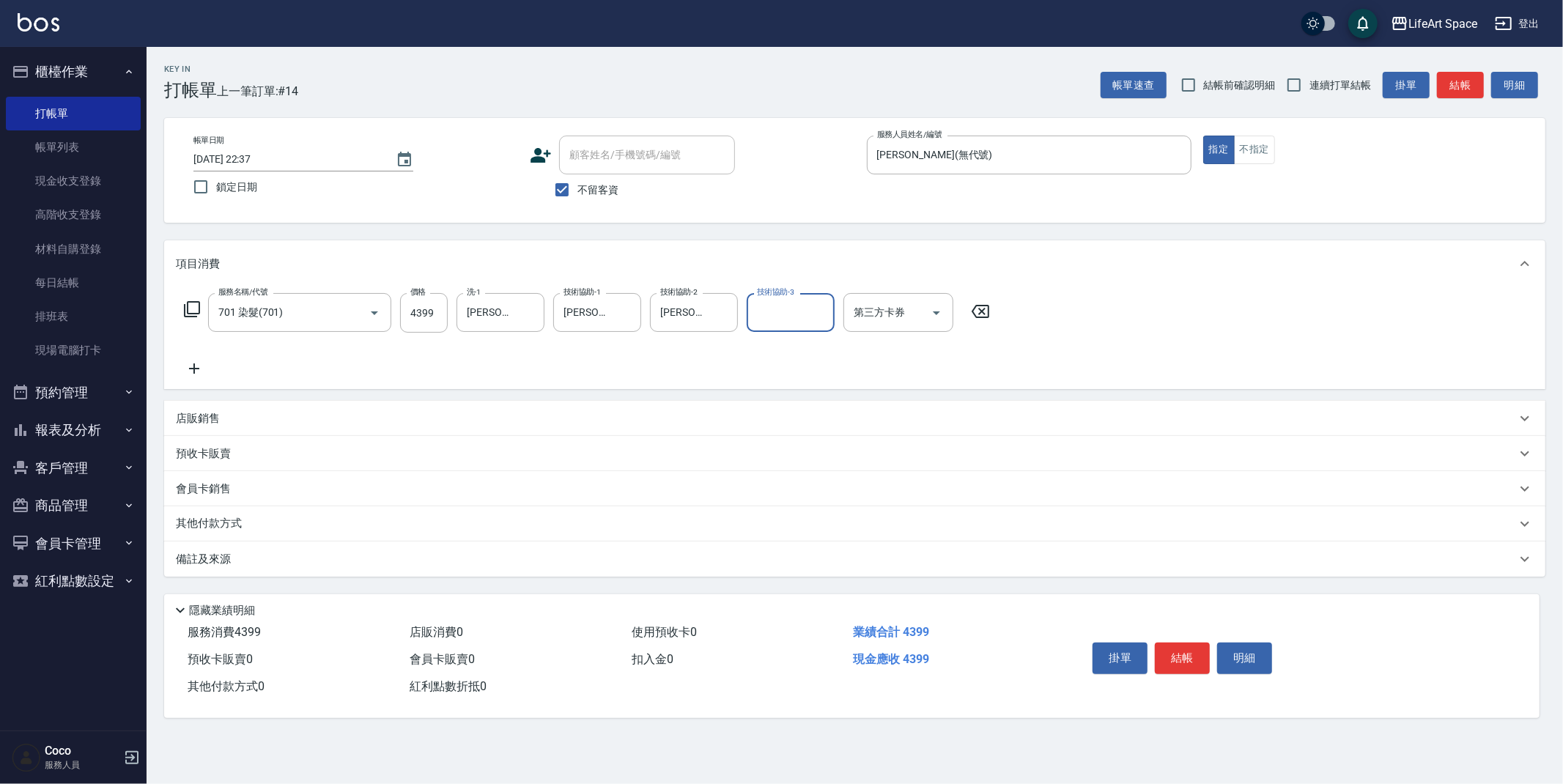
click at [787, 310] on input "技術協助-3" at bounding box center [790, 312] width 75 height 25
click at [809, 318] on input "技術協助-3" at bounding box center [790, 312] width 75 height 25
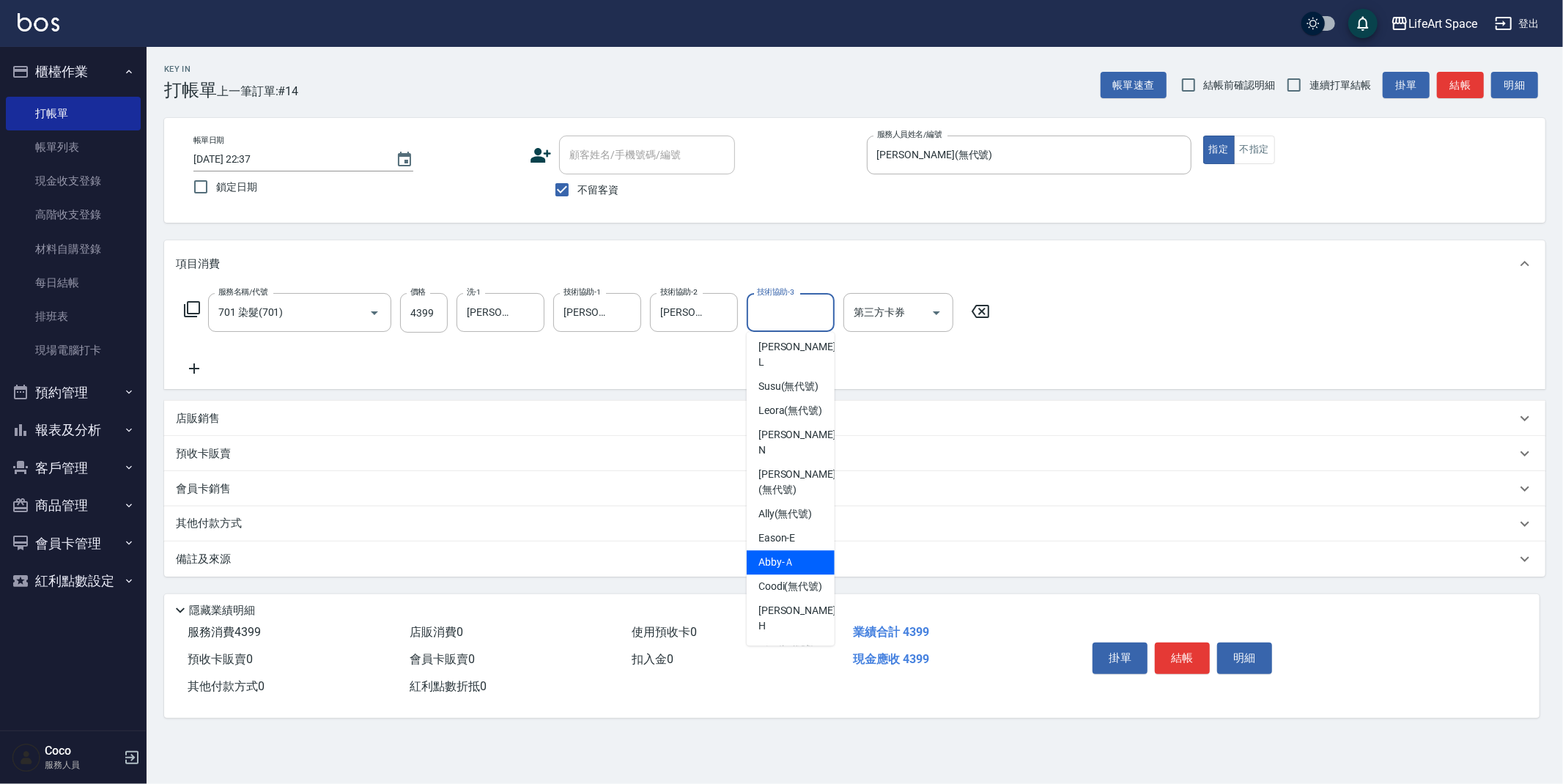
scroll to position [332, 0]
click at [794, 613] on span "[PERSON_NAME]阡 (無代號)" at bounding box center [790, 606] width 64 height 31
type input "[PERSON_NAME]阡(無代號)"
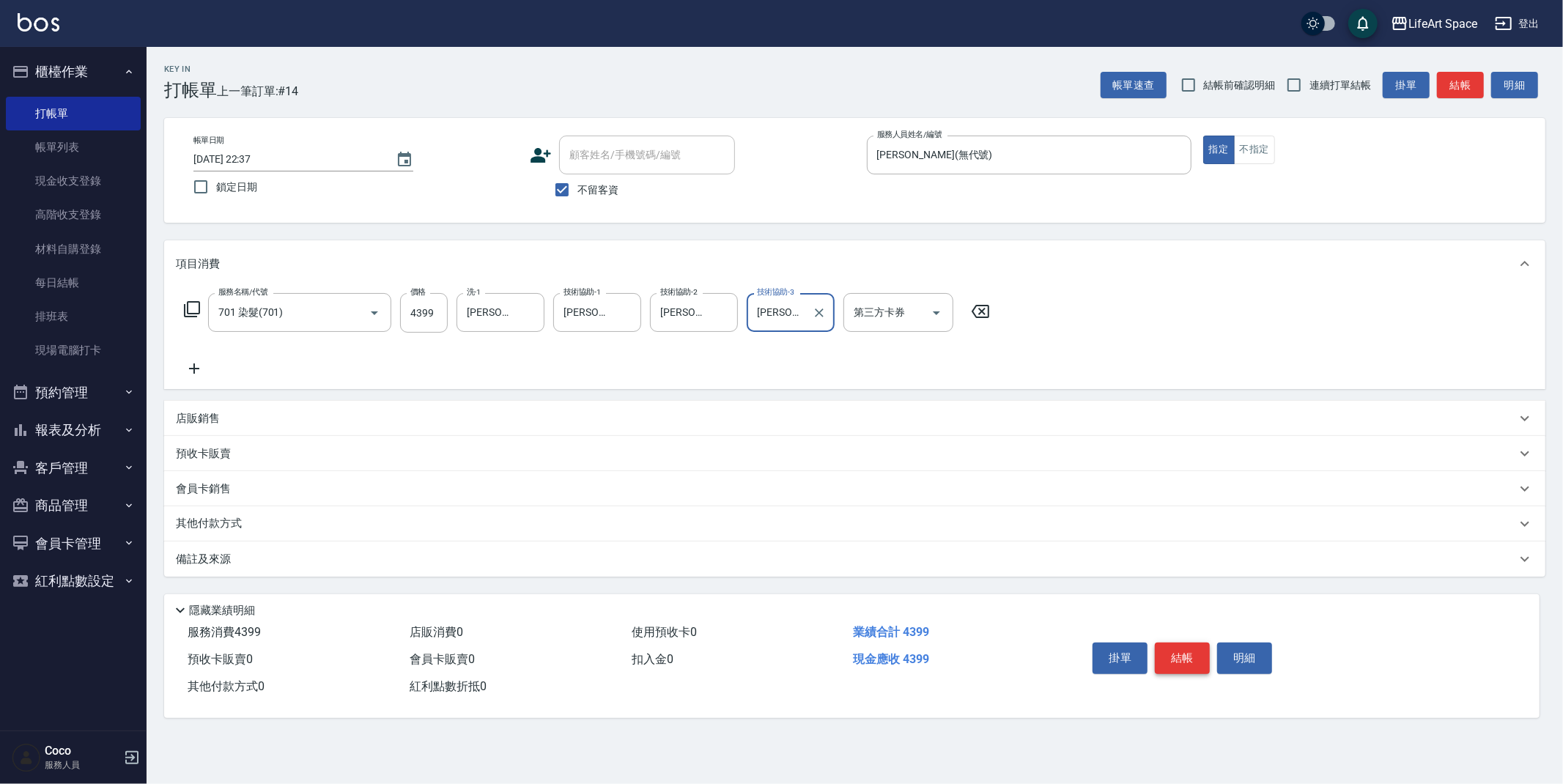
click at [1186, 661] on button "結帳" at bounding box center [1182, 657] width 55 height 31
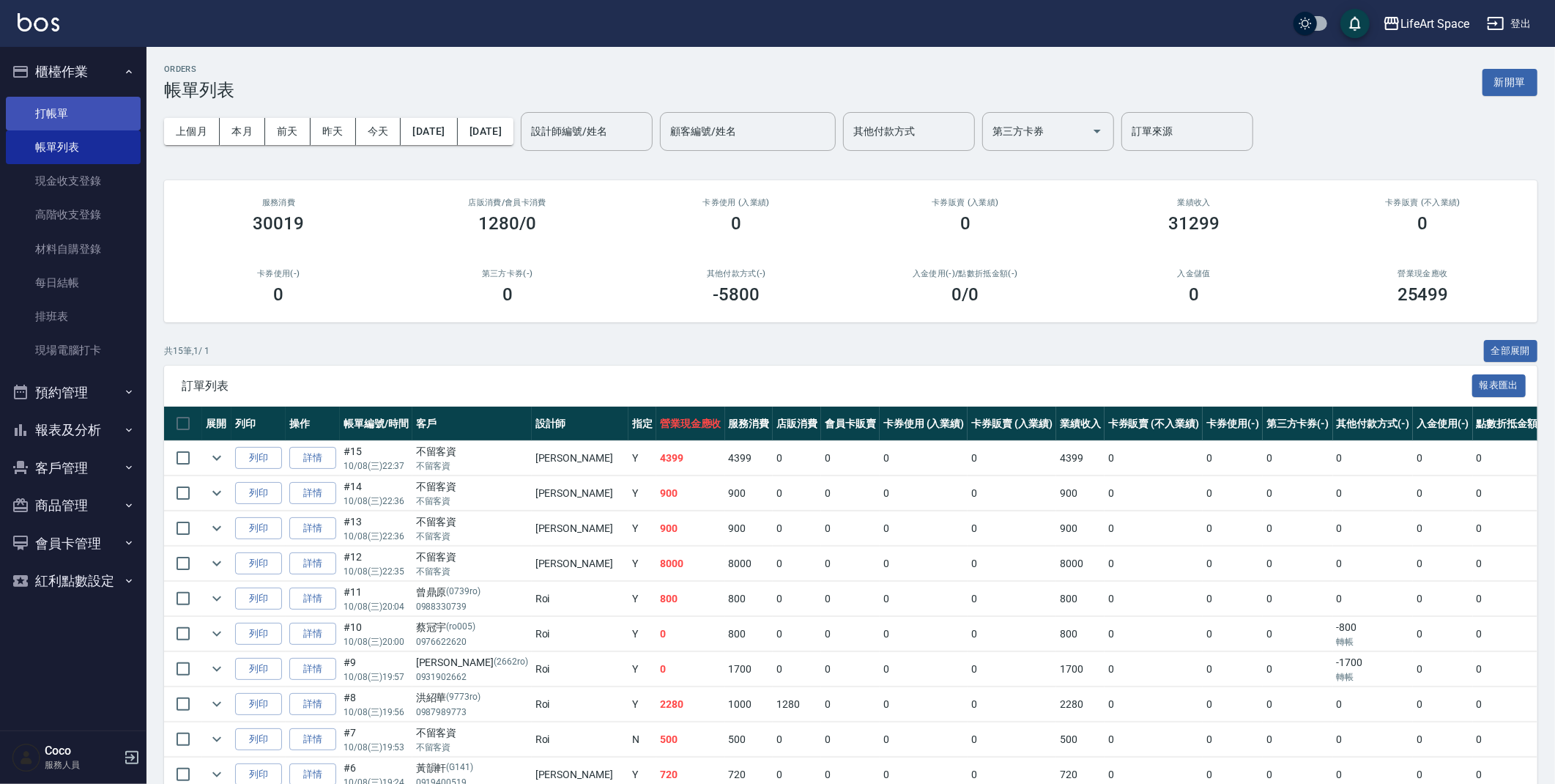
click at [91, 101] on link "打帳單" at bounding box center [73, 113] width 134 height 33
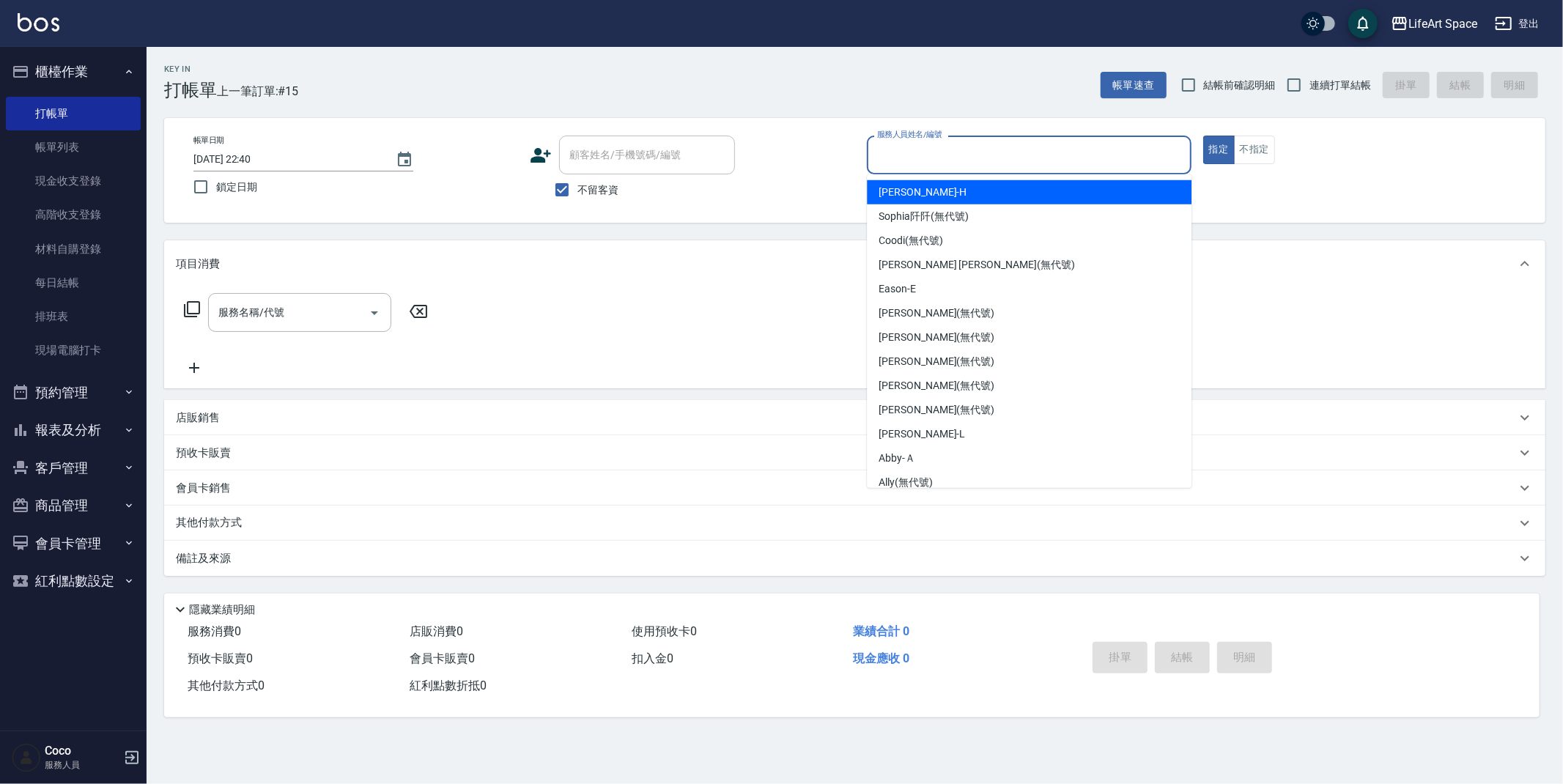
click at [887, 154] on input "服務人員姓名/編號" at bounding box center [1029, 155] width 311 height 25
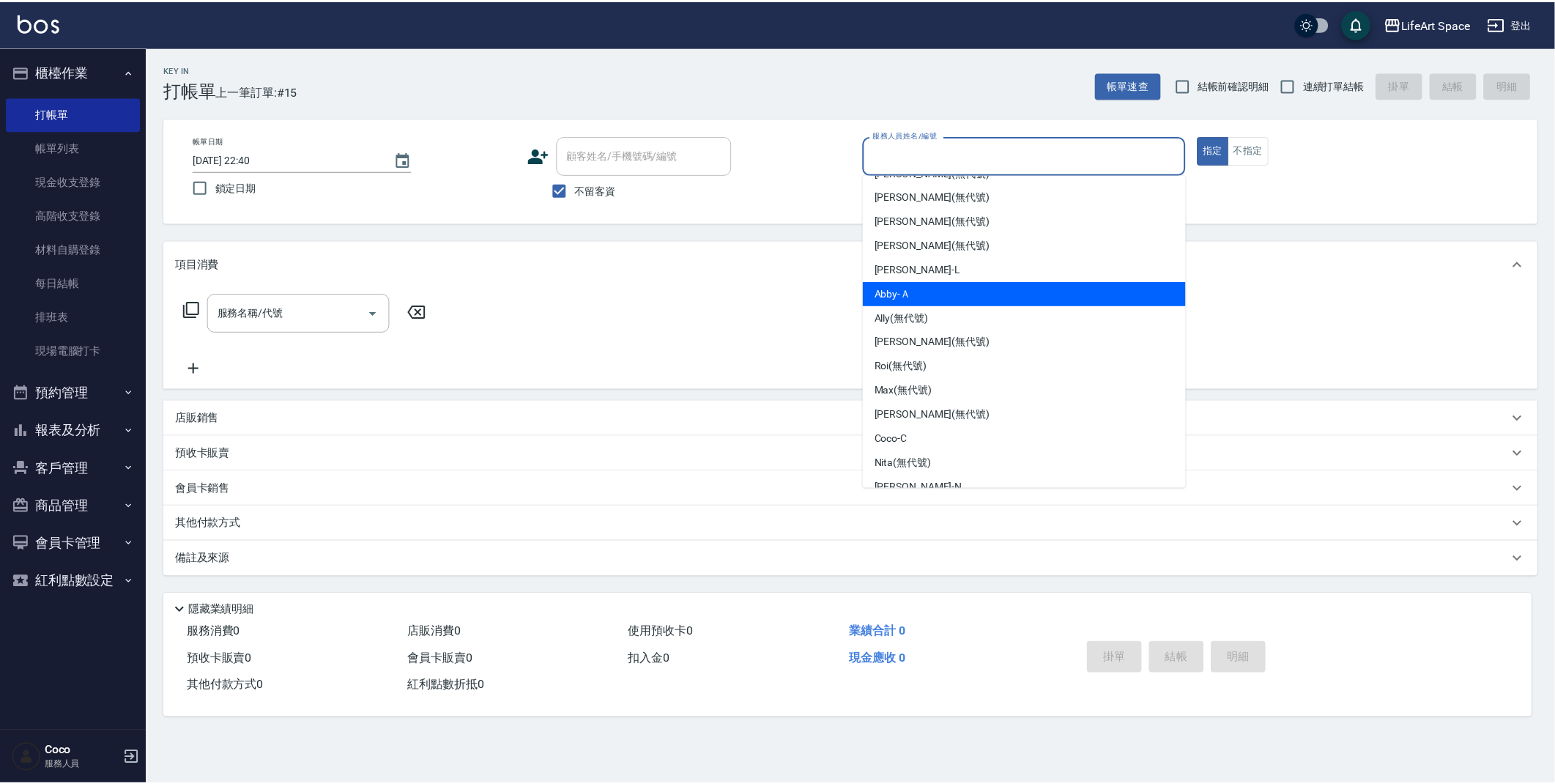
scroll to position [253, 0]
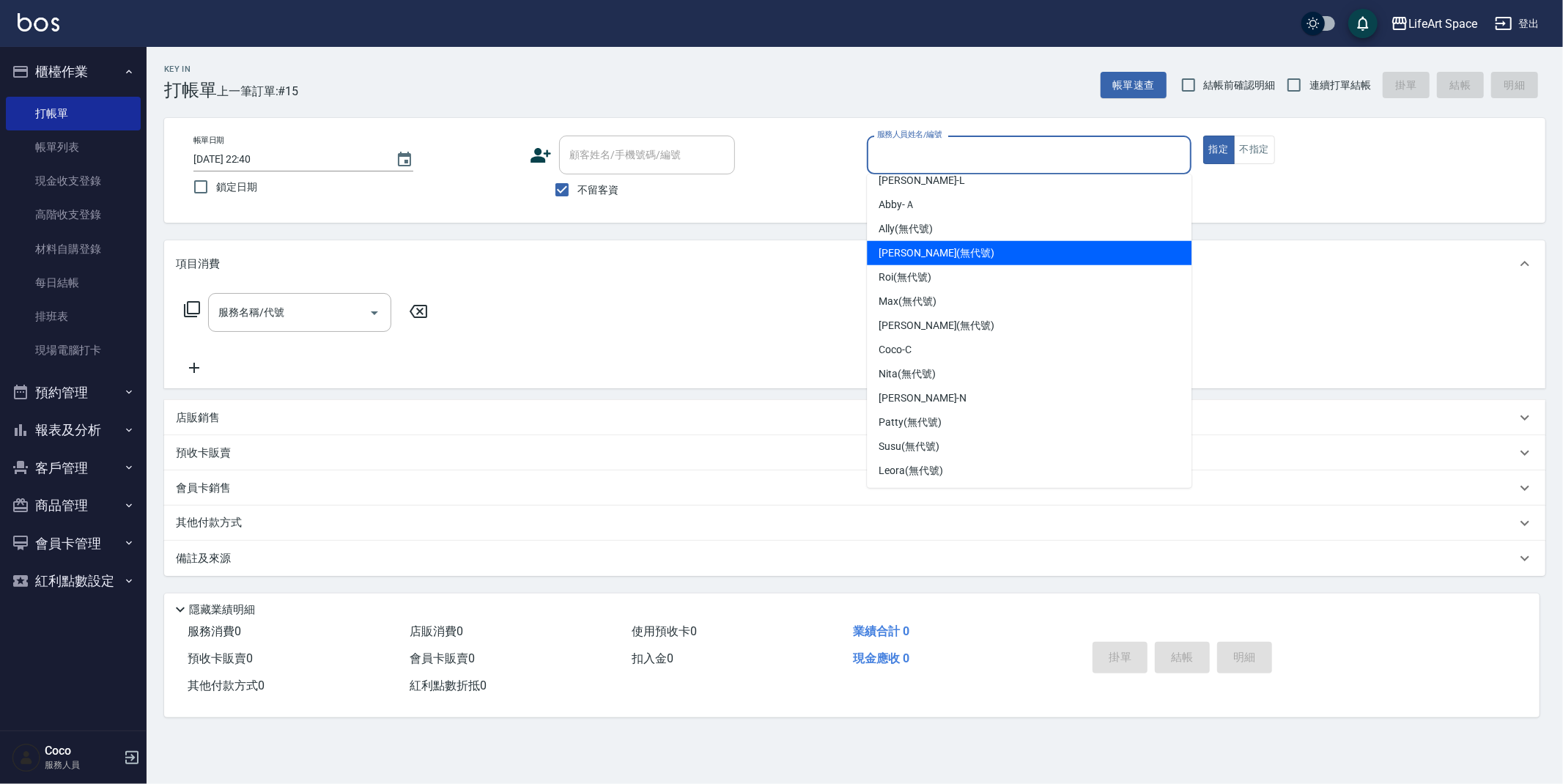
click at [940, 243] on div "[PERSON_NAME] (無代號)" at bounding box center [1029, 253] width 324 height 25
type input "[PERSON_NAME](無代號)"
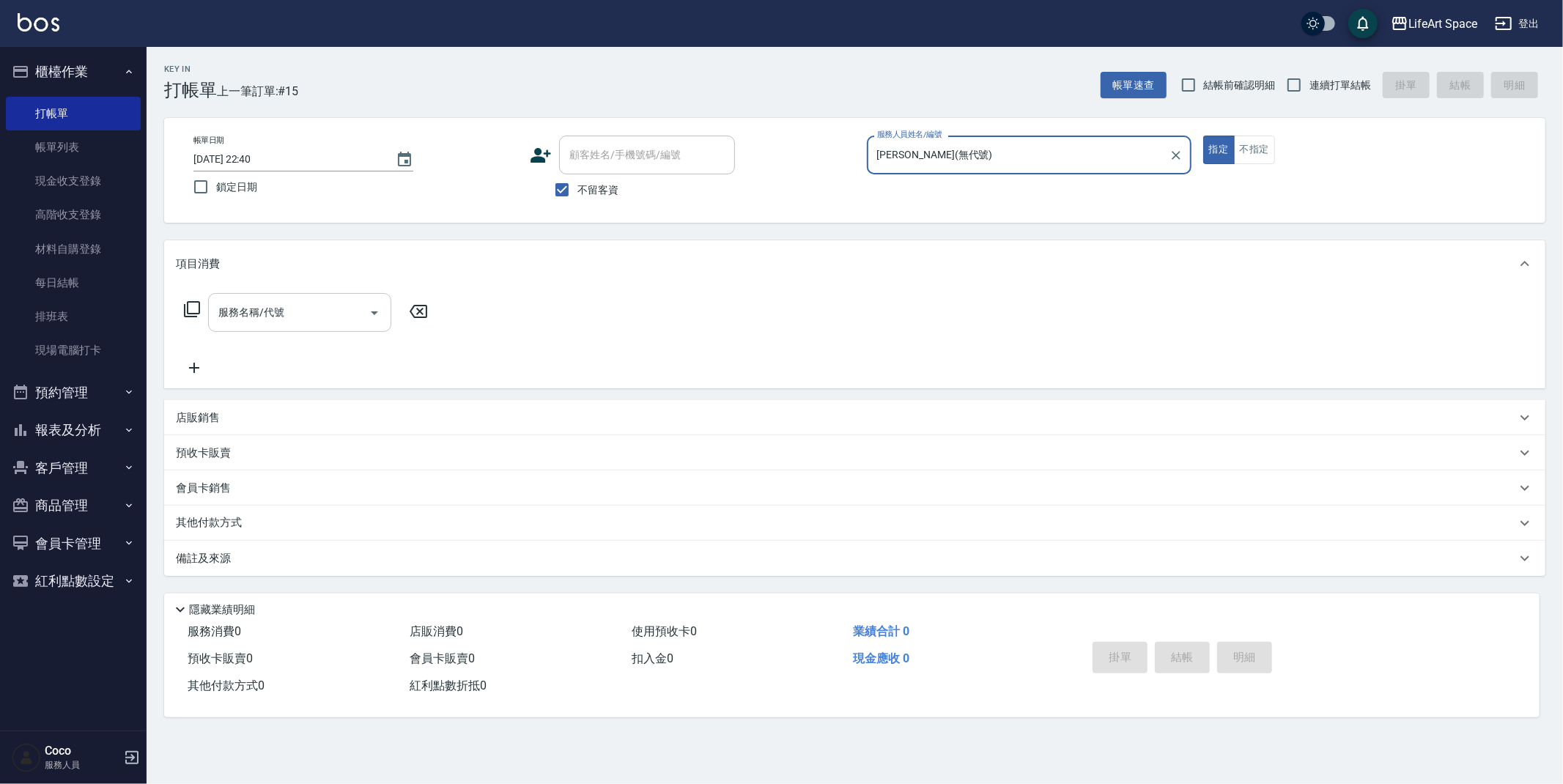
click at [301, 317] on input "服務名稱/代號" at bounding box center [288, 312] width 148 height 25
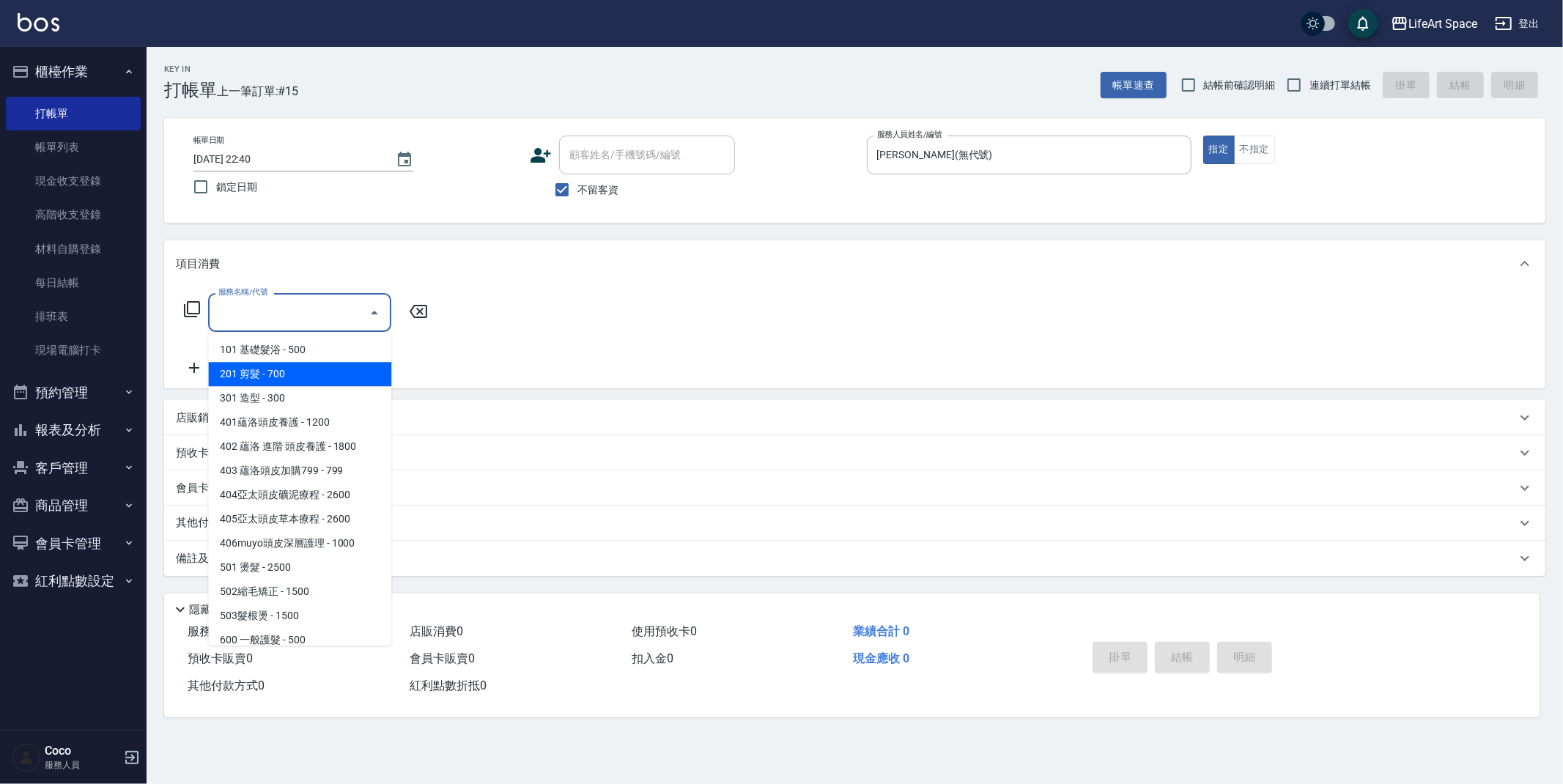
click at [351, 367] on span "201 剪髮 - 700" at bounding box center [300, 374] width 183 height 25
type input "201 剪髮(201)"
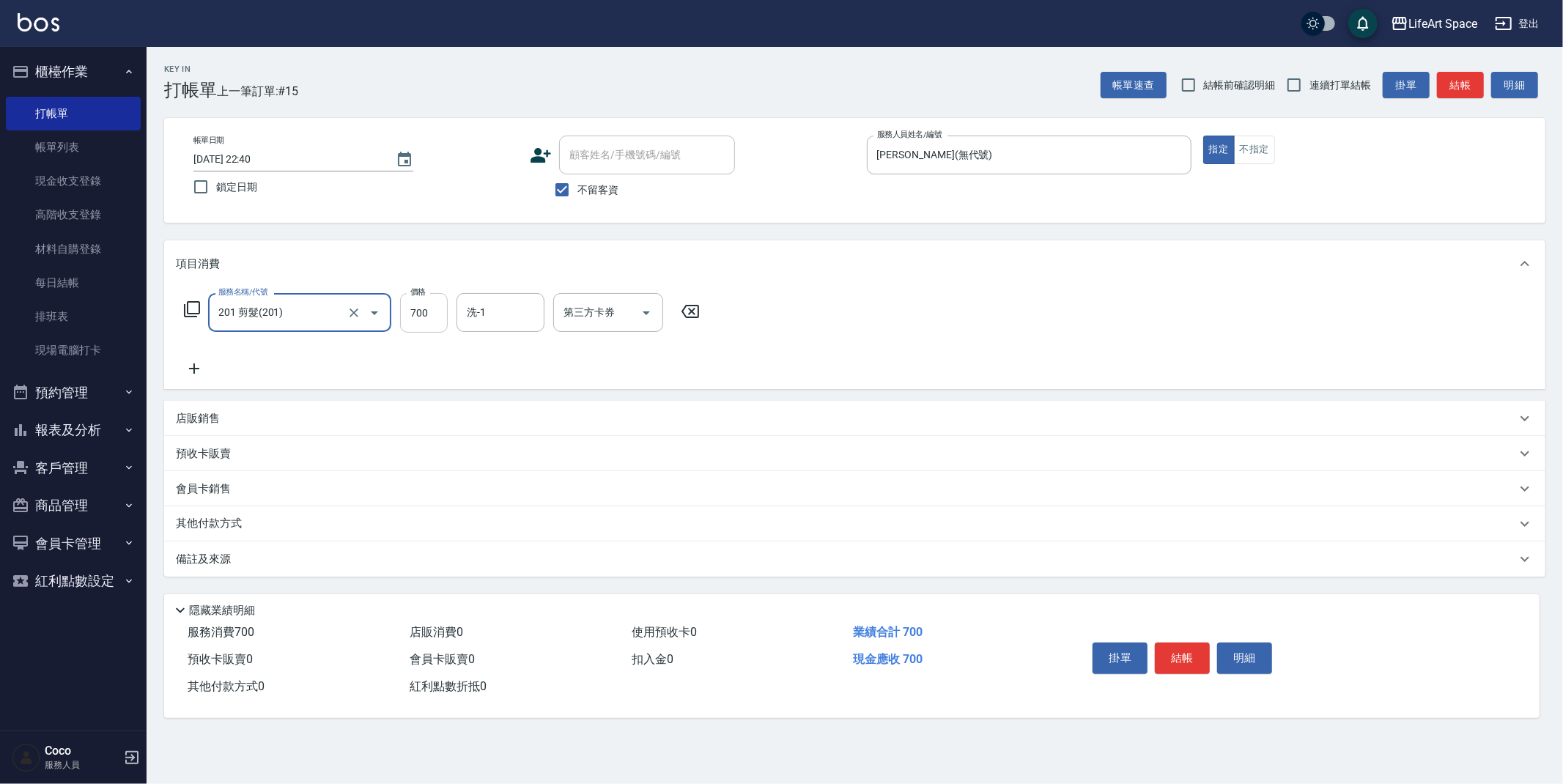
click at [425, 320] on input "700" at bounding box center [424, 312] width 47 height 40
type input "900"
click at [513, 314] on input "洗-1" at bounding box center [500, 312] width 75 height 25
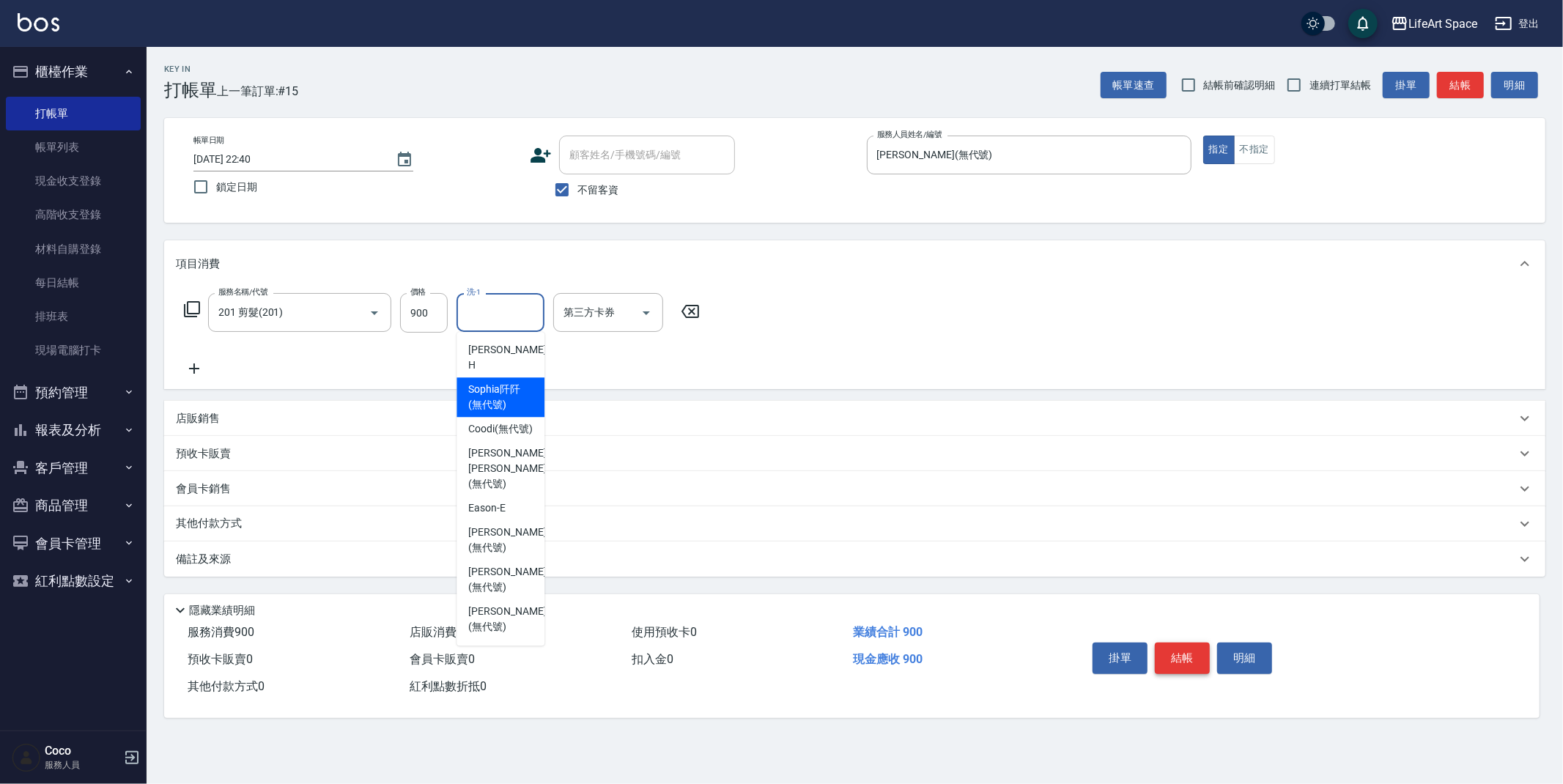
click at [1190, 662] on button "結帳" at bounding box center [1182, 657] width 55 height 31
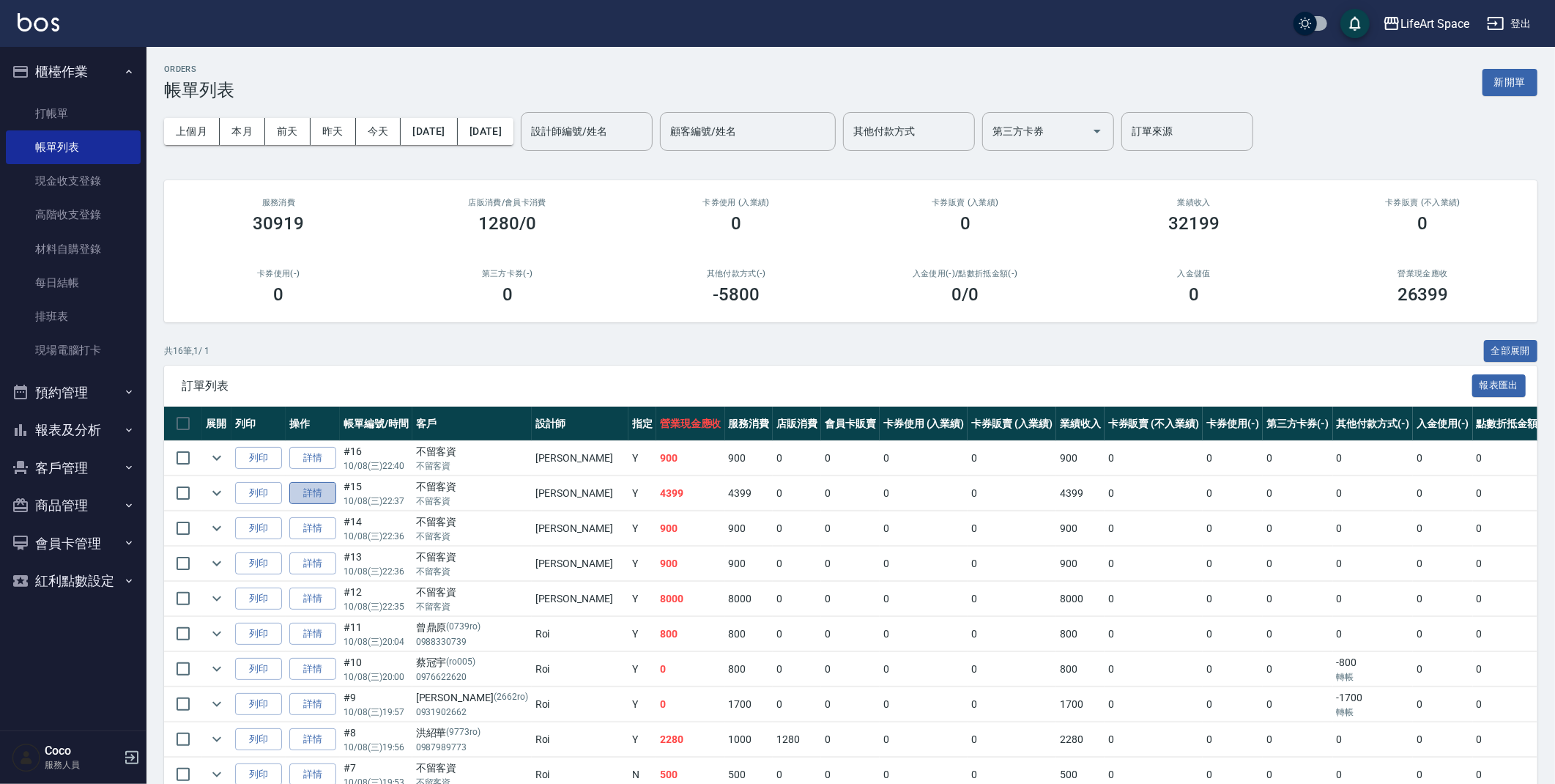
click at [322, 495] on link "詳情" at bounding box center [312, 493] width 47 height 23
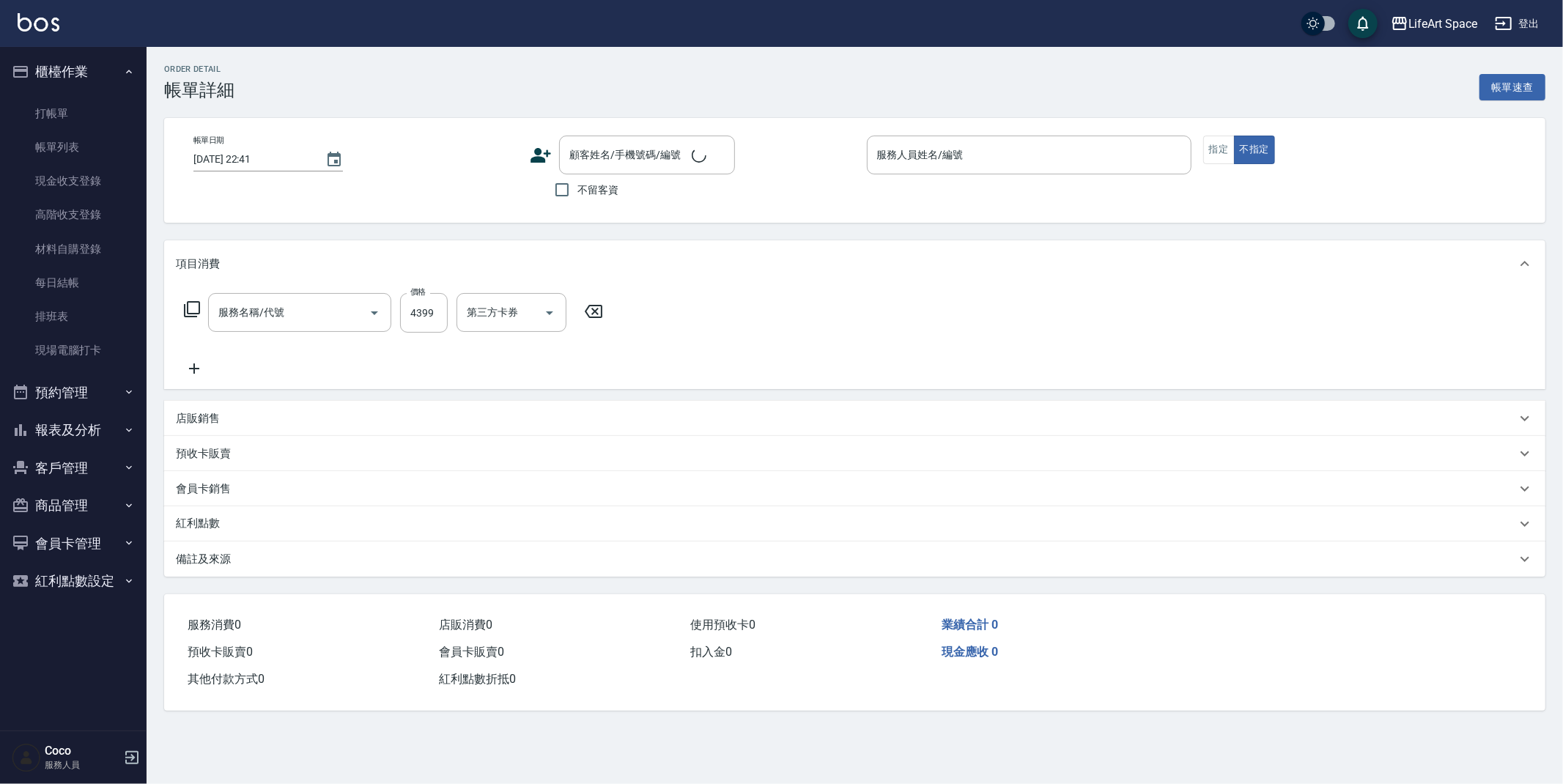
type input "[DATE] 22:37"
checkbox input "true"
type input "[PERSON_NAME](無代號)"
type input "701 染髮(701)"
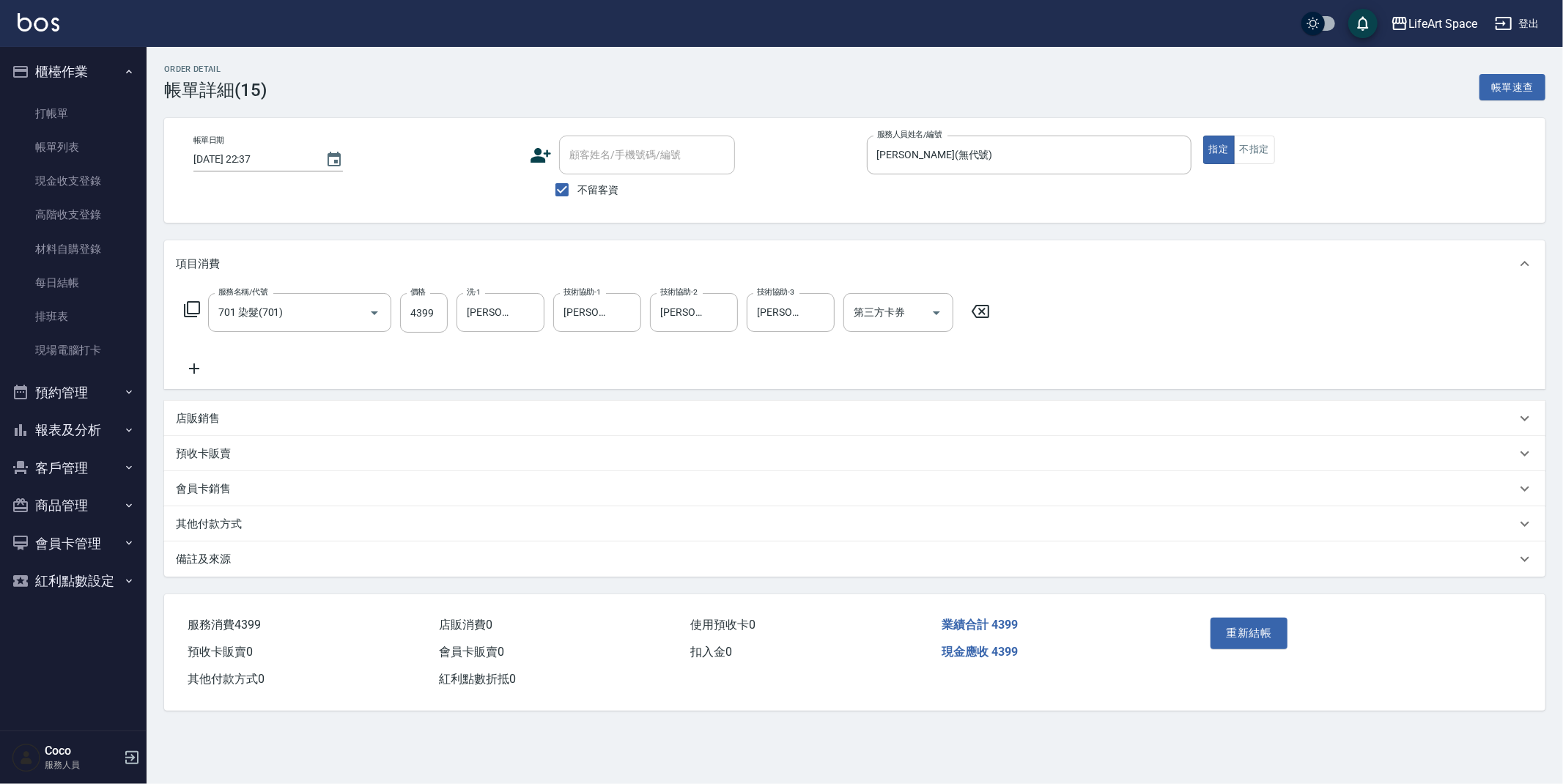
click at [244, 558] on div "備註及來源" at bounding box center [846, 560] width 1340 height 16
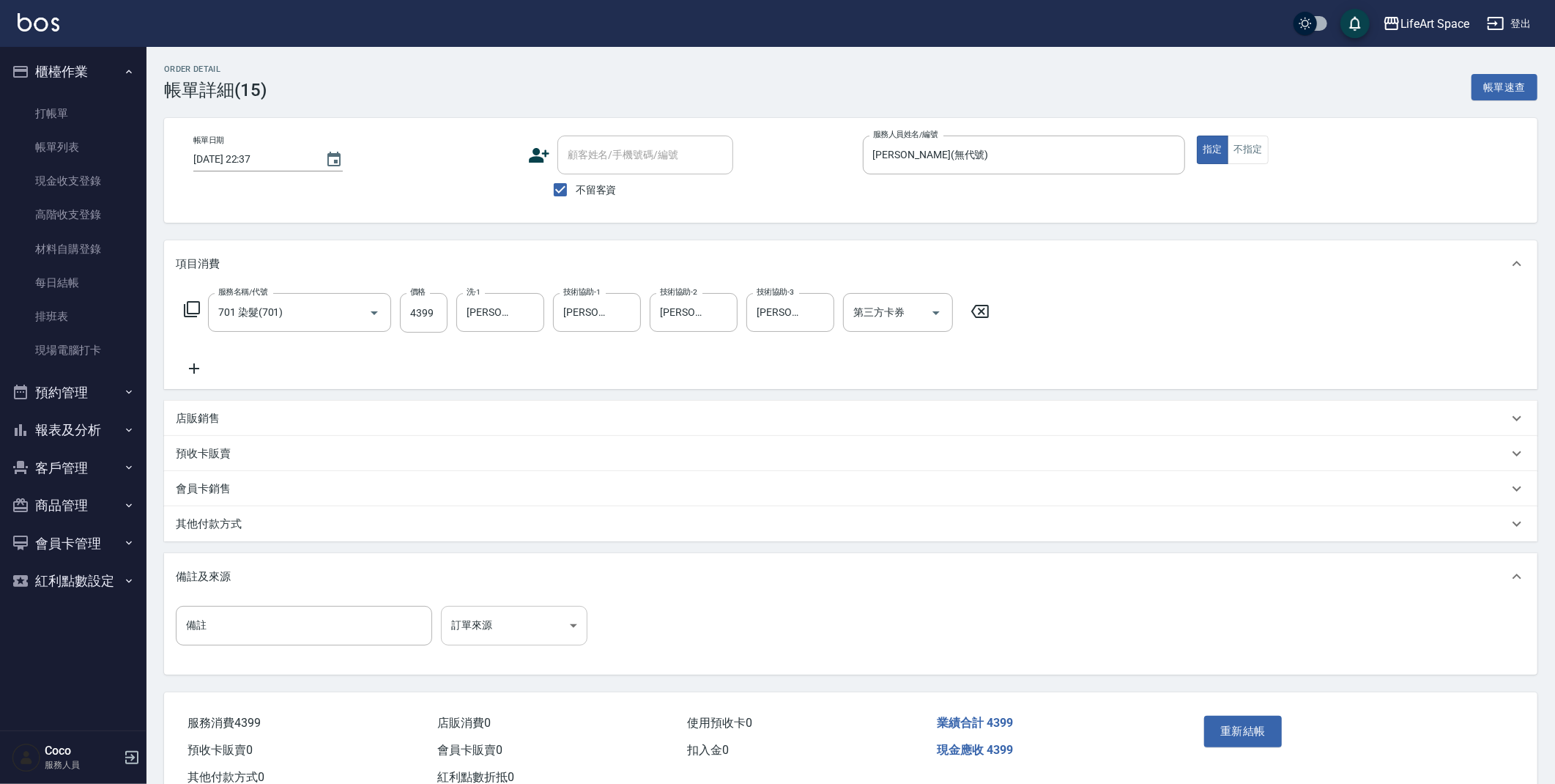
click at [475, 620] on body "LifeArt Space 登出 櫃檯作業 打帳單 帳單列表 現金收支登錄 高階收支登錄 材料自購登錄 每日結帳 排班表 現場電腦打卡 預約管理 預約管理 單…" at bounding box center [777, 413] width 1555 height 826
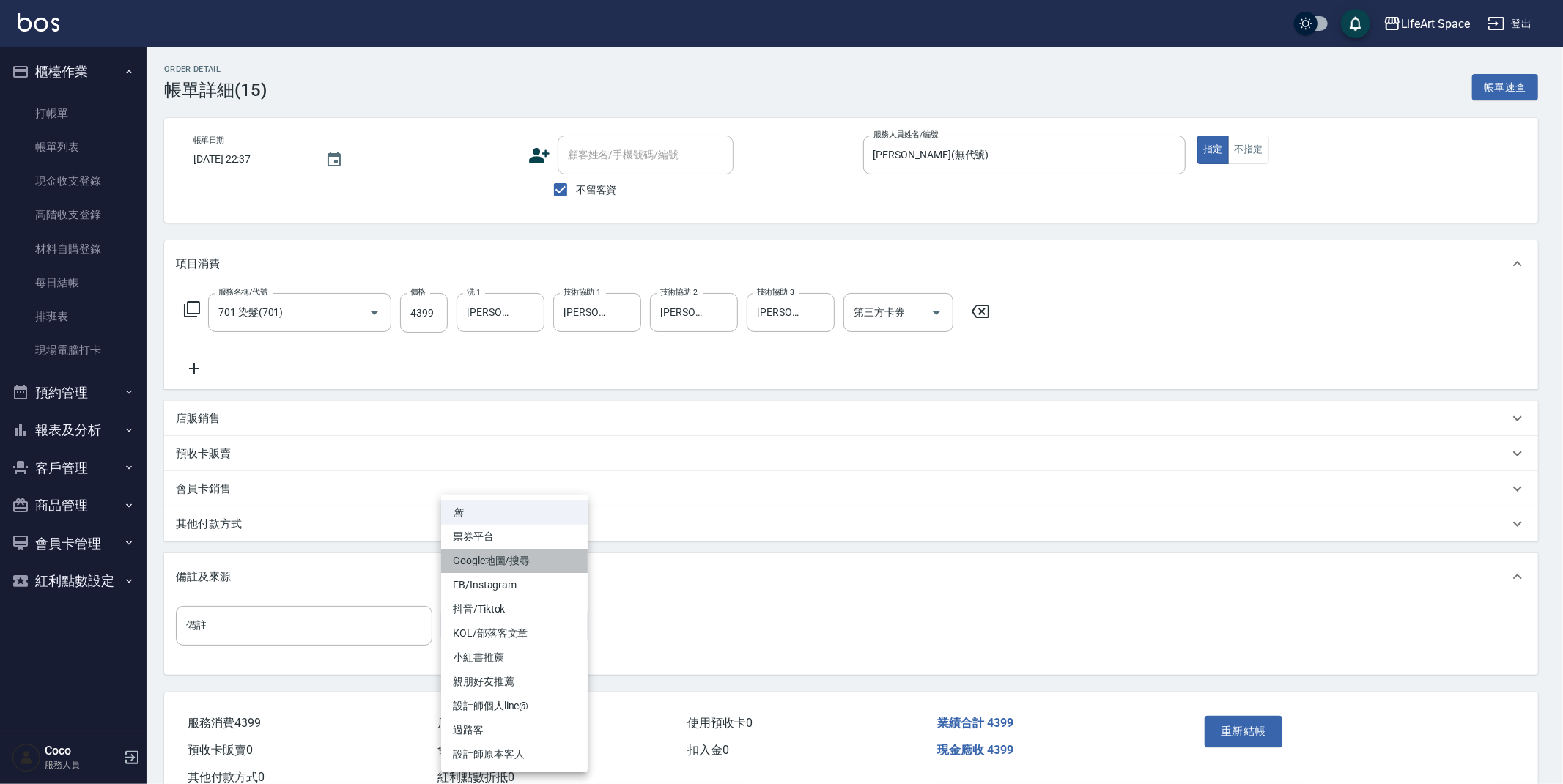
click at [478, 549] on li "Google地圖/搜尋" at bounding box center [514, 561] width 147 height 25
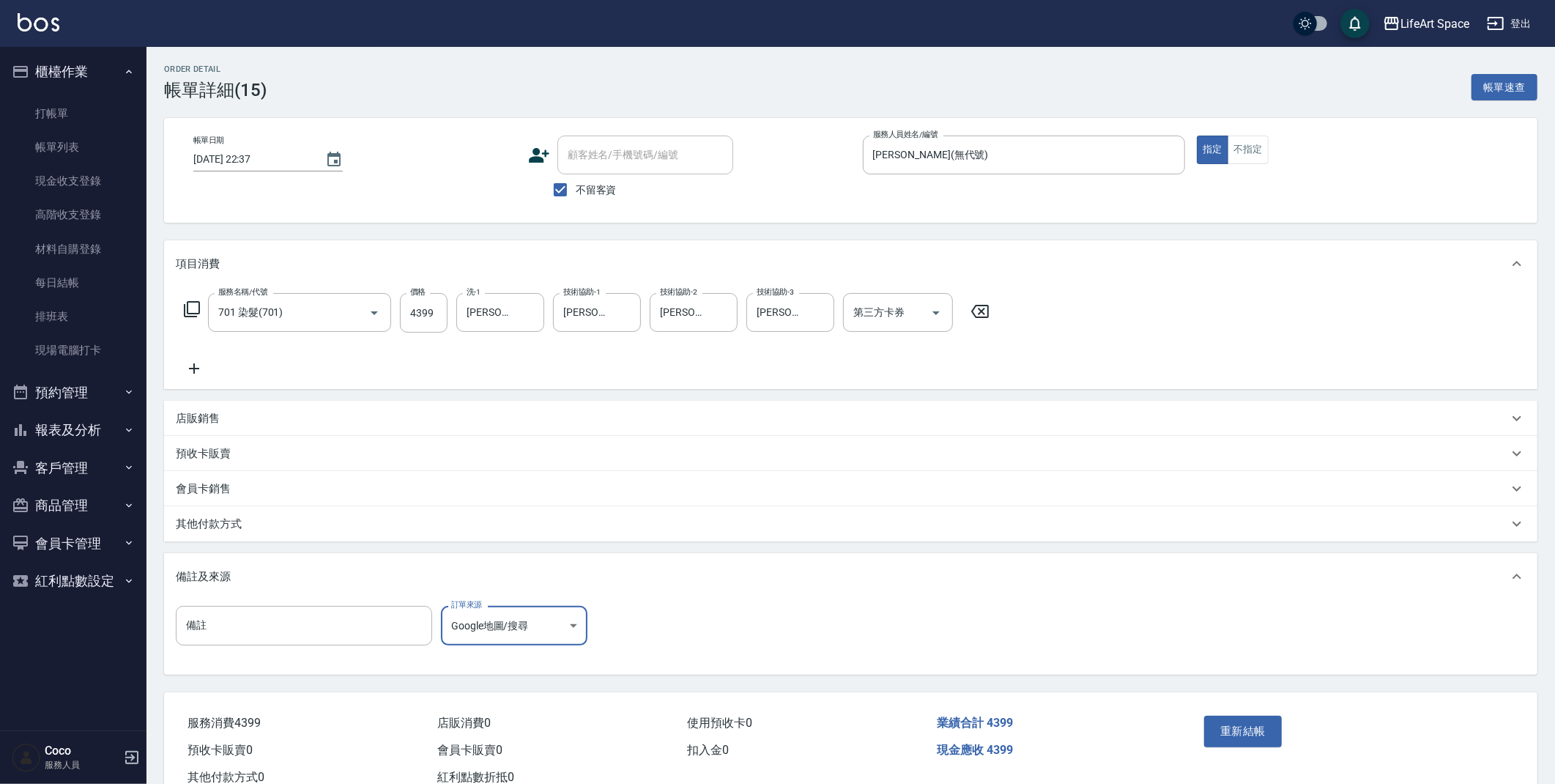
click at [547, 637] on body "LifeArt Space 登出 櫃檯作業 打帳單 帳單列表 現金收支登錄 高階收支登錄 材料自購登錄 每日結帳 排班表 現場電腦打卡 預約管理 預約管理 單…" at bounding box center [777, 413] width 1555 height 826
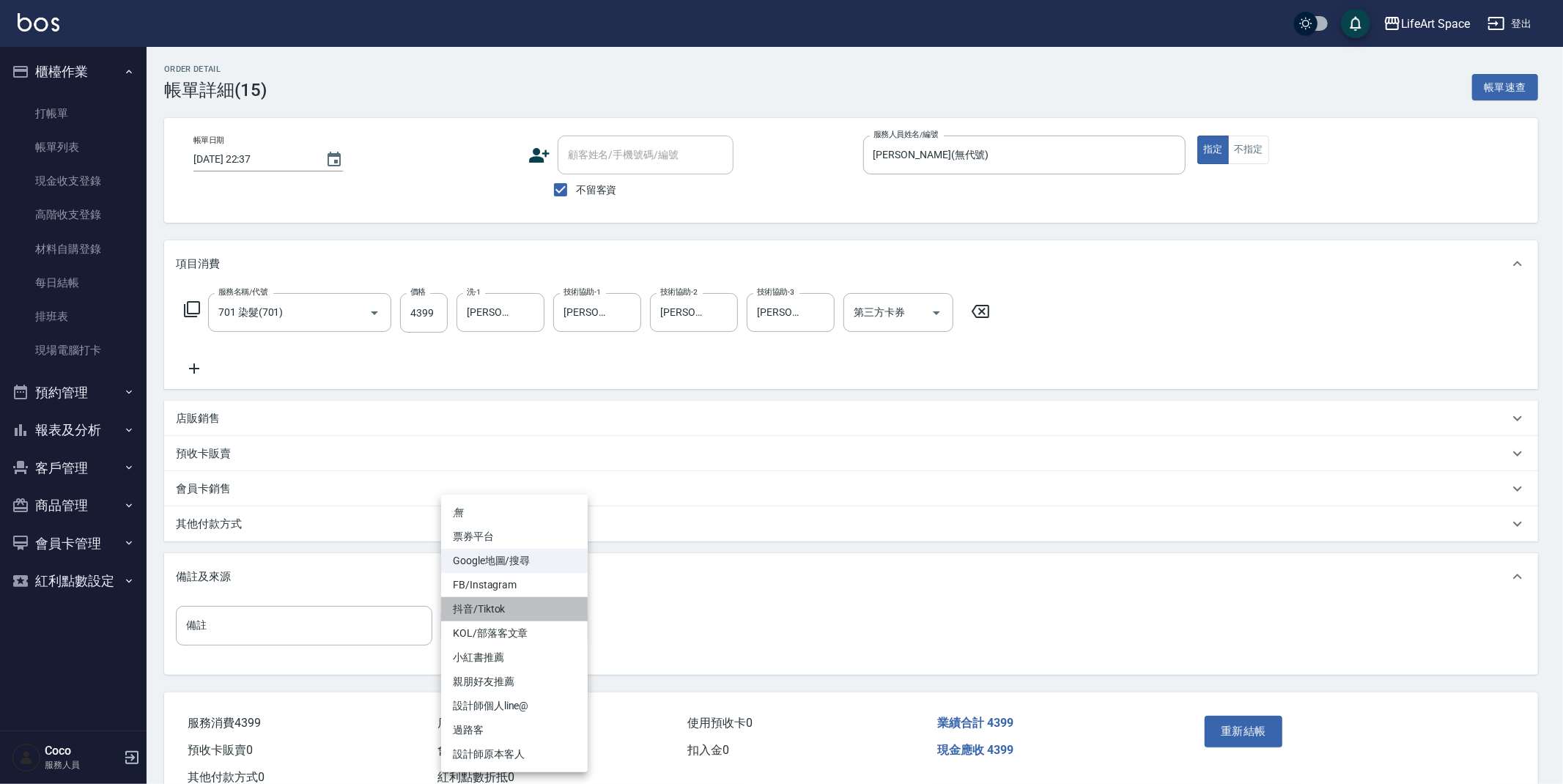
click at [515, 597] on li "抖音/Tiktok" at bounding box center [514, 609] width 147 height 25
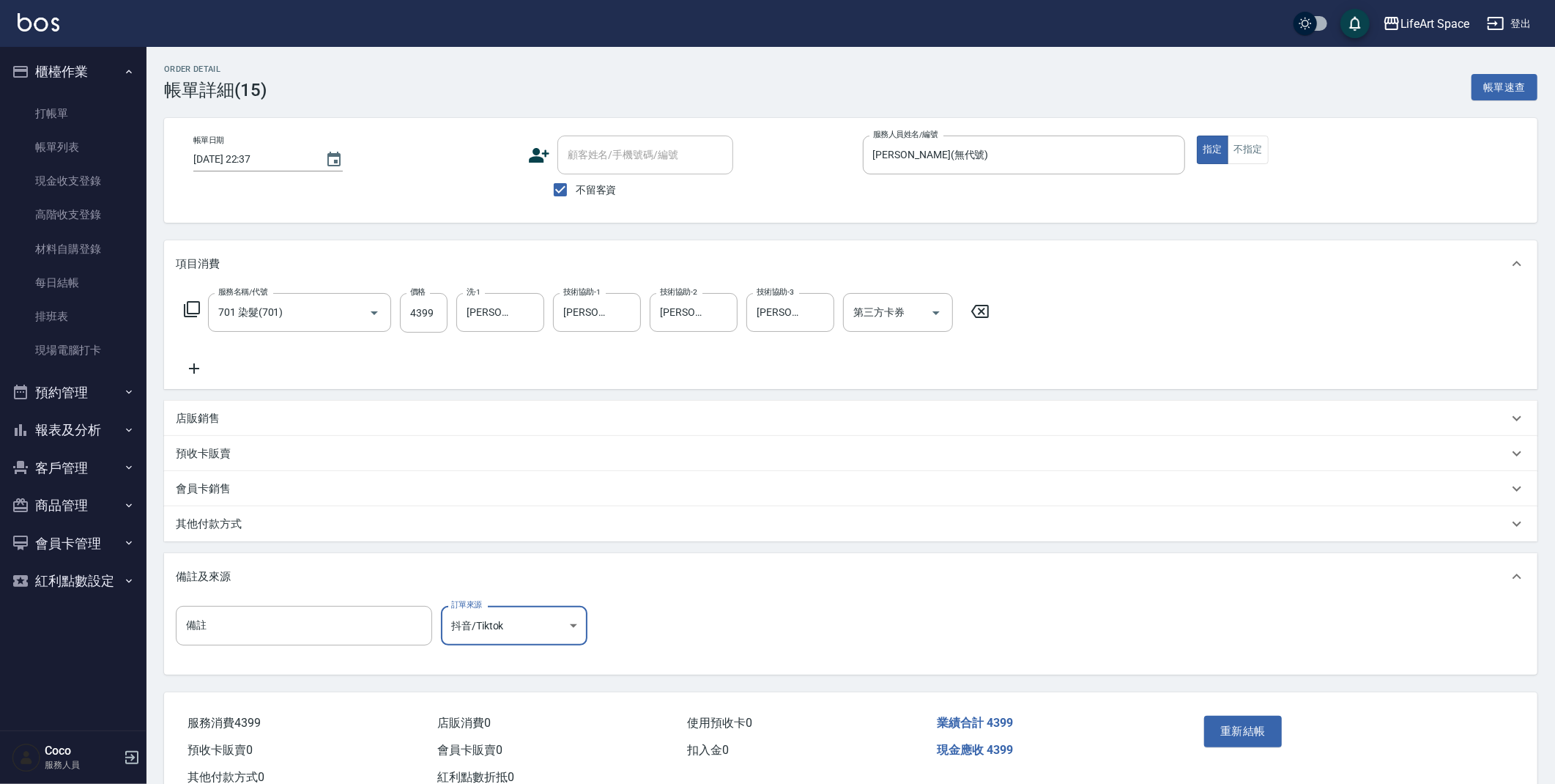
click at [510, 627] on body "LifeArt Space 登出 櫃檯作業 打帳單 帳單列表 現金收支登錄 高階收支登錄 材料自購登錄 每日結帳 排班表 現場電腦打卡 預約管理 預約管理 單…" at bounding box center [777, 413] width 1555 height 826
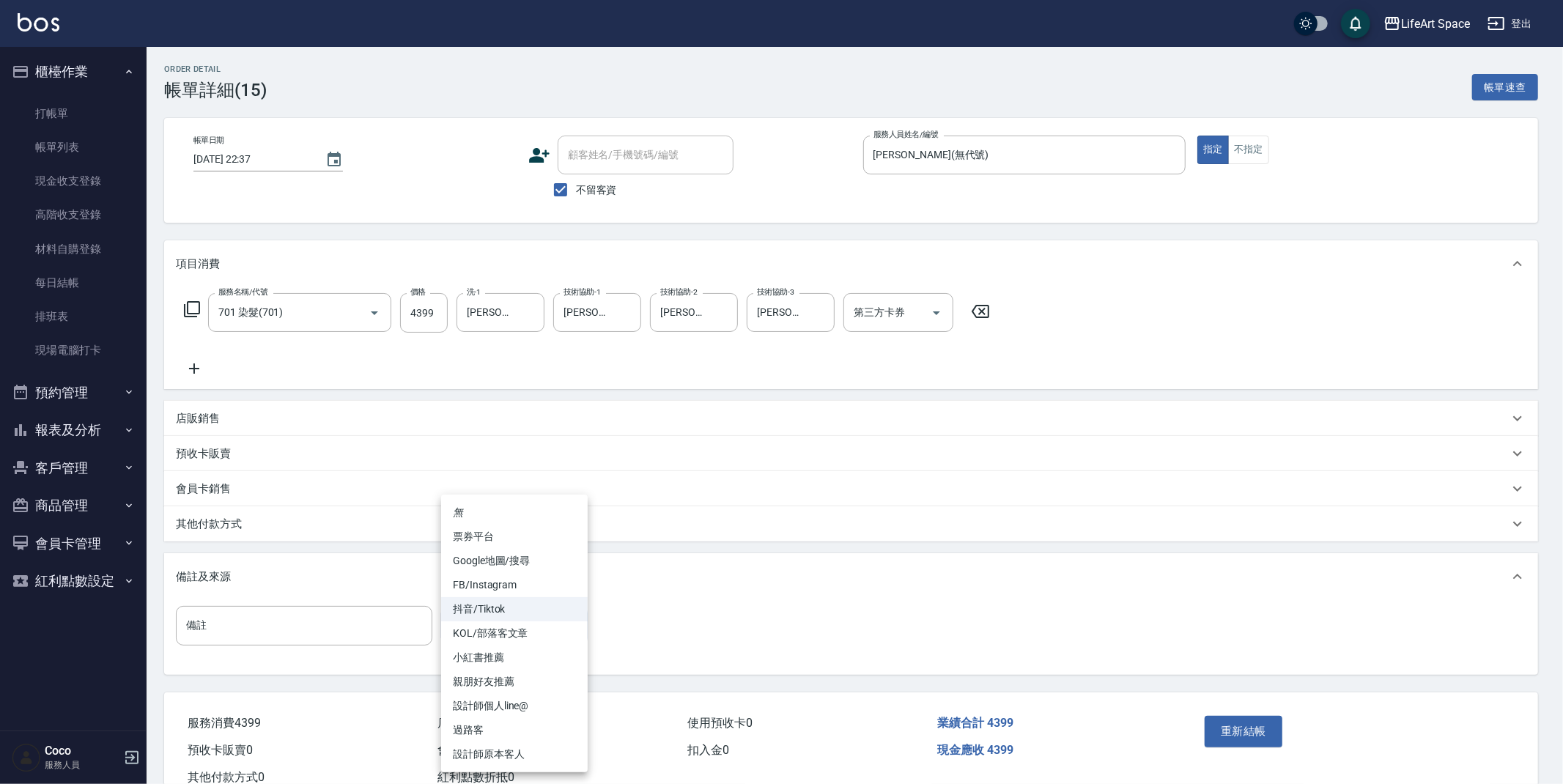
click at [502, 583] on li "FB/Instagram" at bounding box center [514, 585] width 147 height 25
type input "FB/Instagram"
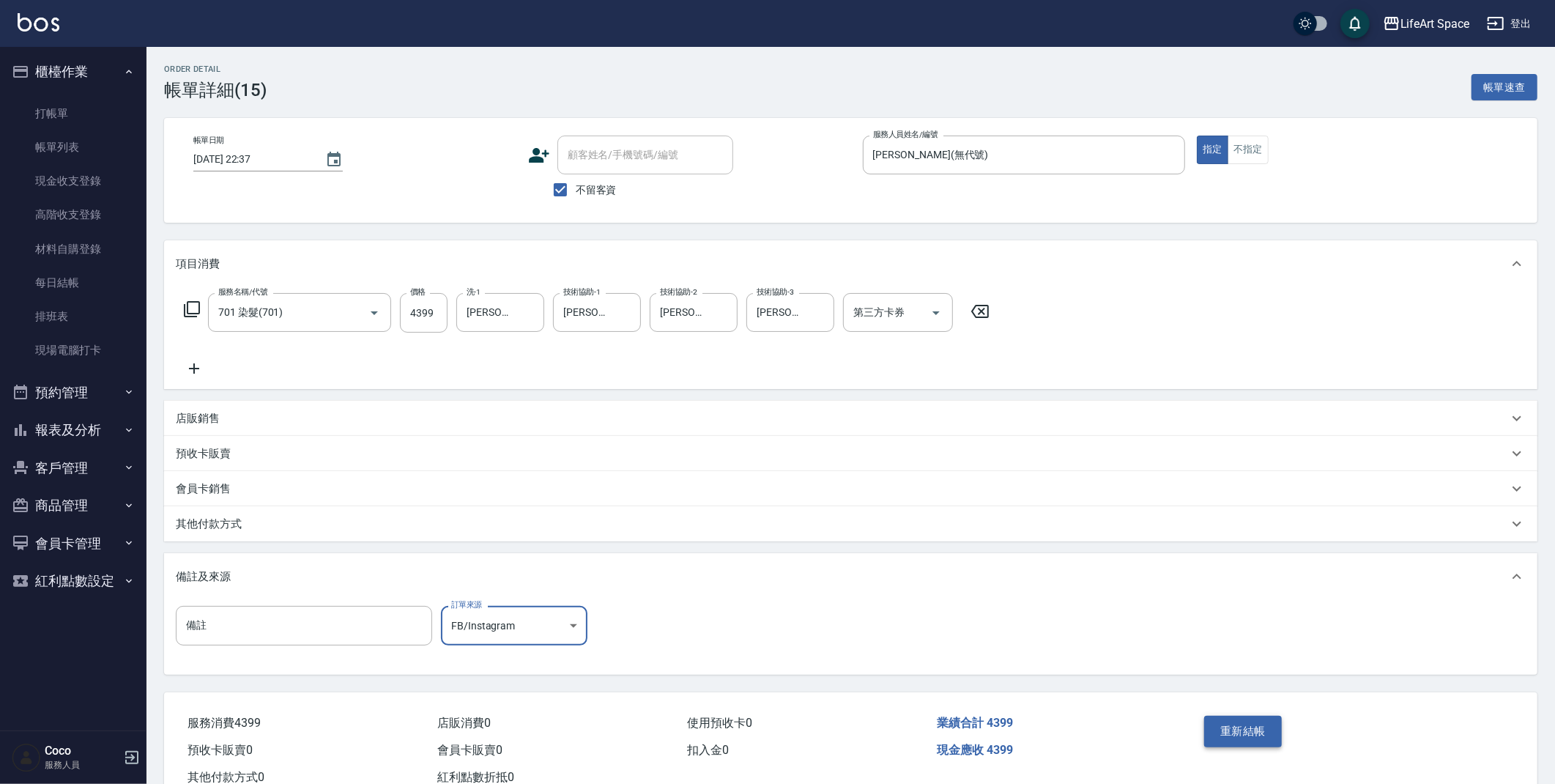
click at [1250, 730] on button "重新結帳" at bounding box center [1243, 730] width 77 height 31
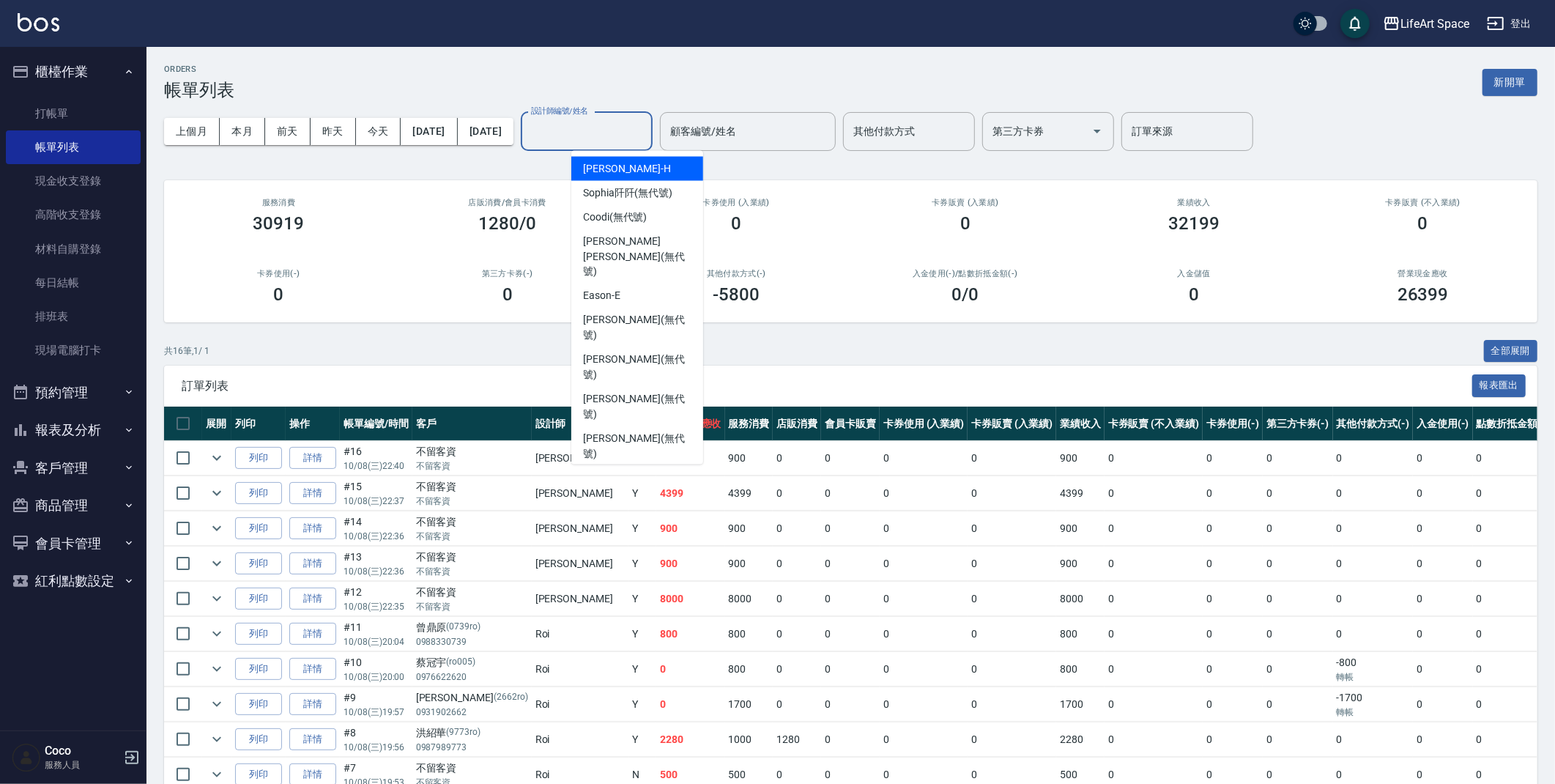
click at [625, 135] on input "設計師編號/姓名" at bounding box center [586, 131] width 119 height 25
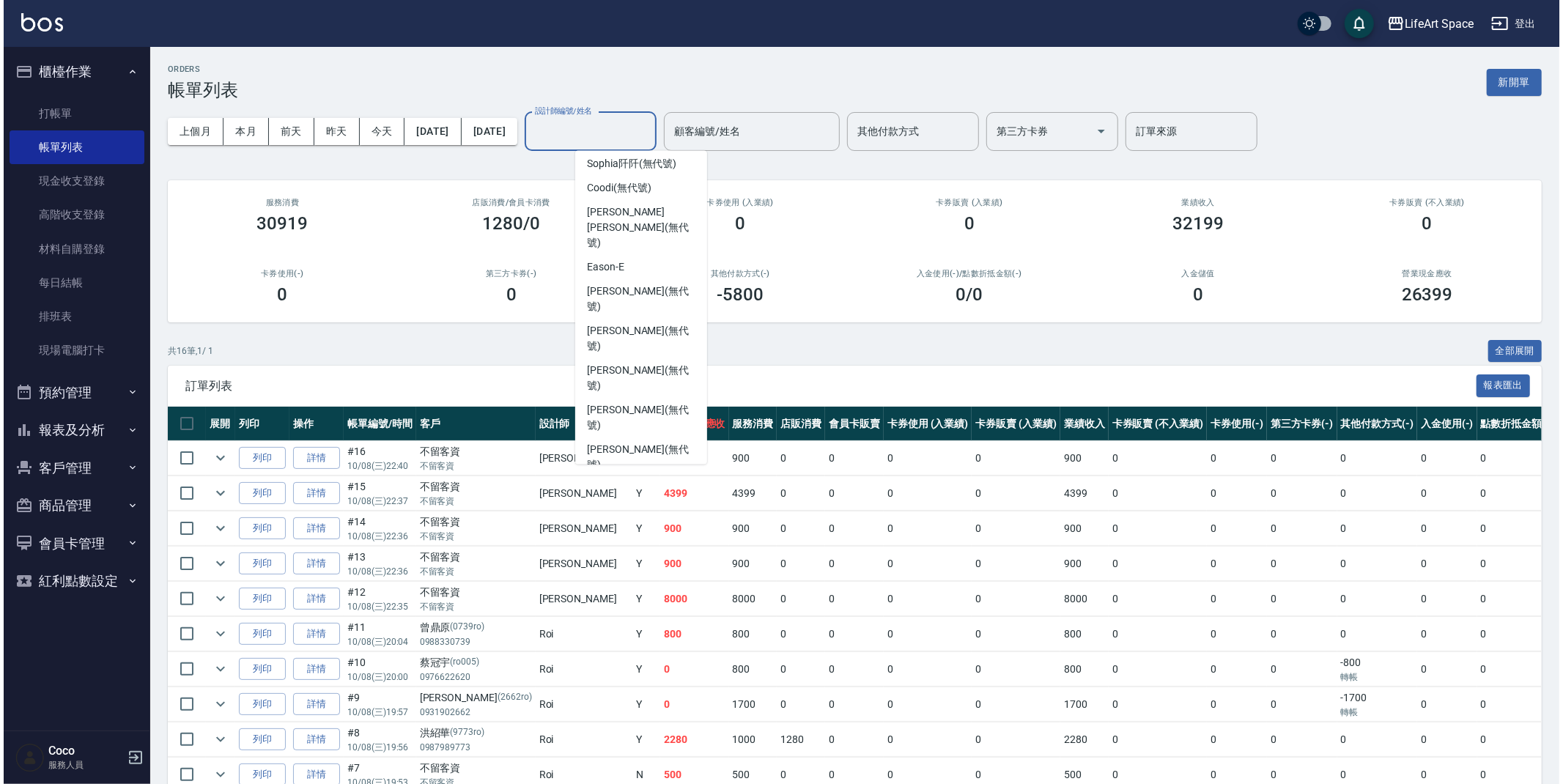
scroll to position [49, 0]
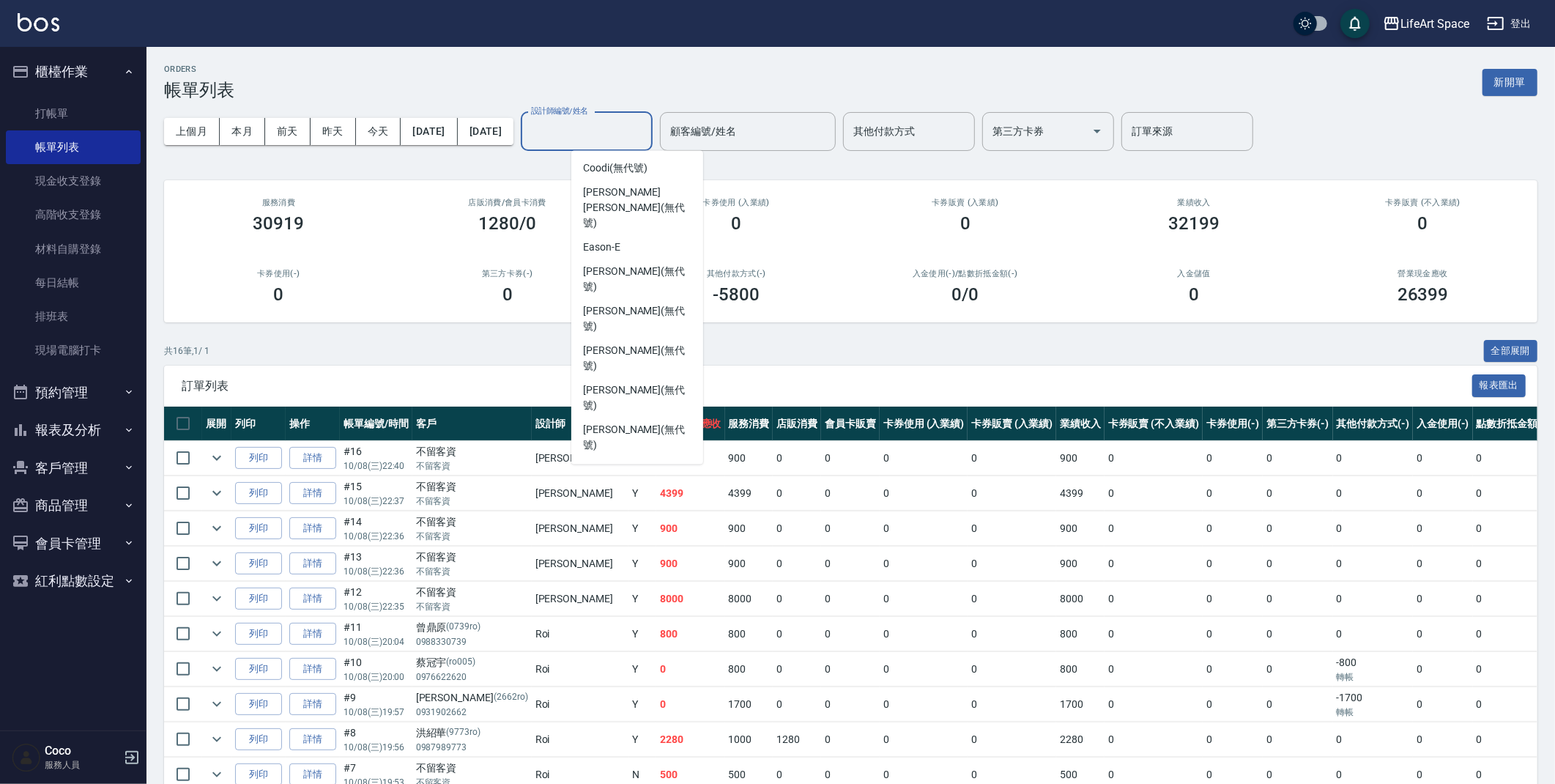
click at [646, 534] on span "[PERSON_NAME] (無代號)" at bounding box center [636, 549] width 108 height 31
type input "[PERSON_NAME](無代號)"
